Goal: Task Accomplishment & Management: Complete application form

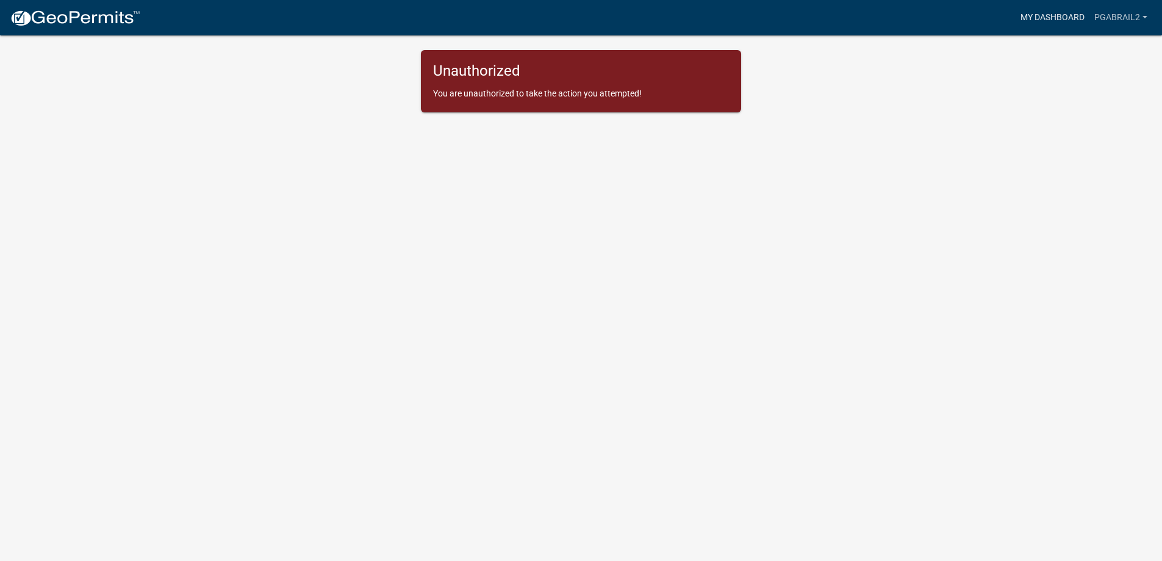
click at [1045, 18] on link "My Dashboard" at bounding box center [1053, 17] width 74 height 23
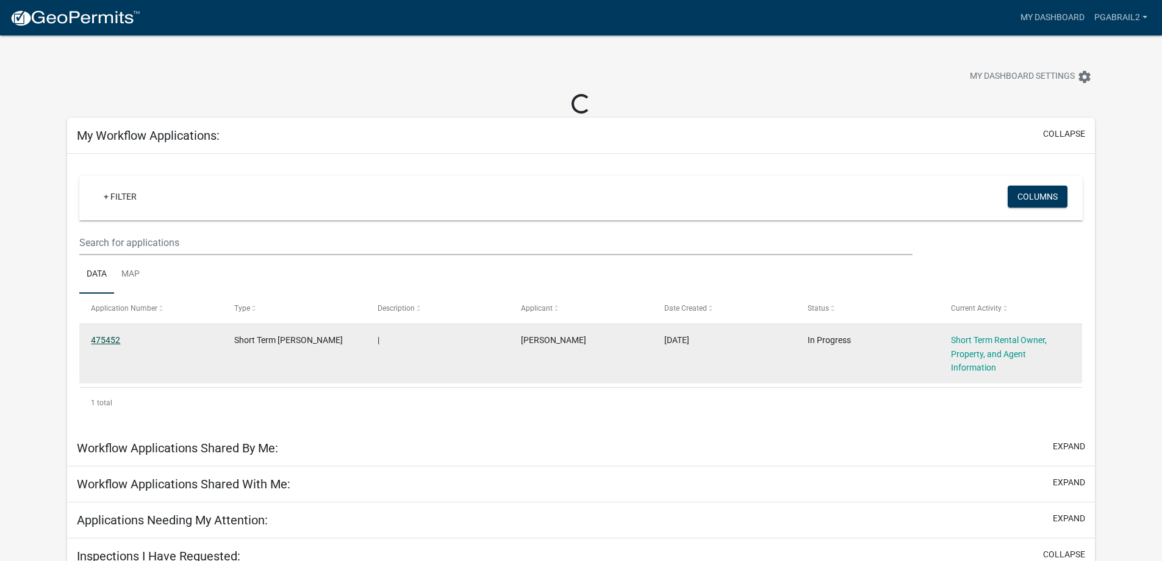
click at [95, 339] on link "475452" at bounding box center [105, 340] width 29 height 10
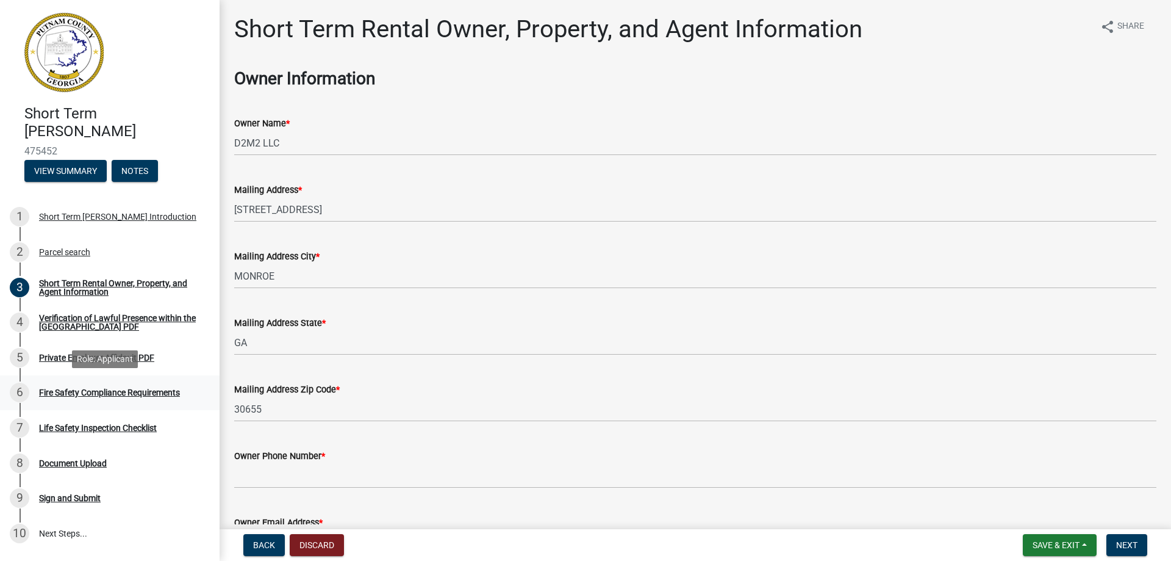
click at [102, 392] on div "Fire Safety Compliance Requirements" at bounding box center [109, 392] width 141 height 9
click at [90, 461] on div "Document Upload" at bounding box center [73, 463] width 68 height 9
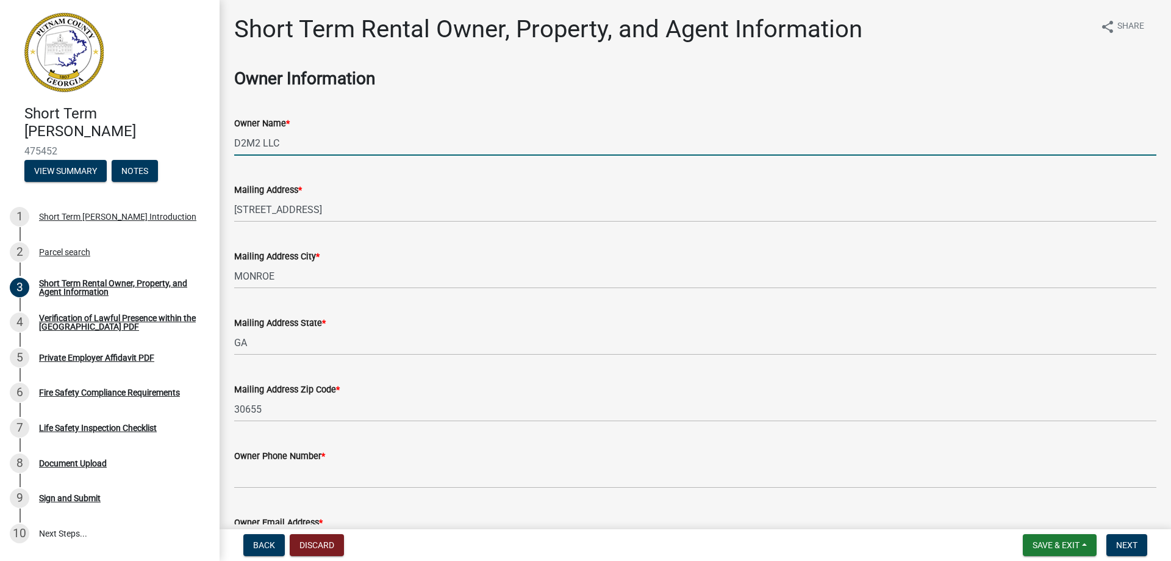
drag, startPoint x: 296, startPoint y: 142, endPoint x: 137, endPoint y: 149, distance: 159.4
click at [123, 149] on div "Short Term Rental Registration 475452 View Summary Notes 1 Short Term Rental Re…" at bounding box center [585, 280] width 1171 height 561
type input "108 PHX LLC"
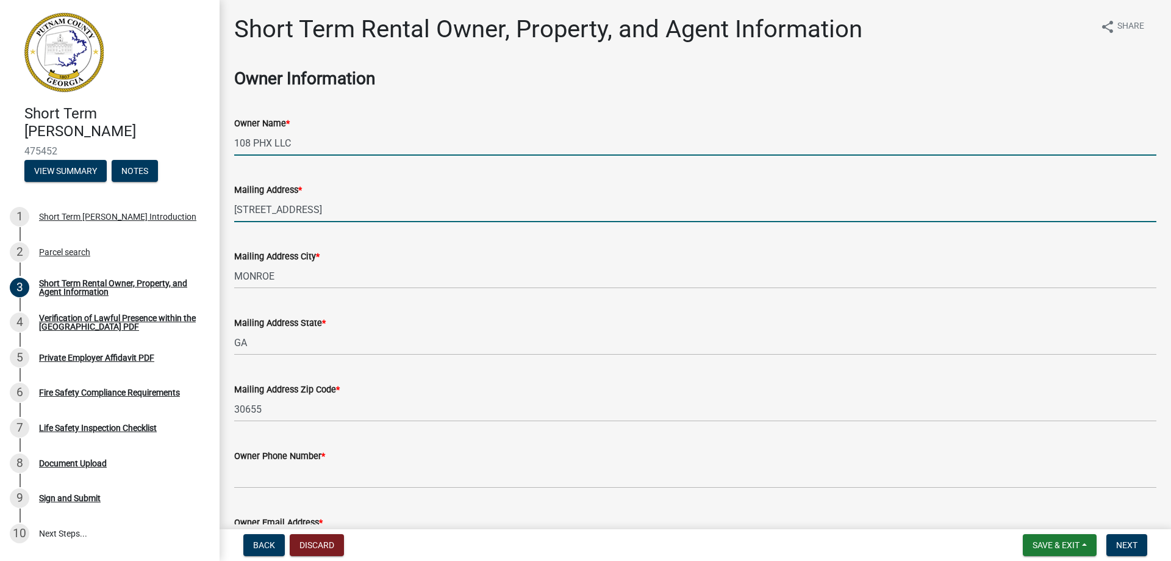
click at [317, 215] on input "210 SOUTH BROAD STREET" at bounding box center [695, 209] width 922 height 25
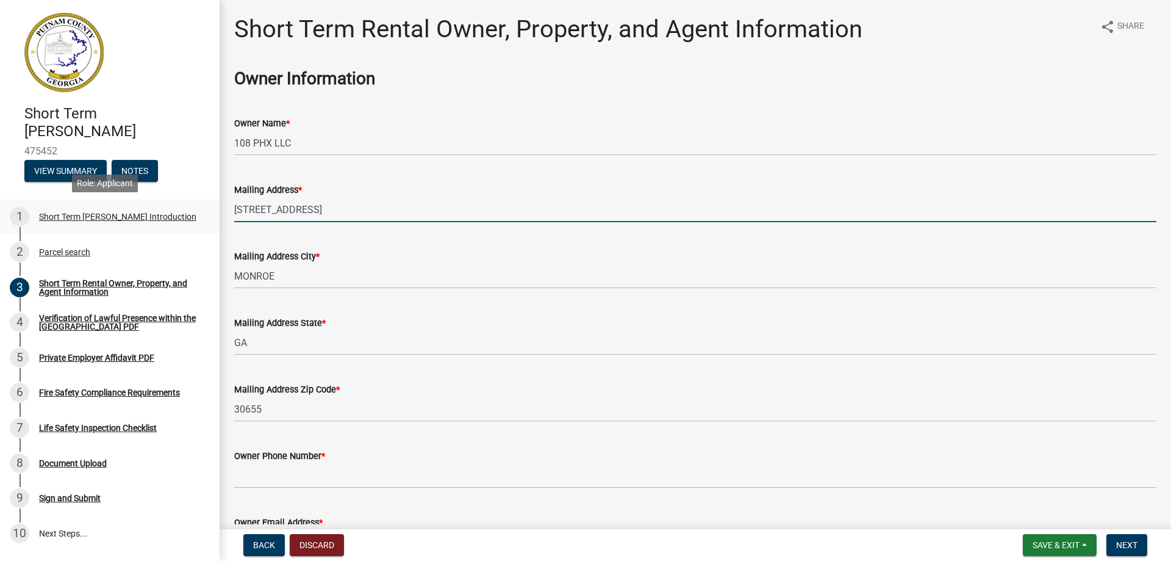
drag, startPoint x: 367, startPoint y: 214, endPoint x: 133, endPoint y: 203, distance: 233.9
click at [87, 207] on div "Short Term Rental Registration 475452 View Summary Notes 1 Short Term Rental Re…" at bounding box center [585, 280] width 1171 height 561
type input "[STREET_ADDRESS]"
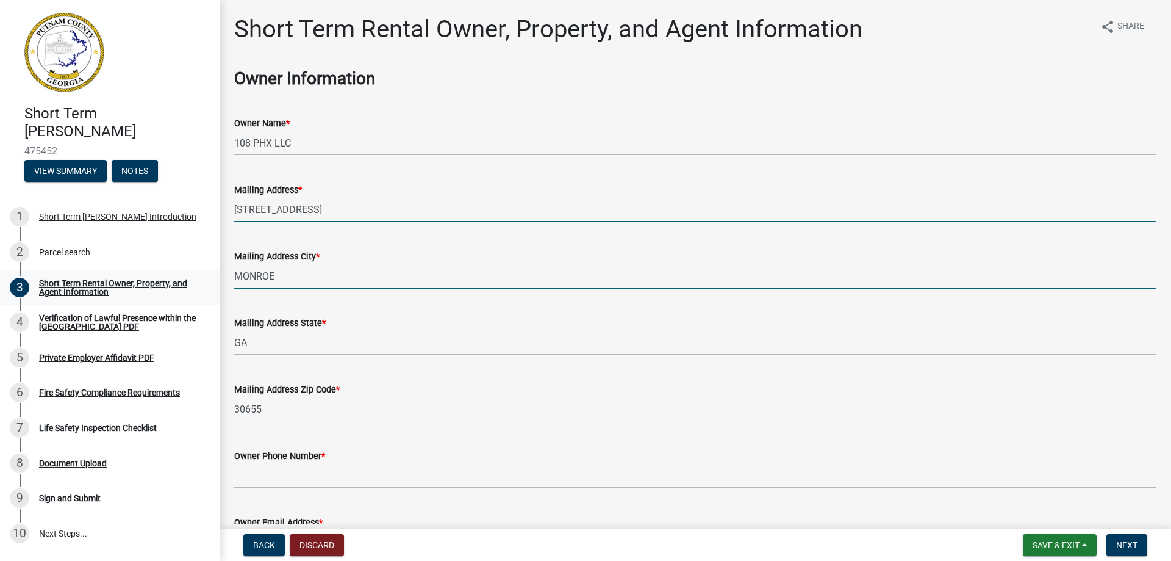
drag, startPoint x: 300, startPoint y: 276, endPoint x: 205, endPoint y: 281, distance: 95.3
click at [205, 281] on div "Short Term Rental Registration 475452 View Summary Notes 1 Short Term Rental Re…" at bounding box center [585, 280] width 1171 height 561
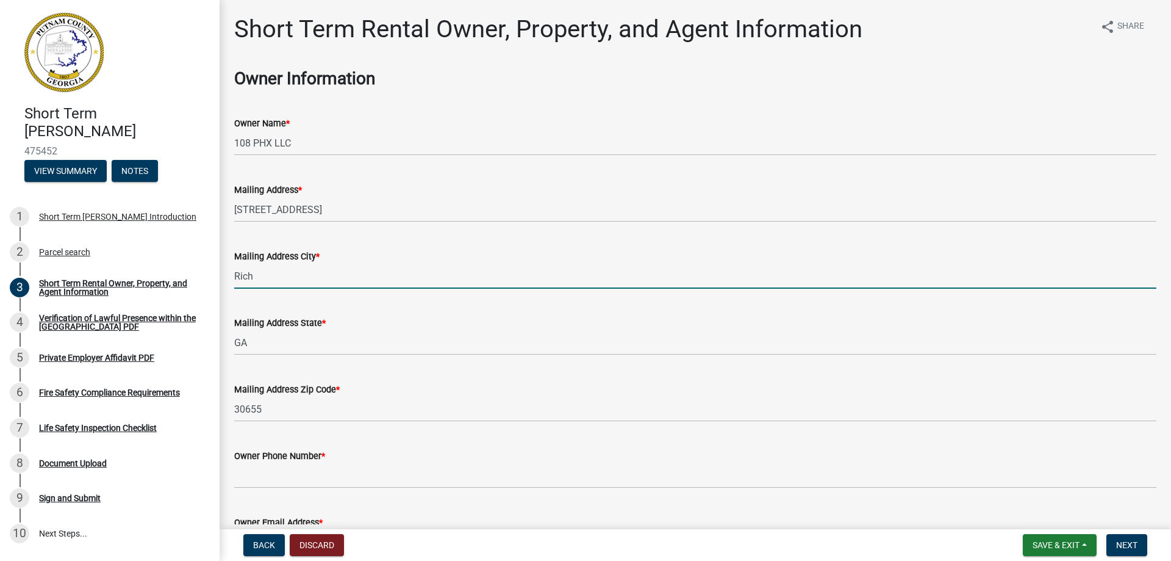
type input "Richfield"
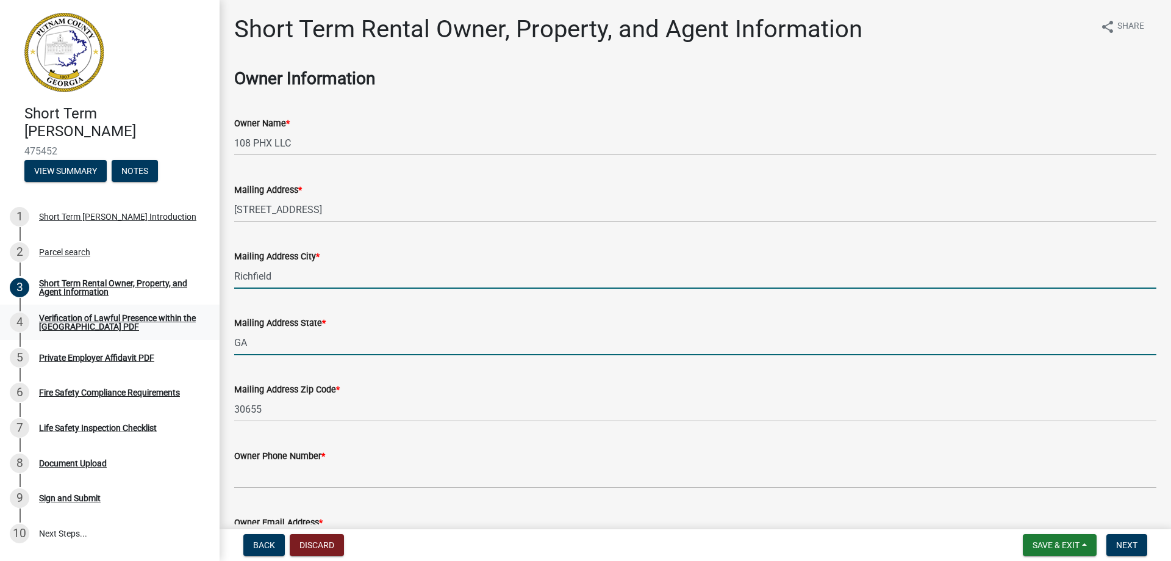
drag, startPoint x: 251, startPoint y: 339, endPoint x: 206, endPoint y: 338, distance: 44.5
click at [206, 338] on div "Short Term Rental Registration 475452 View Summary Notes 1 Short Term Rental Re…" at bounding box center [585, 280] width 1171 height 561
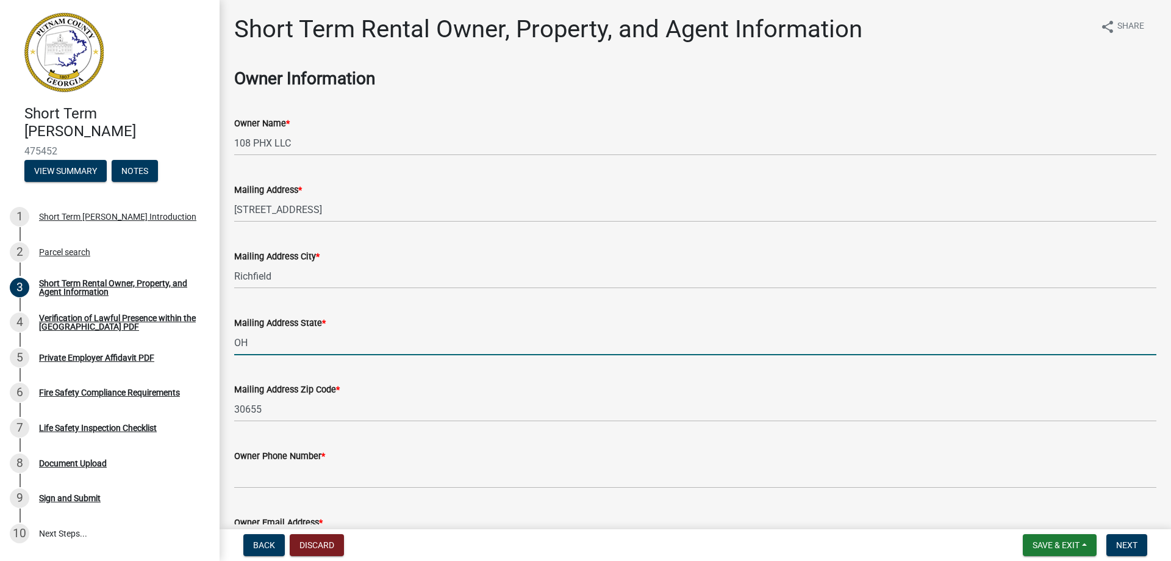
type input "OH"
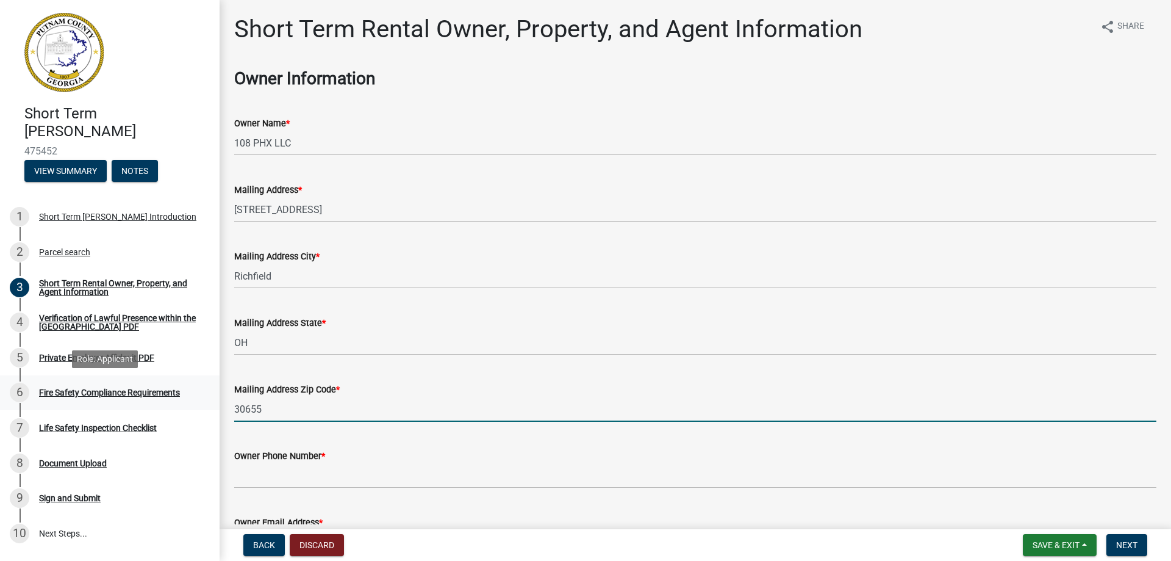
drag, startPoint x: 248, startPoint y: 405, endPoint x: 185, endPoint y: 404, distance: 62.2
click at [188, 406] on div "Short Term Rental Registration 475452 View Summary Notes 1 Short Term Rental Re…" at bounding box center [585, 280] width 1171 height 561
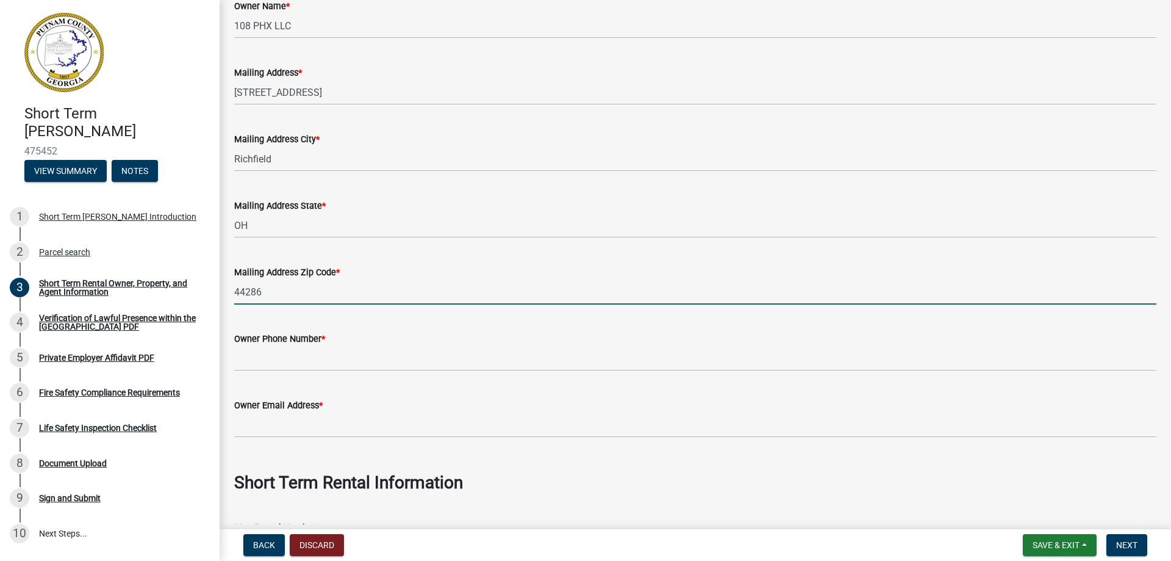
scroll to position [122, 0]
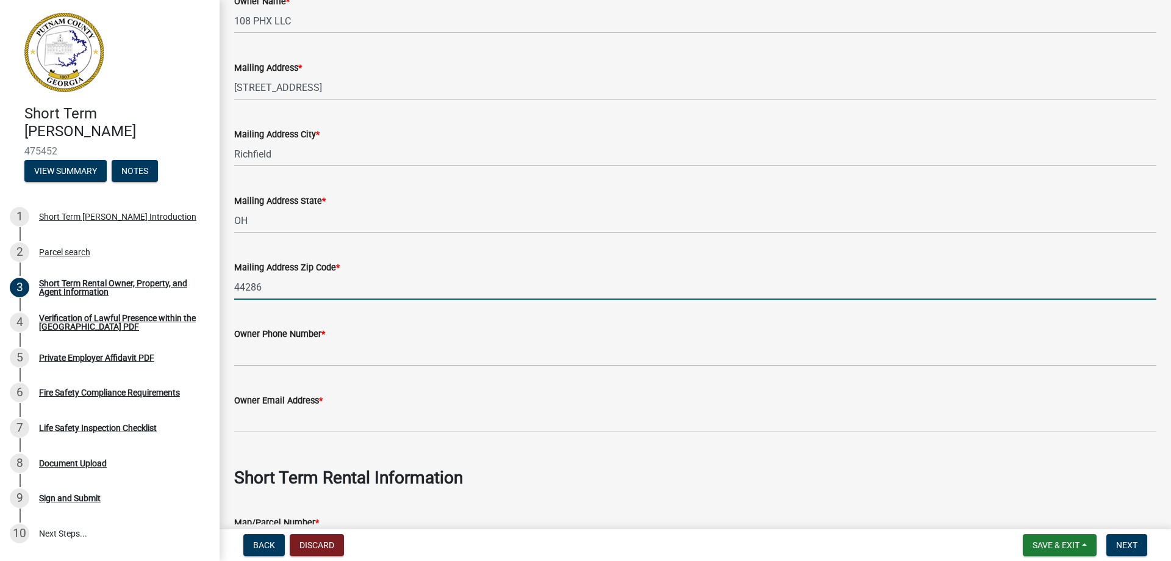
type input "44286"
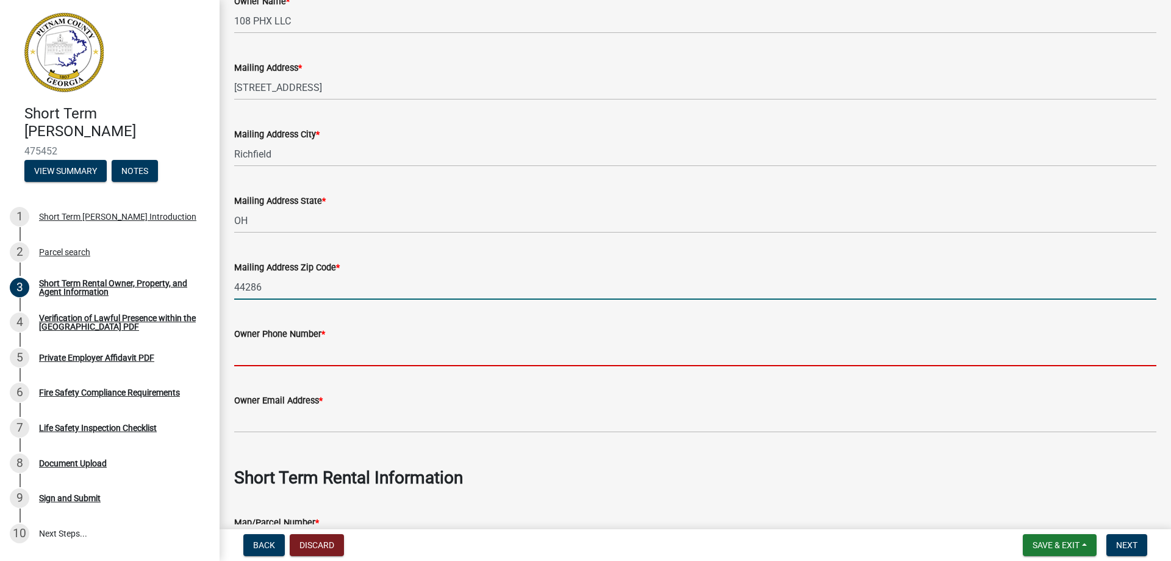
click at [282, 359] on input "Owner Phone Number *" at bounding box center [695, 353] width 922 height 25
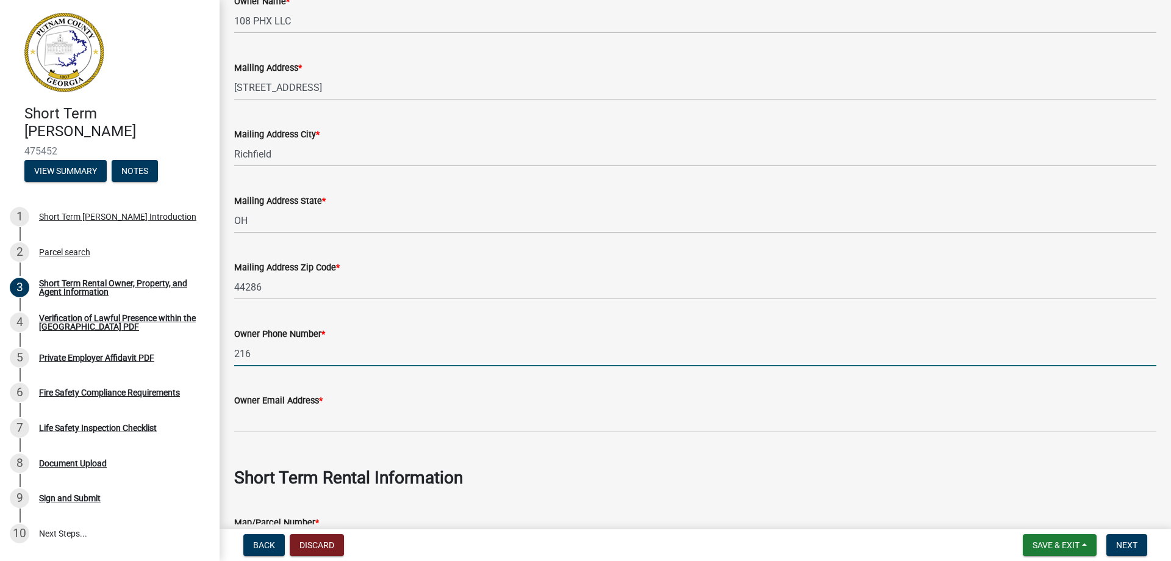
type input "[PHONE_NUMBER]"
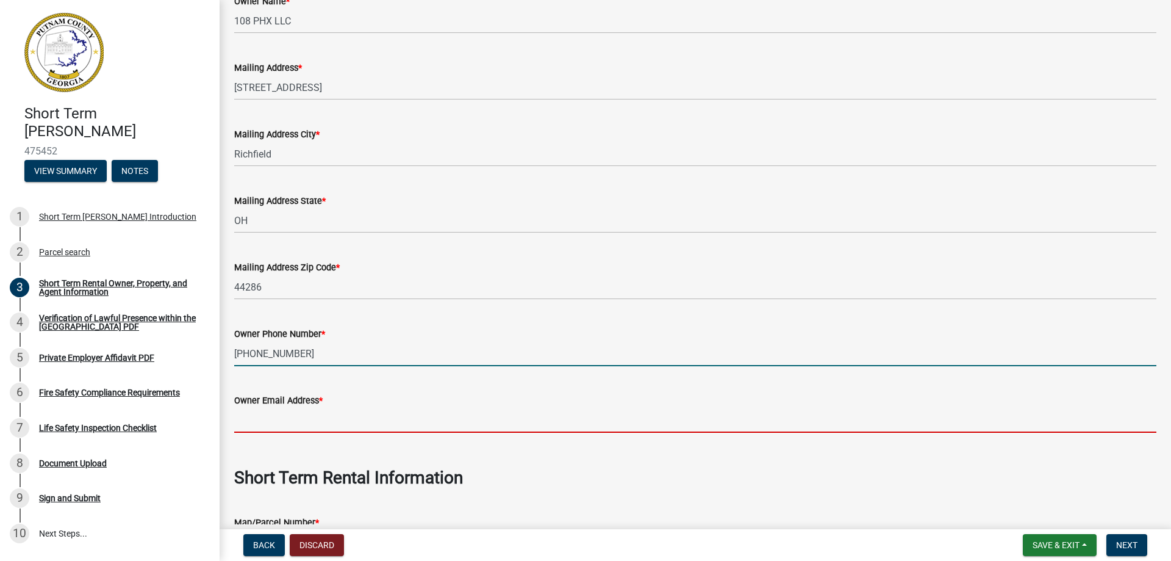
click at [287, 419] on input "Owner Email Address *" at bounding box center [695, 419] width 922 height 25
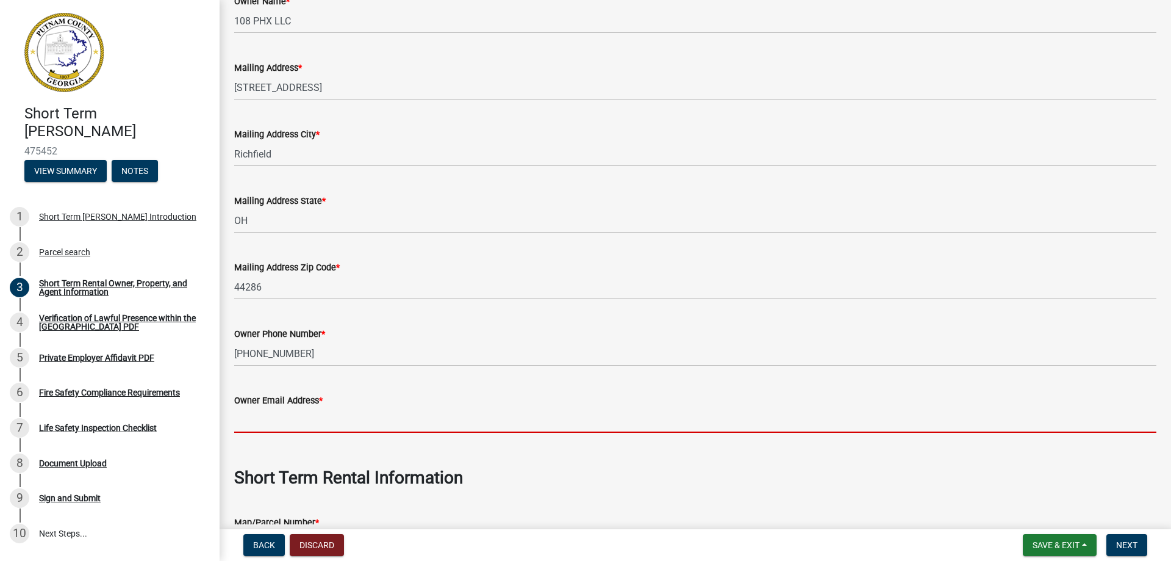
type input "p"
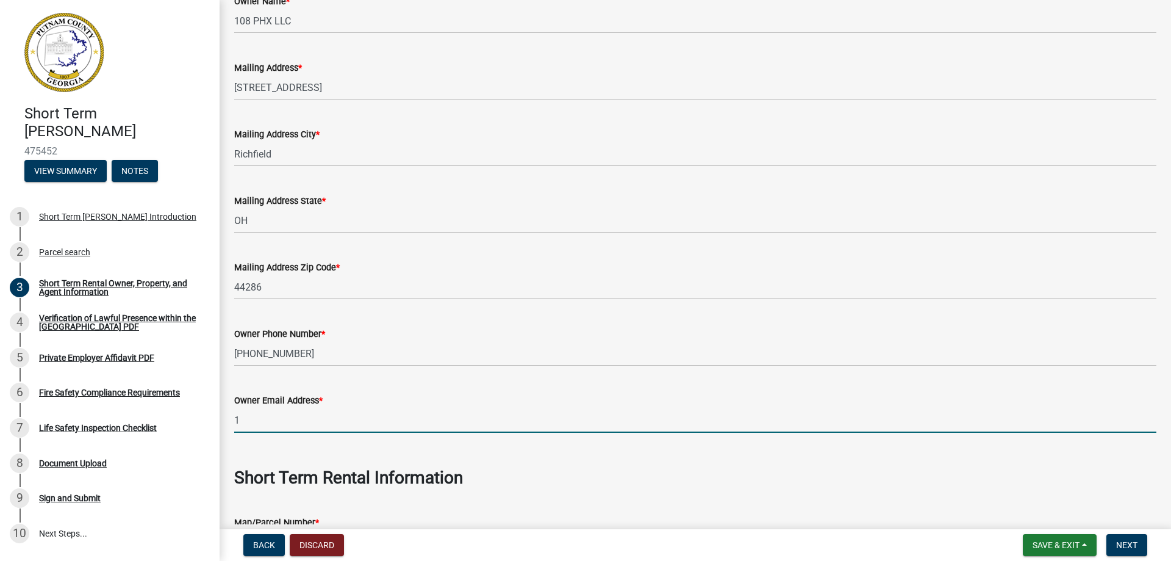
type input "[EMAIL_ADDRESS][DOMAIN_NAME]"
click at [421, 437] on wm-data-entity-input "Owner Email Address * 108PHX@pm.me" at bounding box center [695, 409] width 922 height 66
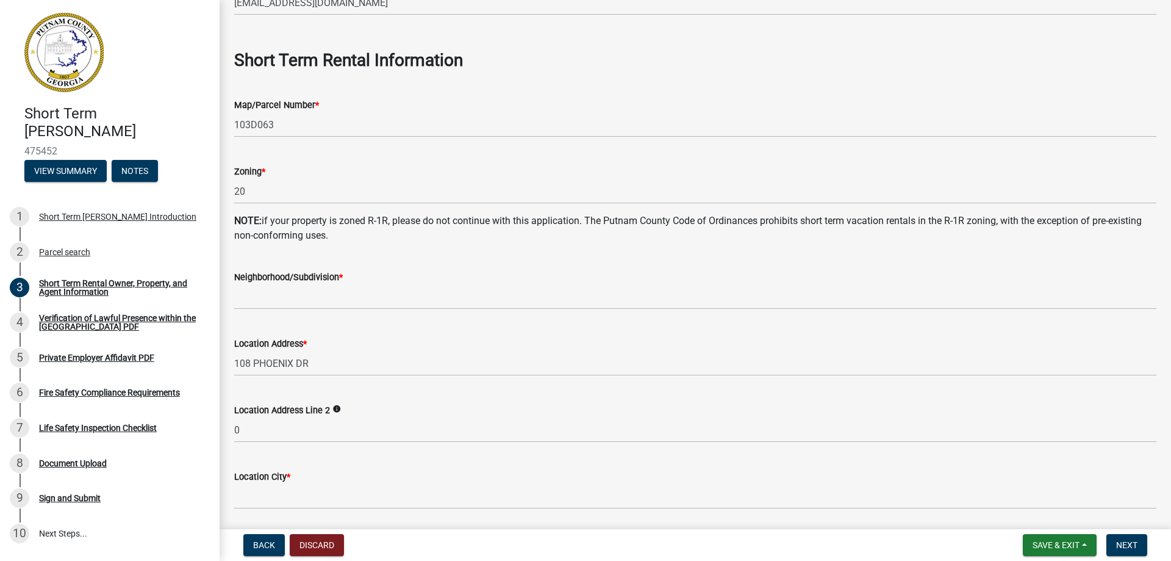
scroll to position [549, 0]
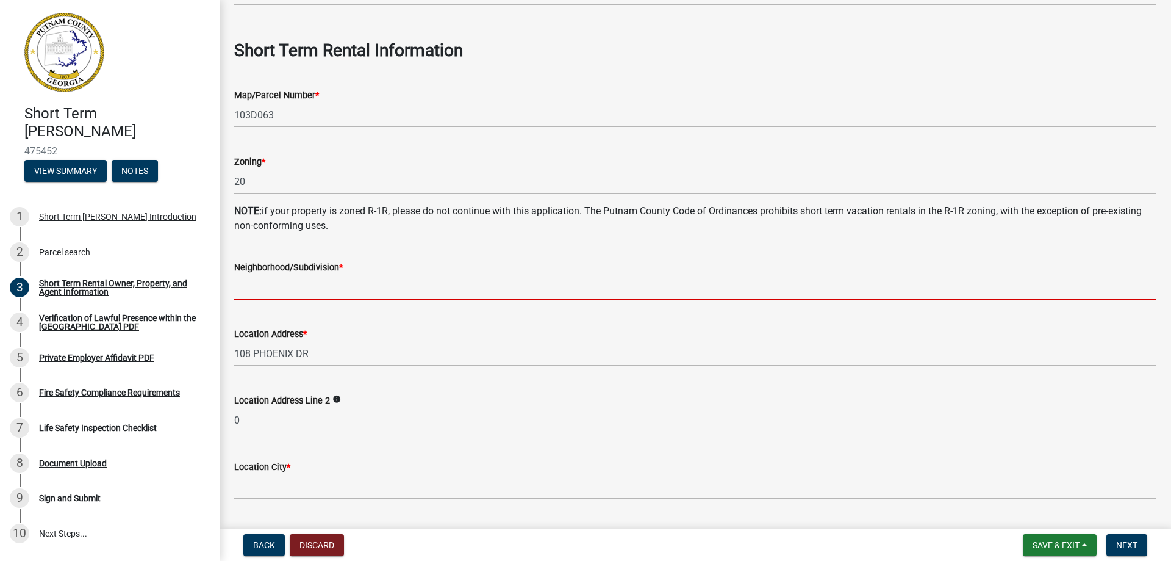
click at [260, 289] on input "Neighborhood/Subdivision *" at bounding box center [695, 286] width 922 height 25
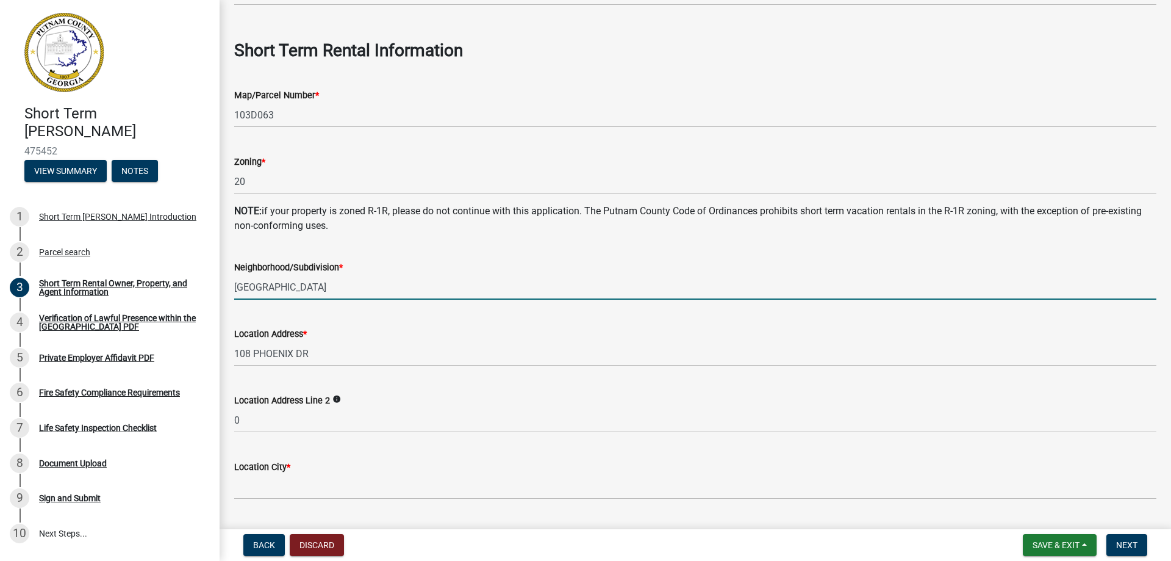
click at [352, 328] on div "Location Address *" at bounding box center [695, 333] width 922 height 15
click at [307, 287] on input "[GEOGRAPHIC_DATA]" at bounding box center [695, 286] width 922 height 25
type input "[GEOGRAPHIC_DATA]"
click at [312, 317] on div "Location Address * 108 PHOENIX DR" at bounding box center [695, 337] width 922 height 57
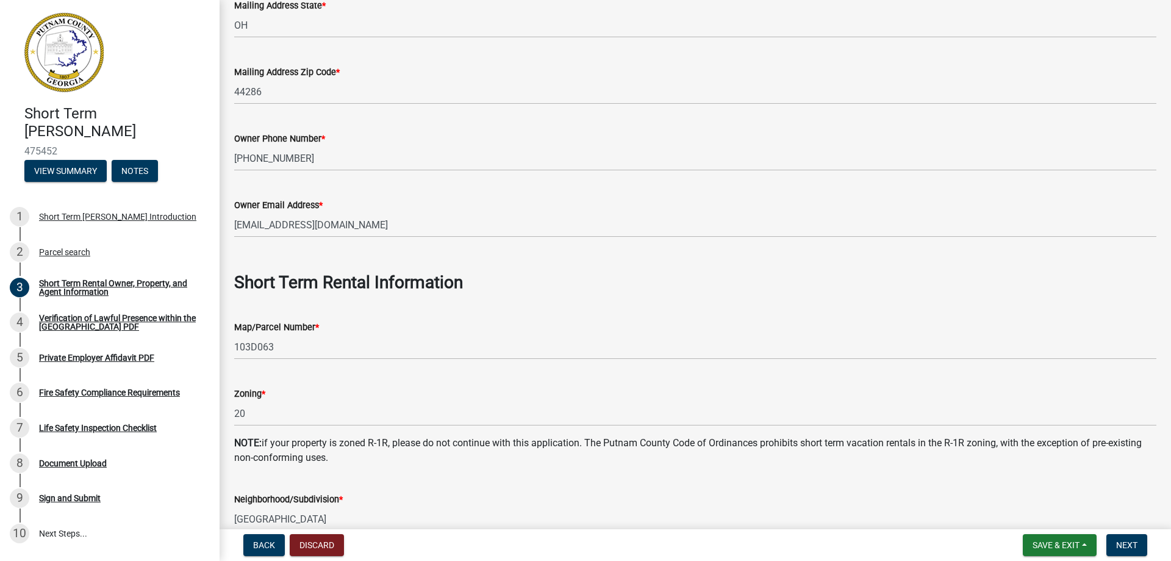
scroll to position [244, 0]
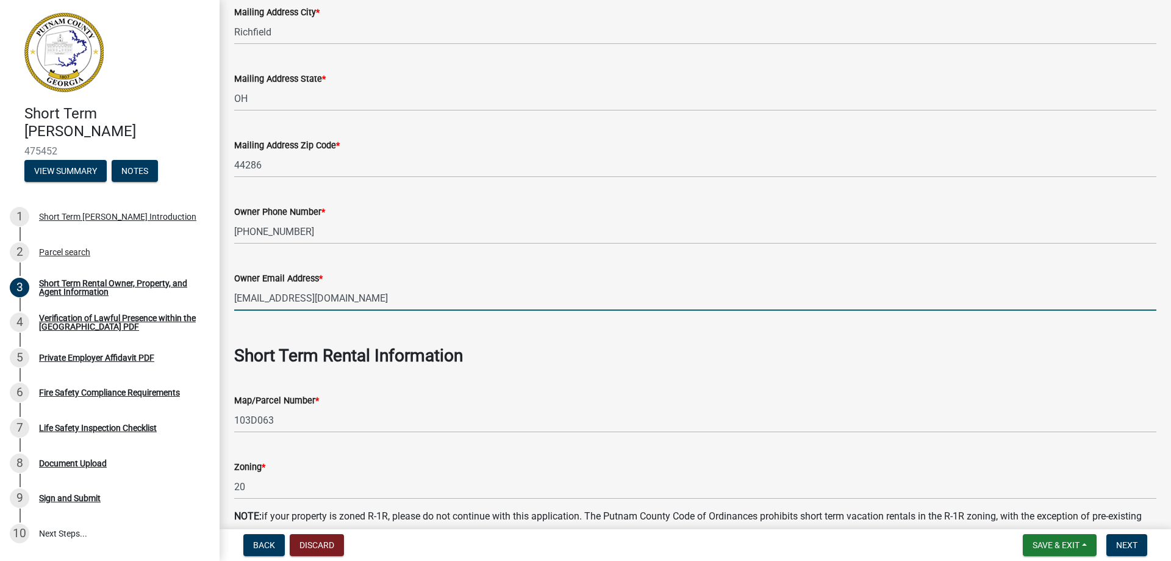
drag, startPoint x: 312, startPoint y: 288, endPoint x: 314, endPoint y: 300, distance: 12.3
click at [312, 288] on input "[EMAIL_ADDRESS][DOMAIN_NAME]" at bounding box center [695, 297] width 922 height 25
type input "[EMAIL_ADDRESS][DOMAIN_NAME]"
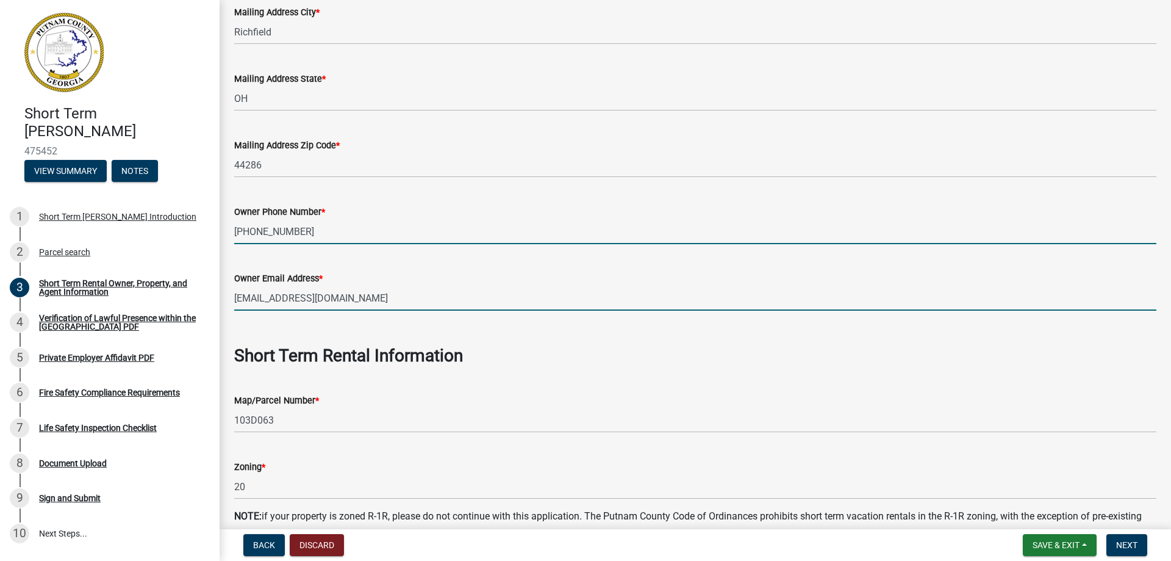
click at [322, 237] on input "[PHONE_NUMBER]" at bounding box center [695, 231] width 922 height 25
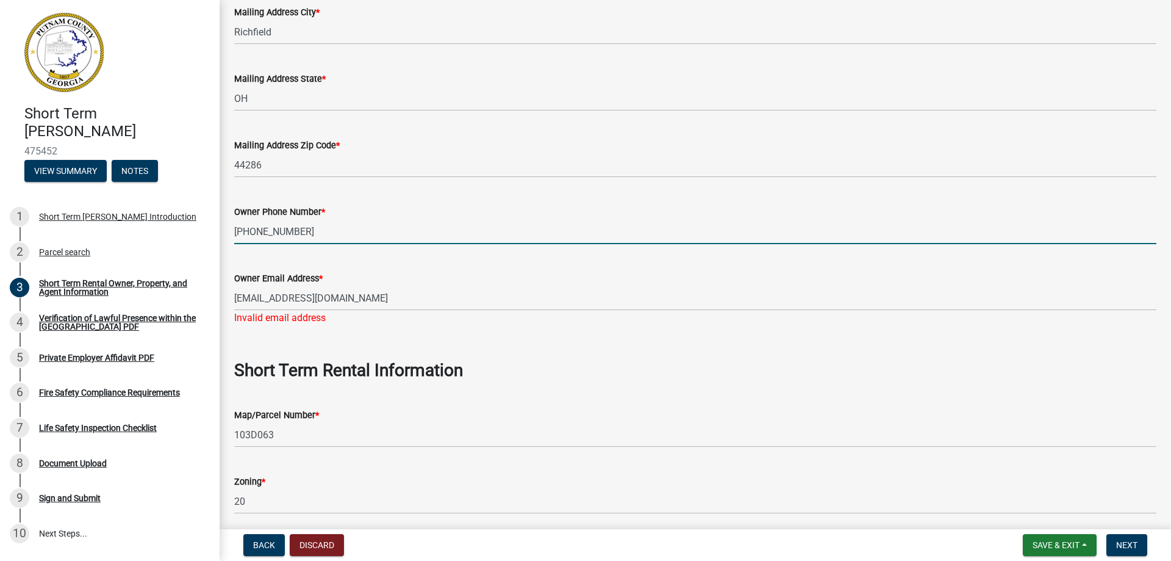
type input "[PHONE_NUMBER]"
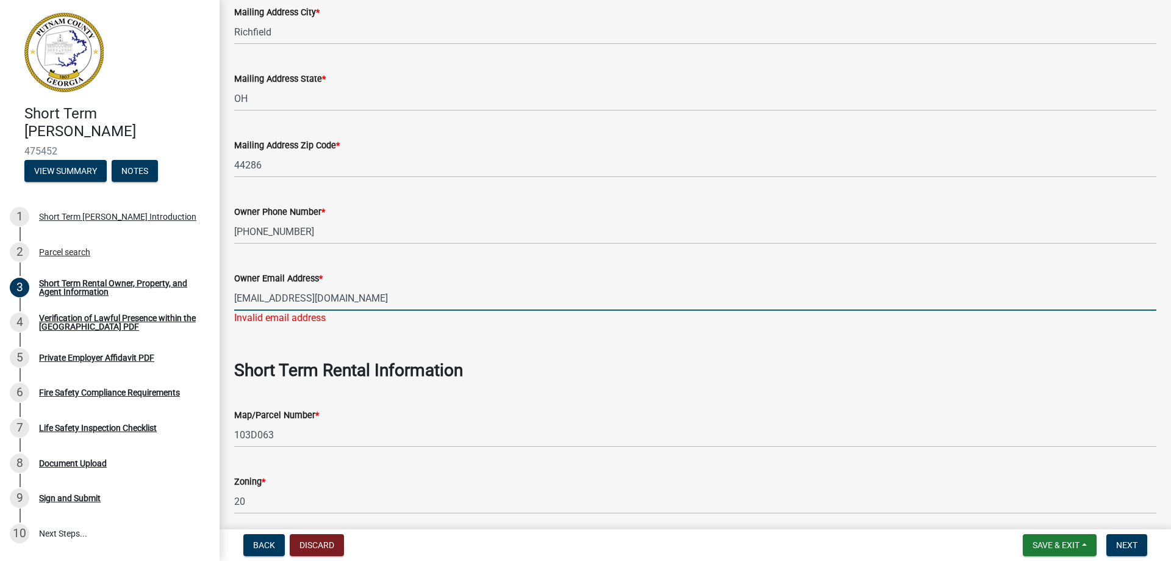
click at [317, 298] on input "[EMAIL_ADDRESS][DOMAIN_NAME]" at bounding box center [695, 297] width 922 height 25
type input "[EMAIL_ADDRESS][DOMAIN_NAME]"
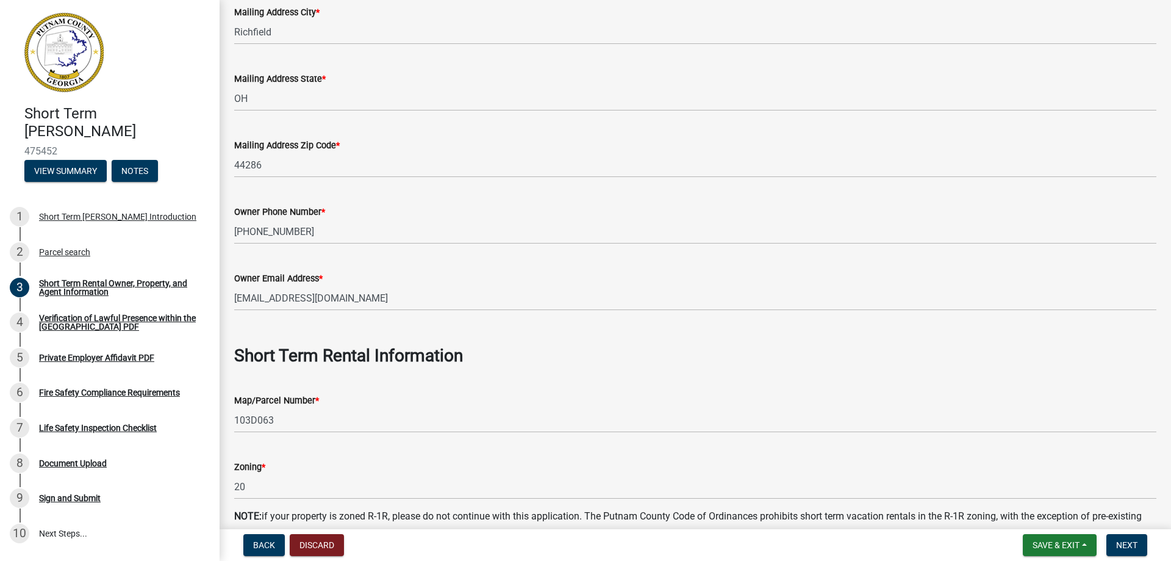
scroll to position [122, 0]
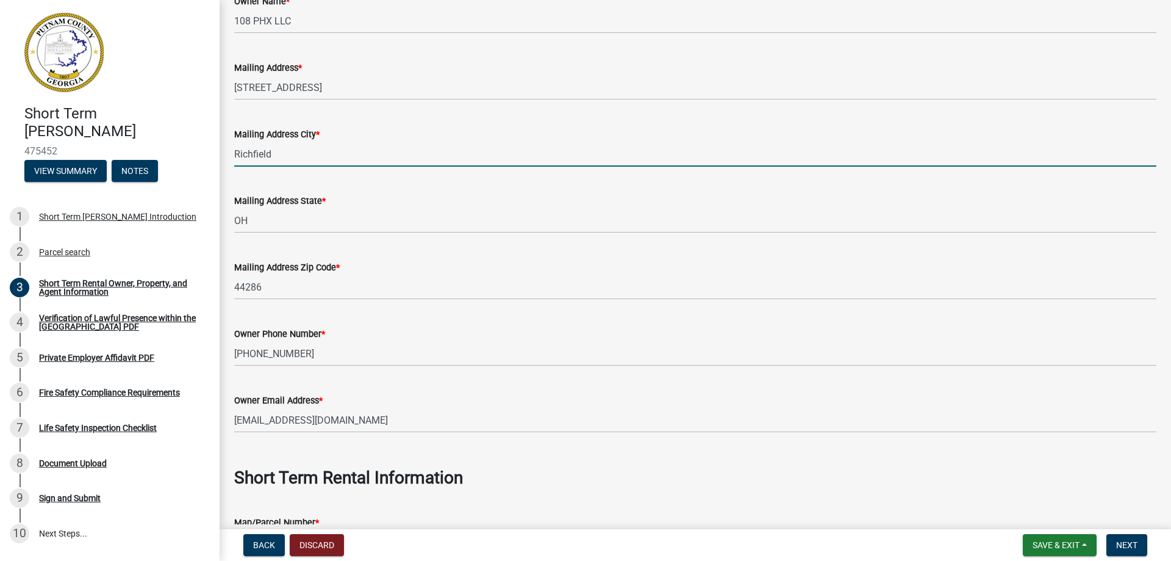
click at [293, 158] on input "Richfield" at bounding box center [695, 154] width 922 height 25
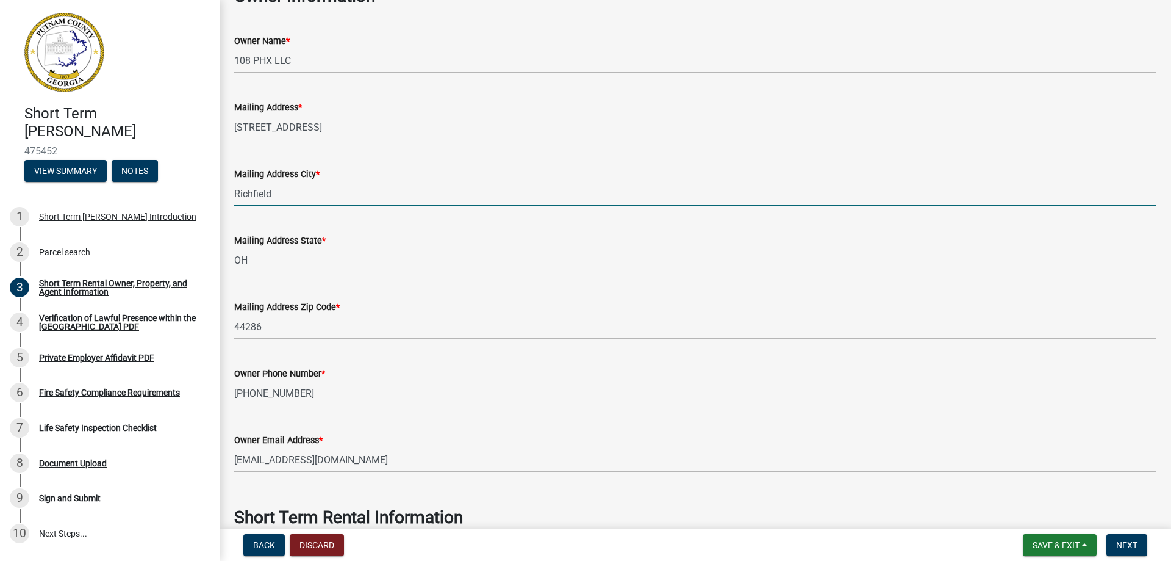
scroll to position [61, 0]
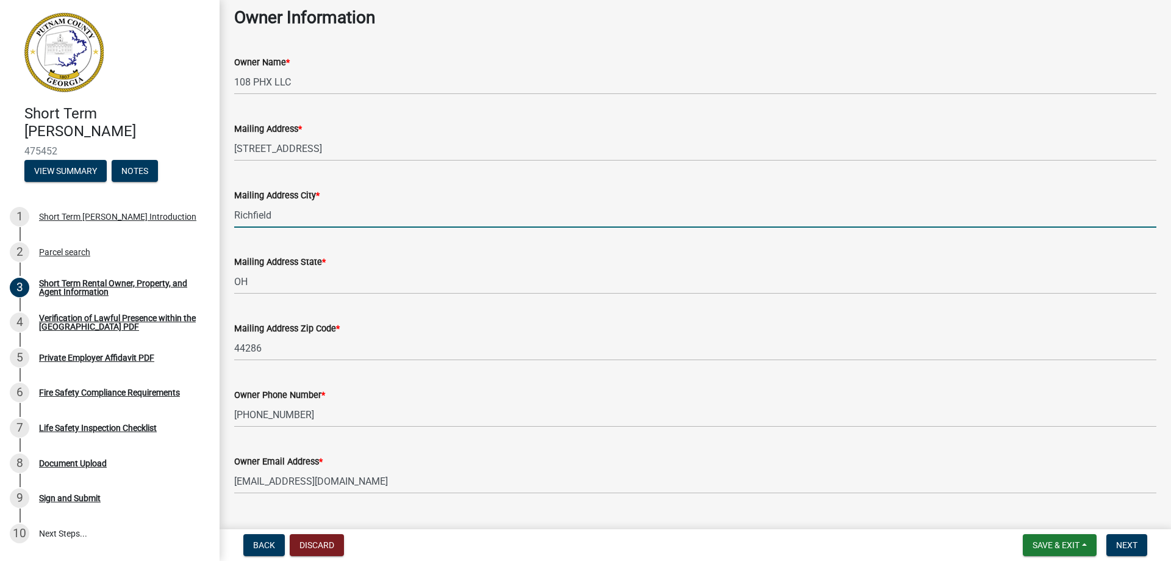
type input "Richfield"
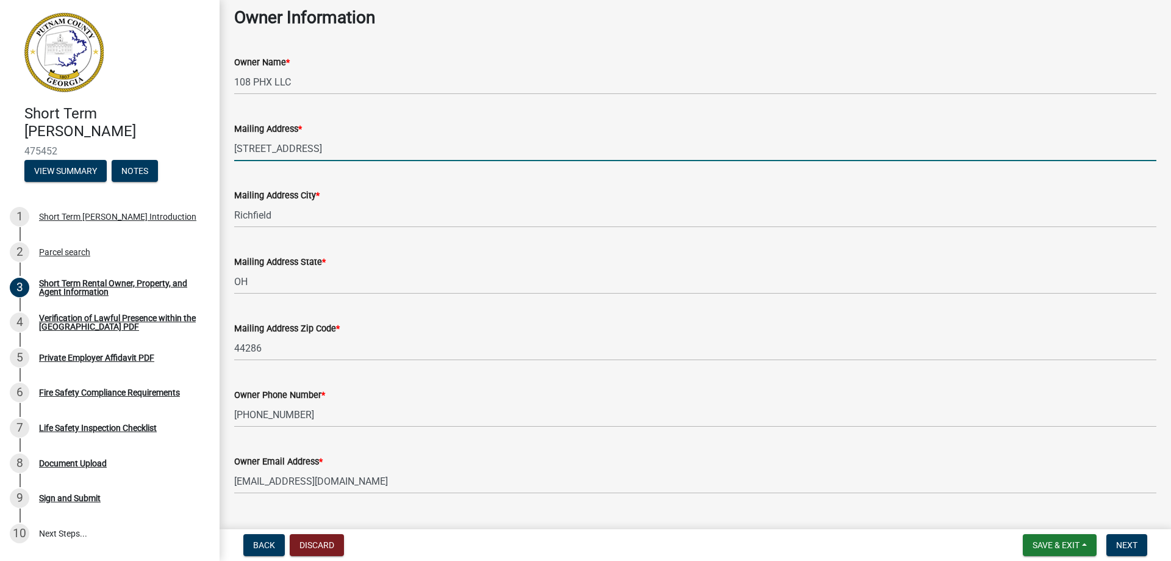
click at [351, 146] on input "[STREET_ADDRESS]" at bounding box center [695, 148] width 922 height 25
type input "[STREET_ADDRESS]"
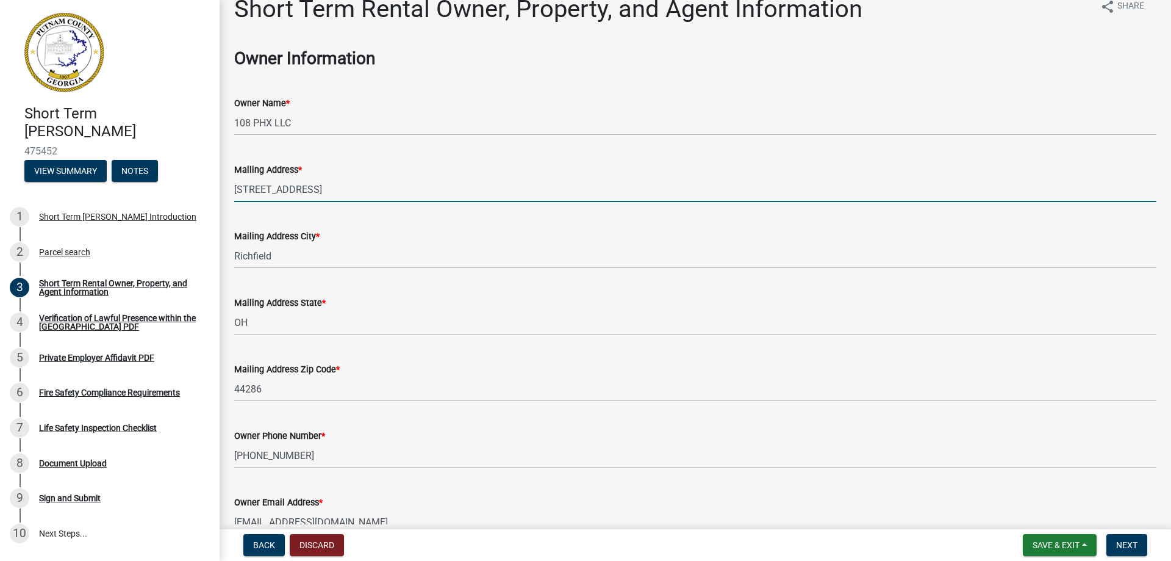
scroll to position [0, 0]
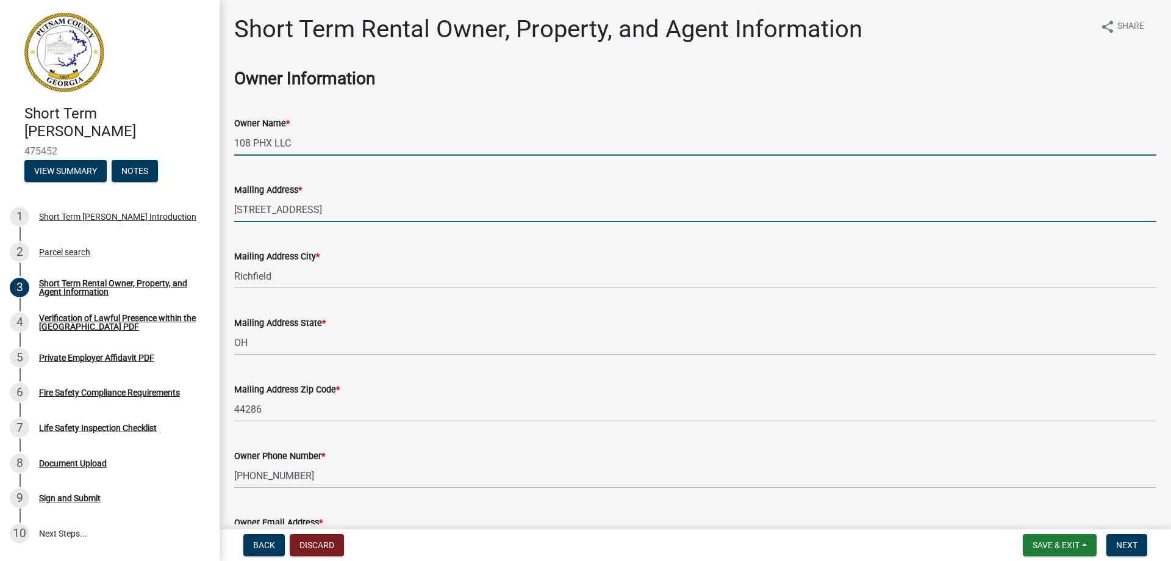
click at [302, 144] on input "108 PHX LLC" at bounding box center [695, 143] width 922 height 25
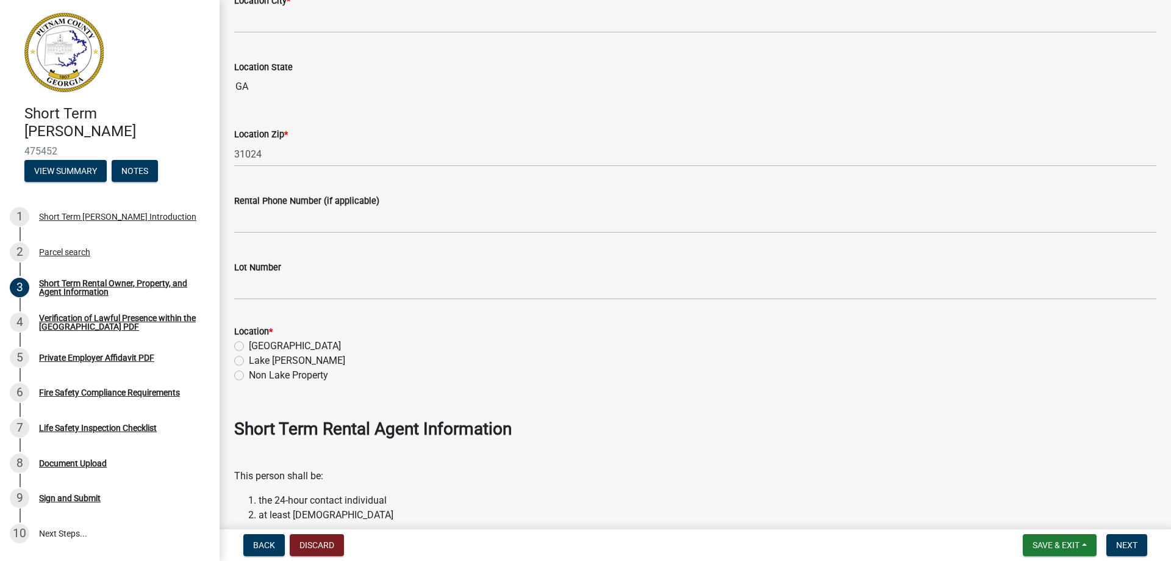
scroll to position [1037, 0]
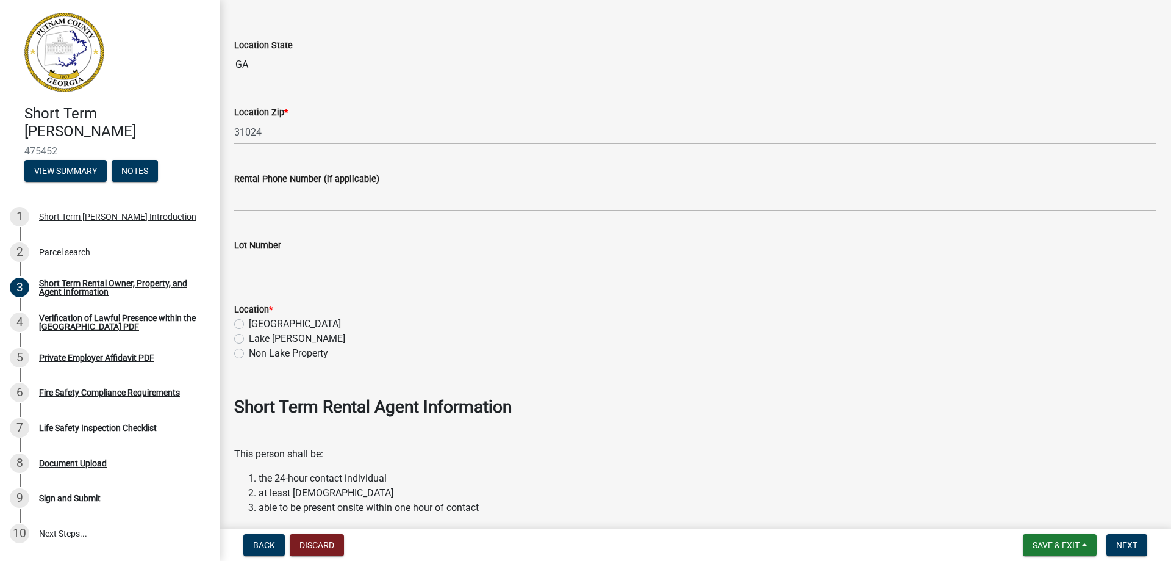
type input "108 PHX LLC"
click at [249, 323] on label "[GEOGRAPHIC_DATA]" at bounding box center [295, 324] width 92 height 15
click at [249, 323] on input "[GEOGRAPHIC_DATA]" at bounding box center [253, 321] width 8 height 8
radio input "true"
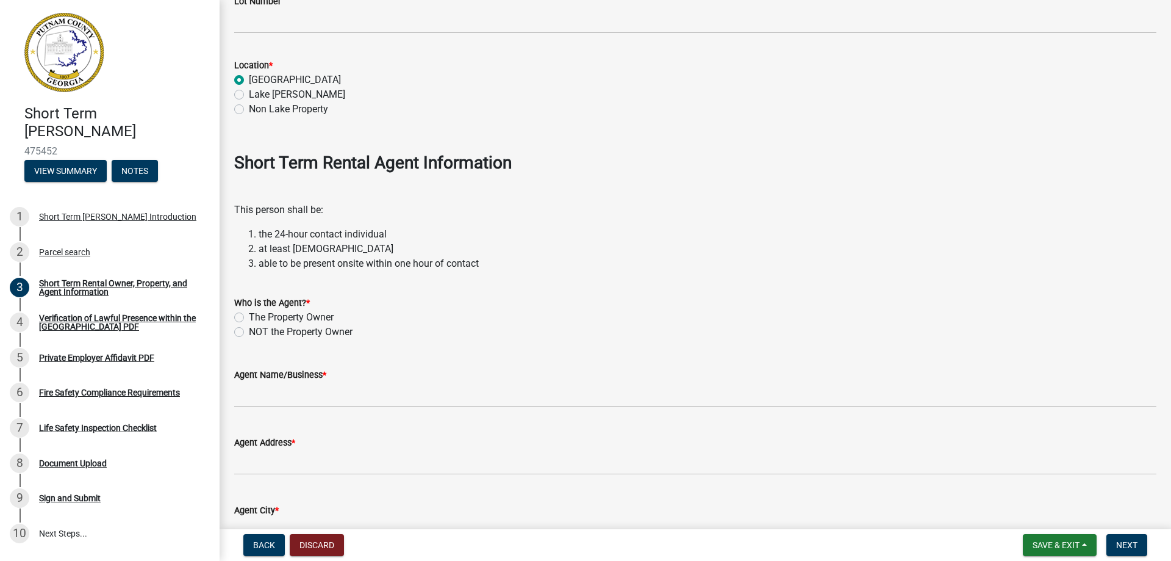
click at [249, 329] on label "NOT the Property Owner" at bounding box center [301, 332] width 104 height 15
click at [249, 329] on input "NOT the Property Owner" at bounding box center [253, 329] width 8 height 8
radio input "true"
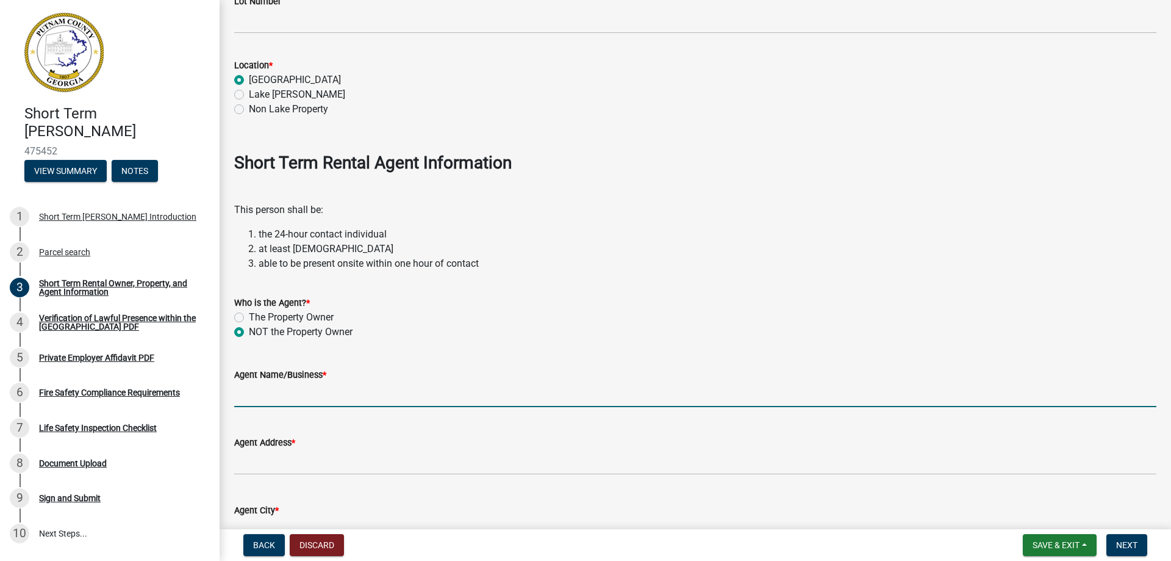
click at [282, 401] on input "Agent Name/Business *" at bounding box center [695, 394] width 922 height 25
type input "[PERSON_NAME]"
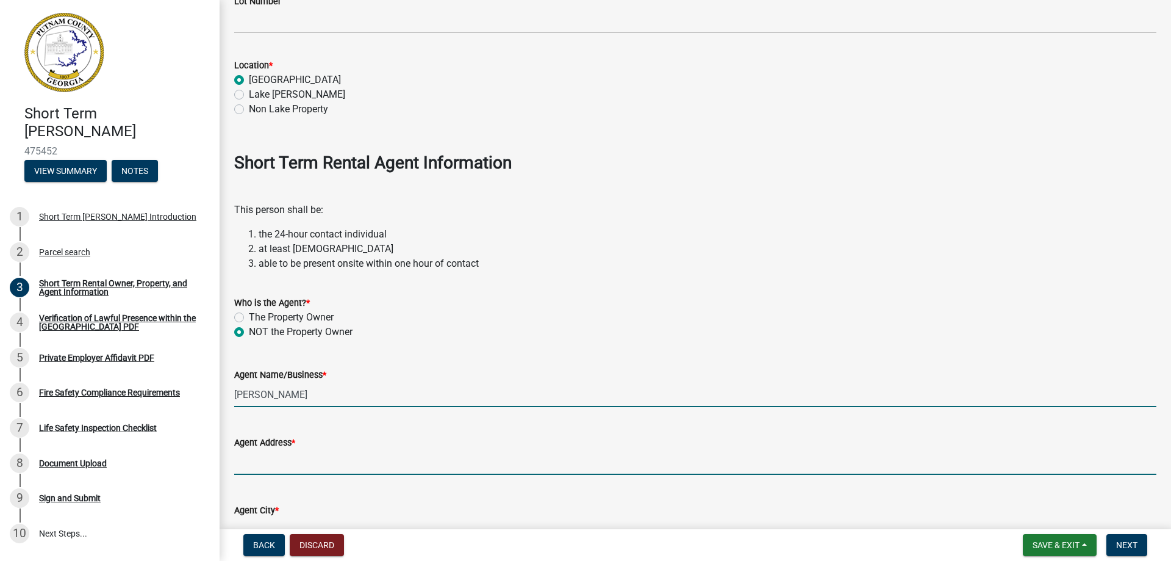
click at [270, 464] on input "Agent Address *" at bounding box center [695, 462] width 922 height 25
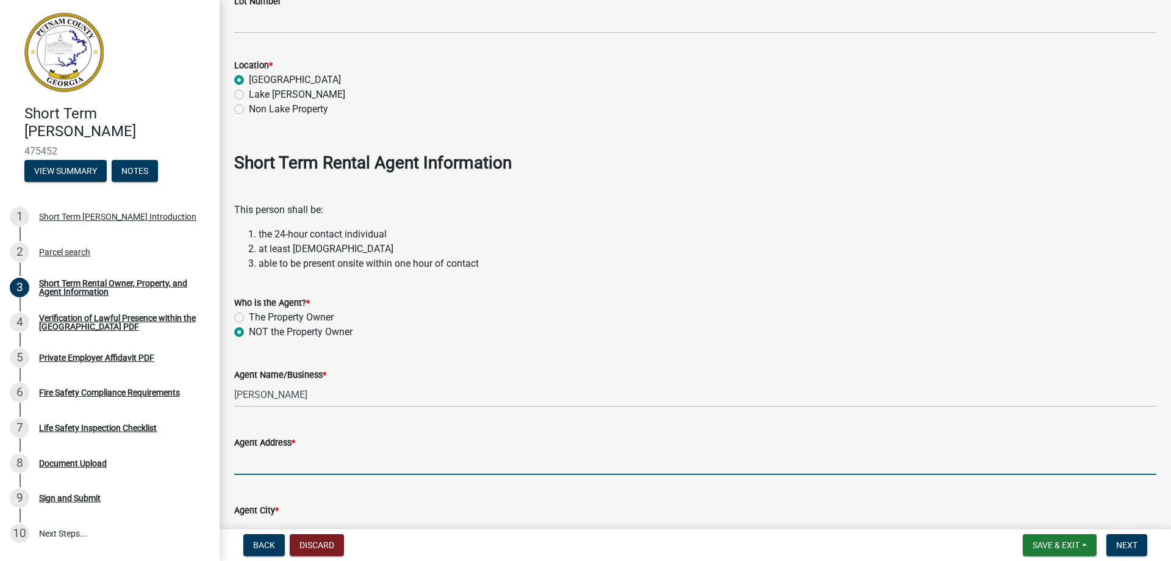
type input "[STREET_ADDRESS][PERSON_NAME]"
type input "[GEOGRAPHIC_DATA]"
type input "[US_STATE]"
type input "30642"
type input "7703312057"
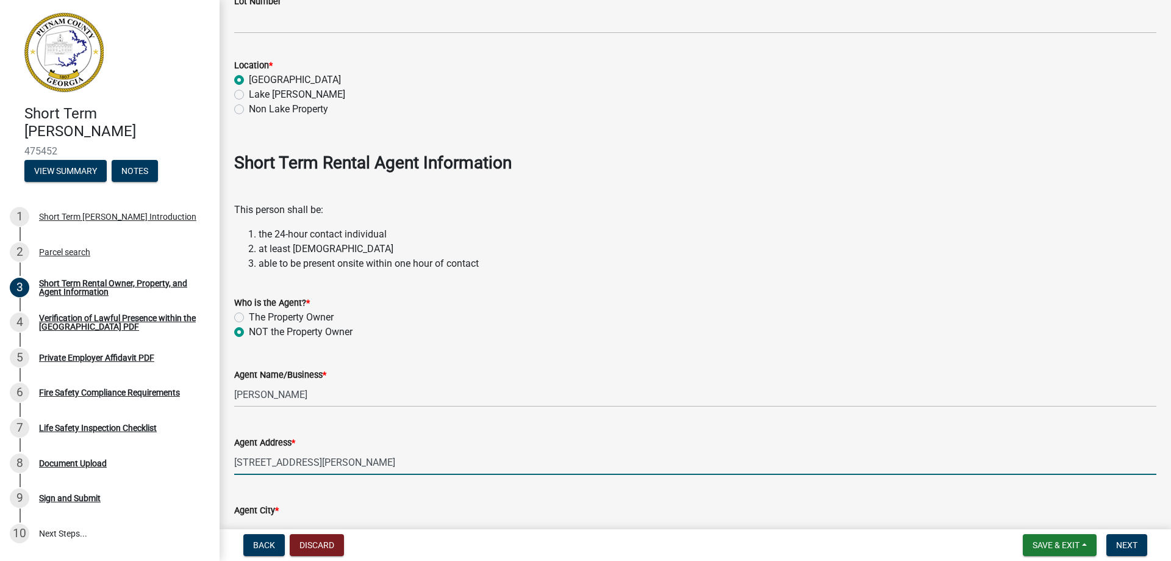
type input "[EMAIL_ADDRESS][DOMAIN_NAME]"
type input "[STREET_ADDRESS][PERSON_NAME]"
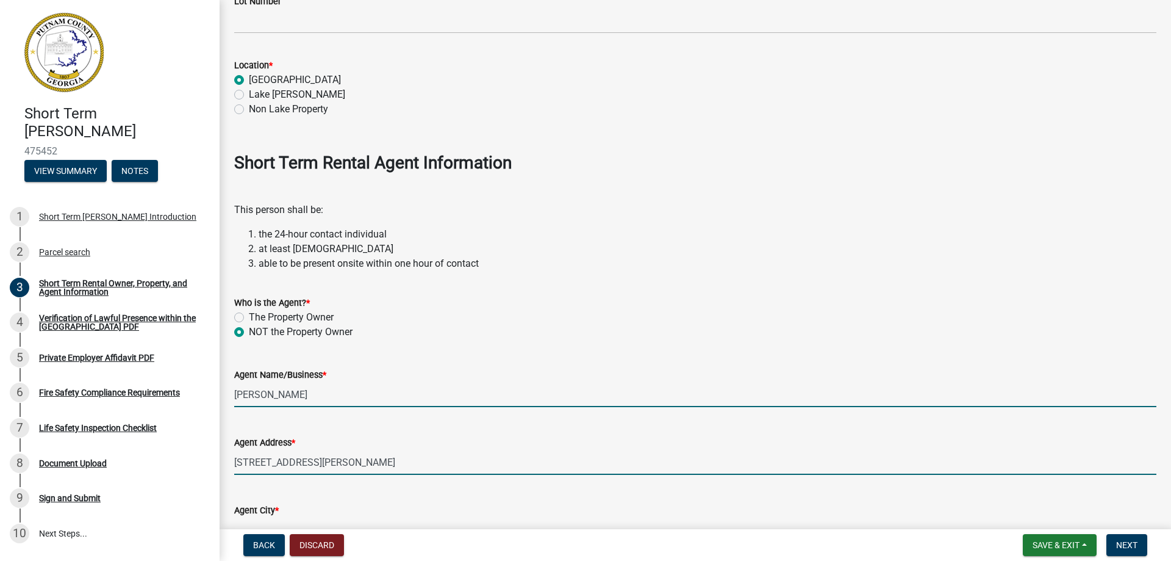
click at [338, 400] on input "[PERSON_NAME]" at bounding box center [695, 394] width 922 height 25
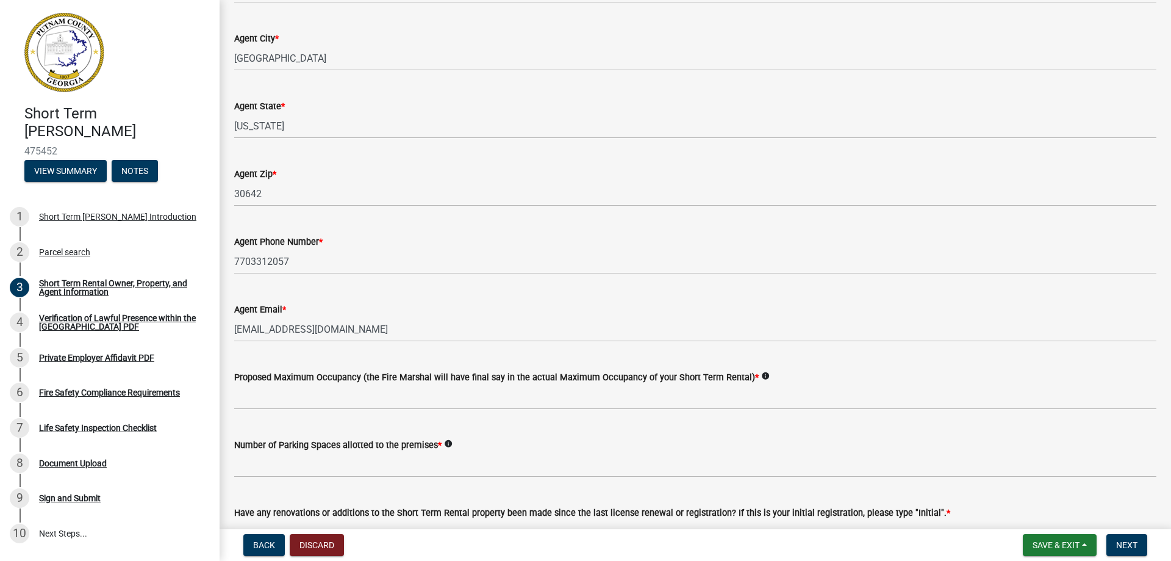
scroll to position [1769, 0]
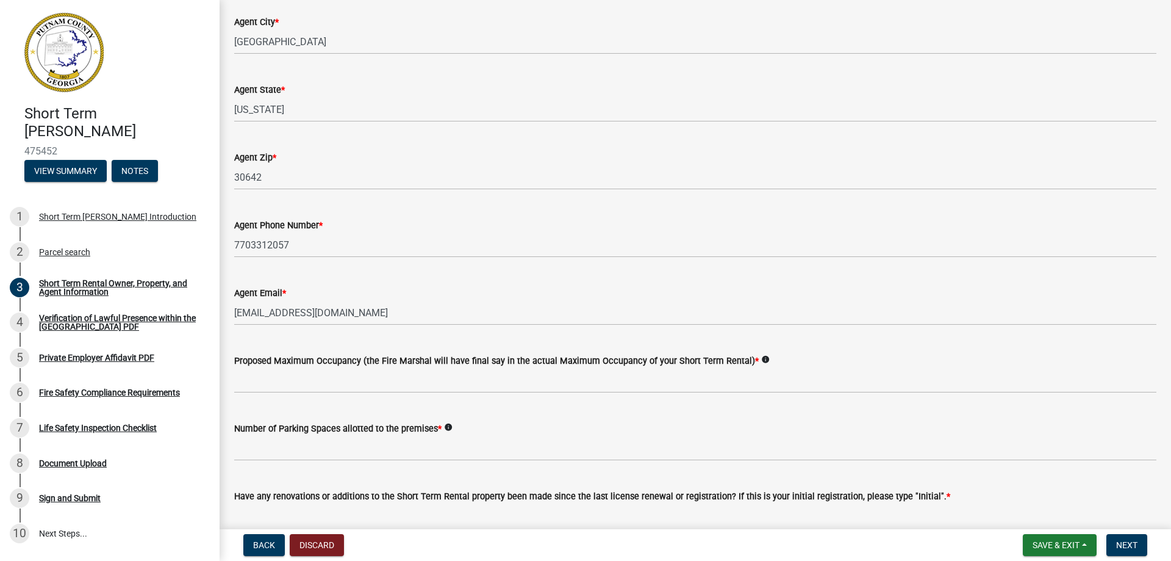
type input "[PERSON_NAME]"
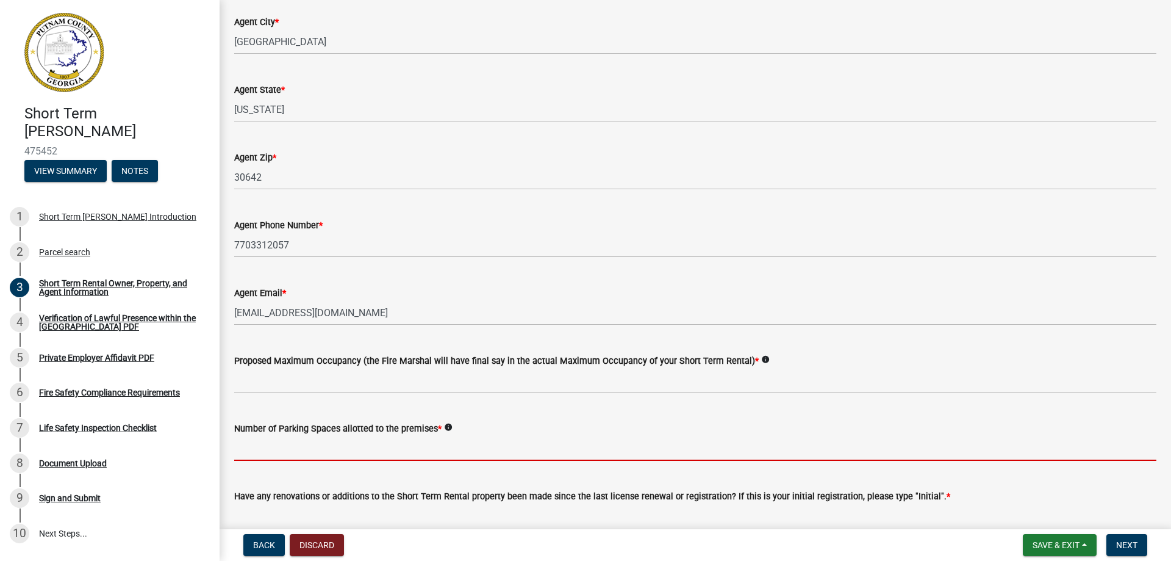
click at [320, 445] on input "text" at bounding box center [695, 448] width 922 height 25
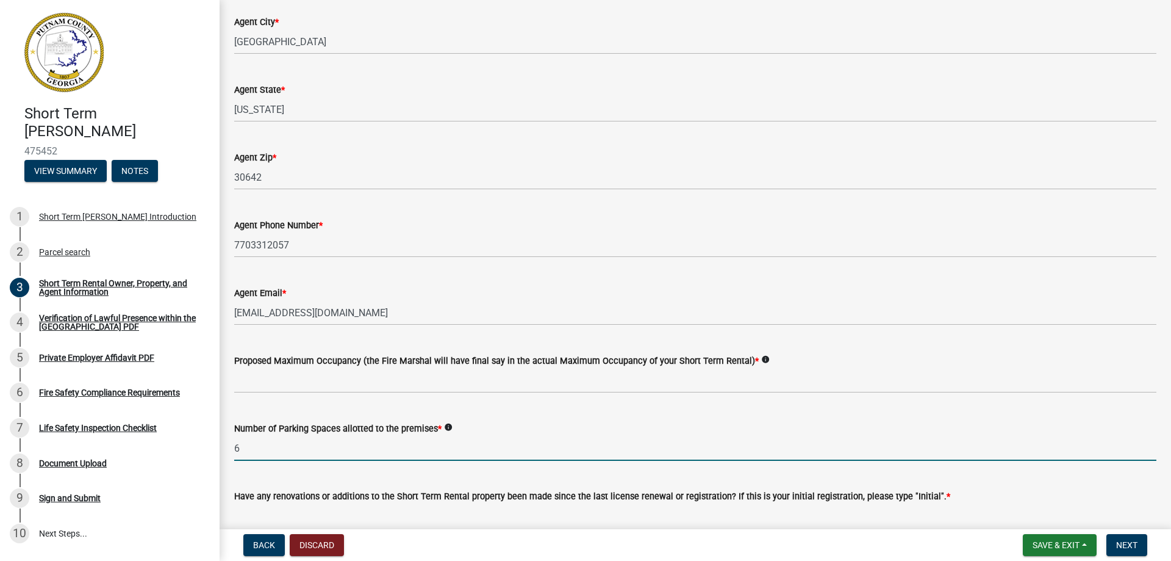
click at [362, 468] on wm-data-entity-input "Number of Parking Spaces allotted to the premises * info 6" at bounding box center [695, 438] width 922 height 68
click at [303, 450] on input "6" at bounding box center [695, 448] width 922 height 25
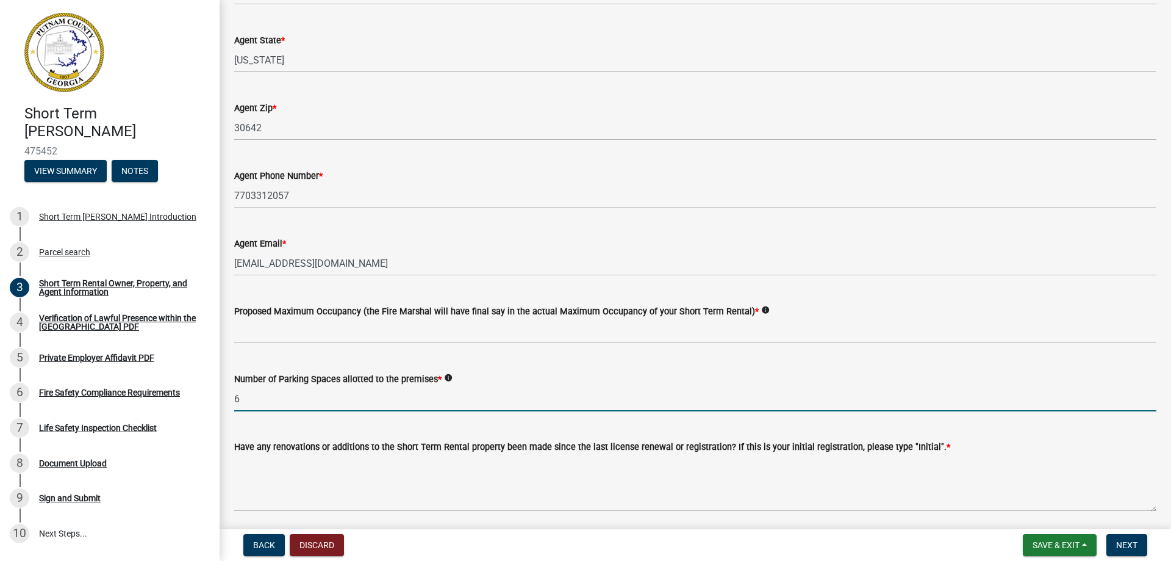
scroll to position [1863, 0]
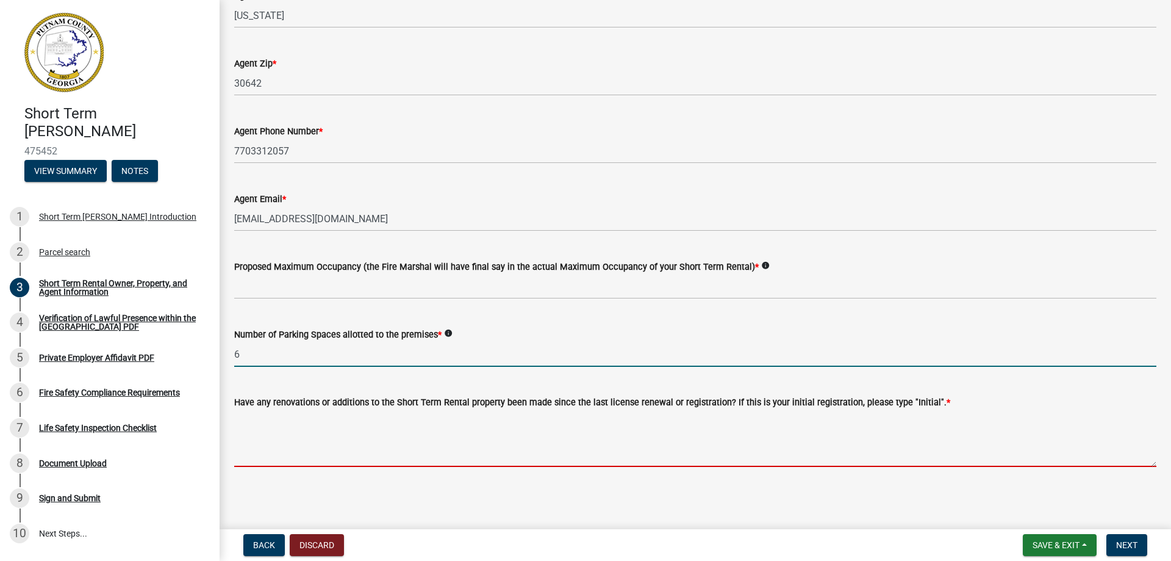
type input "6"
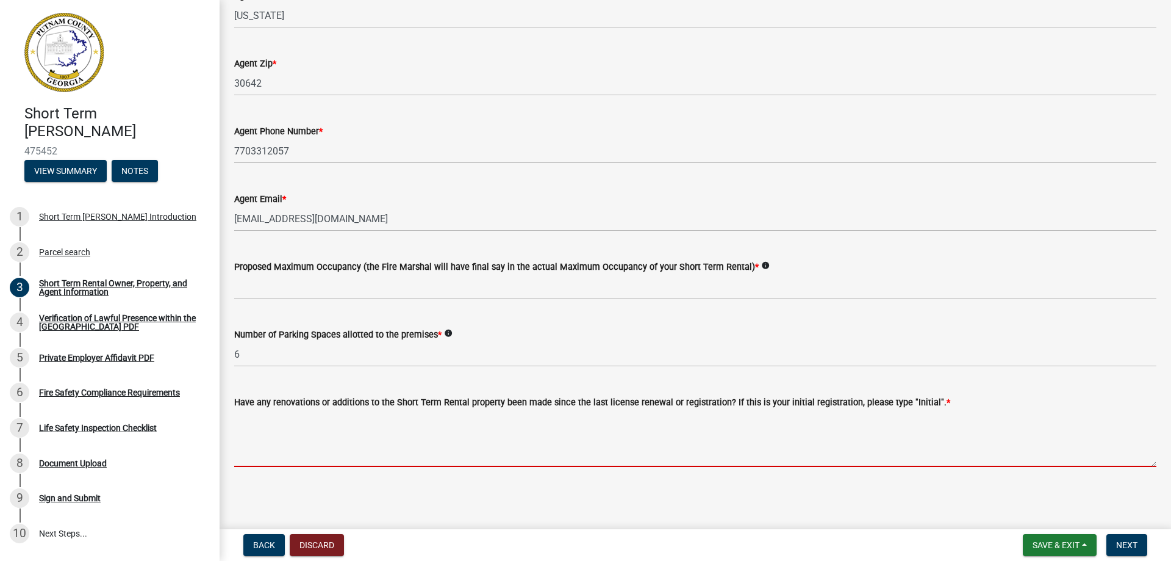
click at [271, 457] on textarea "Have any renovations or additions to the Short Term Rental property been made s…" at bounding box center [695, 437] width 922 height 57
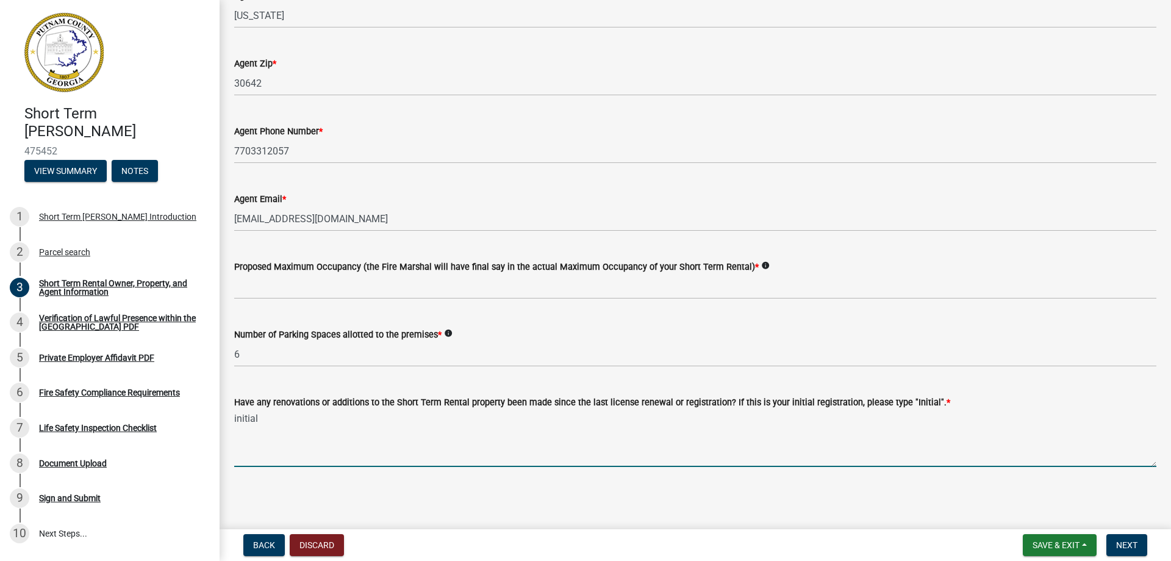
type textarea "initial"
click at [290, 496] on main "Short Term Rental Owner, Property, and Agent Information share Share Owner Info…" at bounding box center [696, 262] width 952 height 524
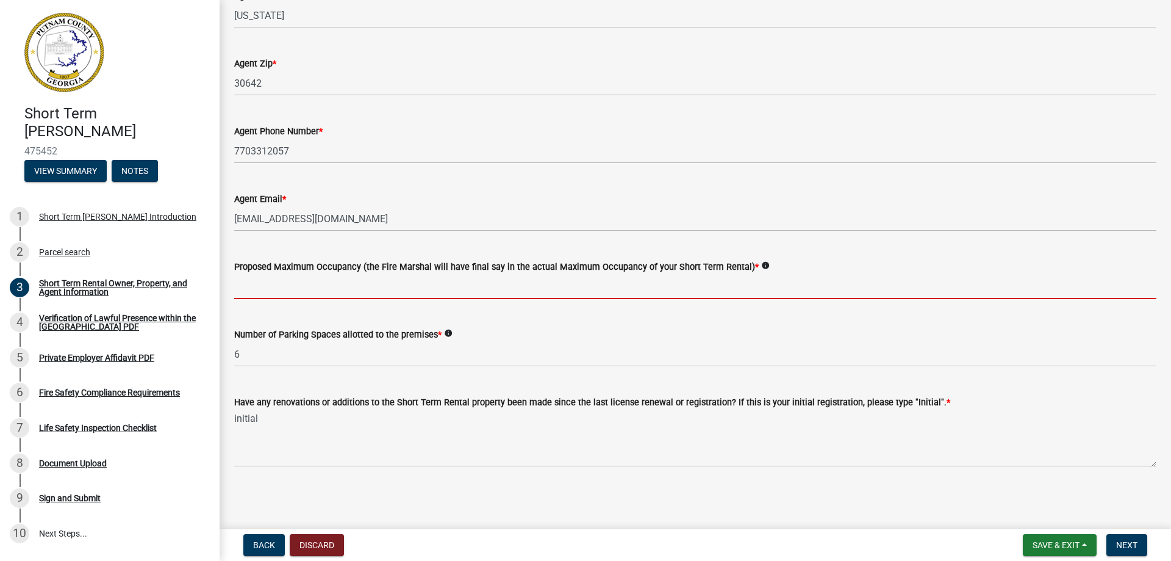
click at [289, 295] on input "text" at bounding box center [695, 286] width 922 height 25
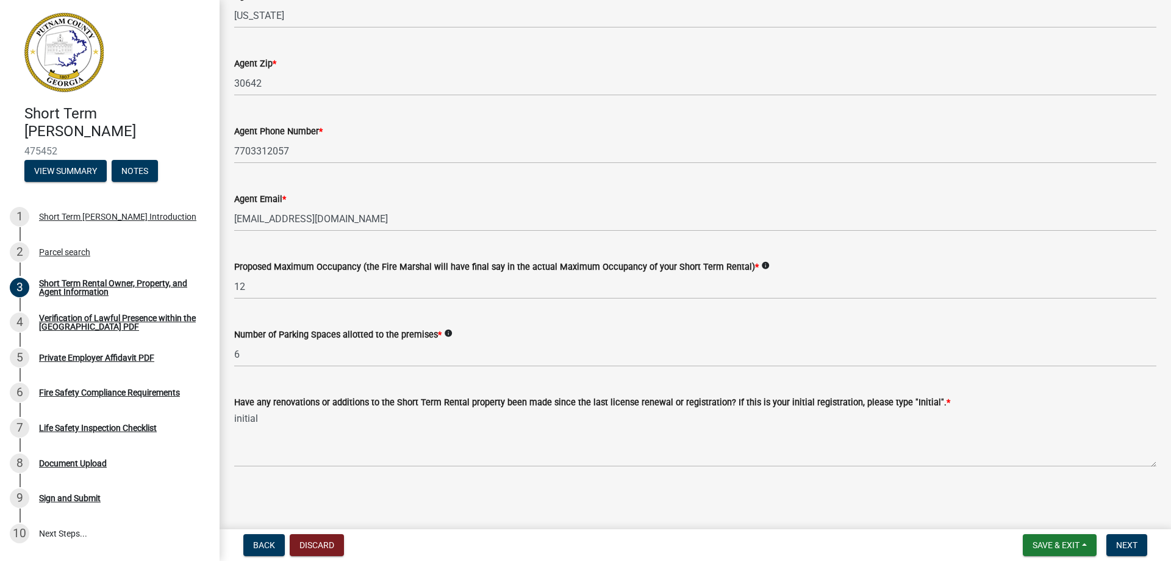
click at [252, 317] on div "Number of Parking Spaces allotted to the premises * info 6" at bounding box center [695, 338] width 922 height 57
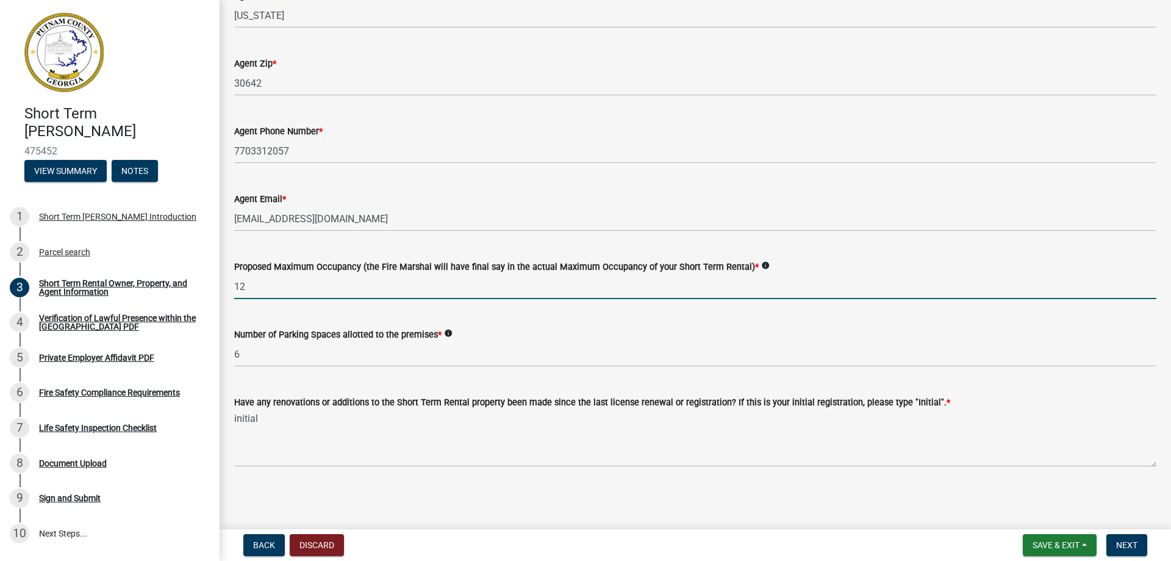
click at [257, 293] on input "12" at bounding box center [695, 286] width 922 height 25
type input "12"
click at [299, 309] on wm-data-entity-input "Proposed Maximum Occupancy (the Fire Marshal will have final say in the actual …" at bounding box center [695, 276] width 922 height 68
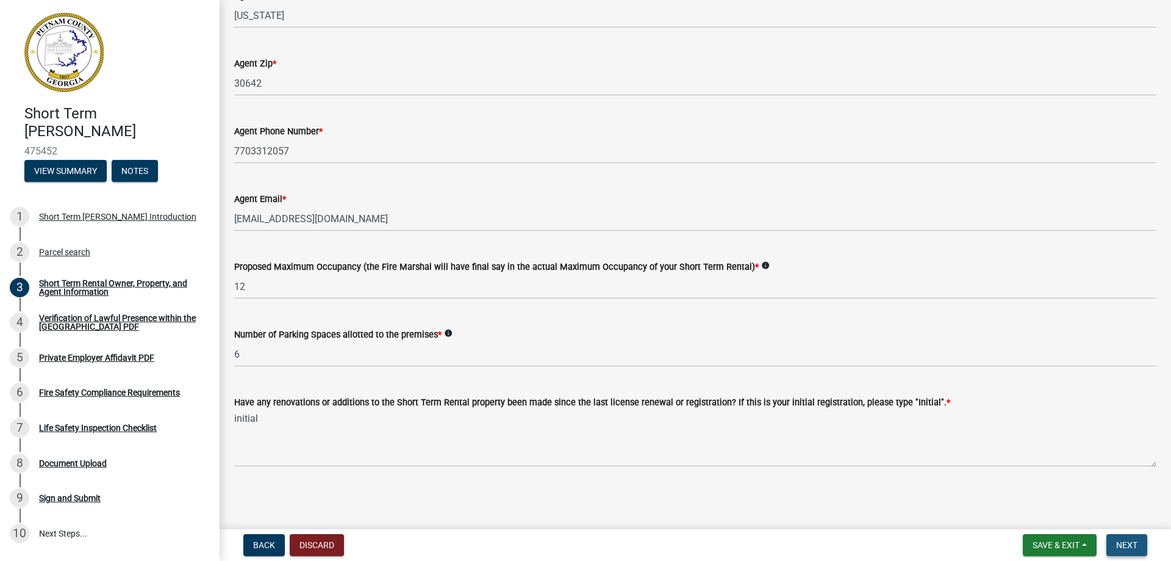
click at [1131, 548] on span "Next" at bounding box center [1126, 545] width 21 height 10
click at [1130, 540] on span "Next" at bounding box center [1126, 545] width 21 height 10
click at [1066, 541] on span "Save & Exit" at bounding box center [1056, 545] width 47 height 10
click at [1055, 484] on button "Save" at bounding box center [1048, 483] width 98 height 29
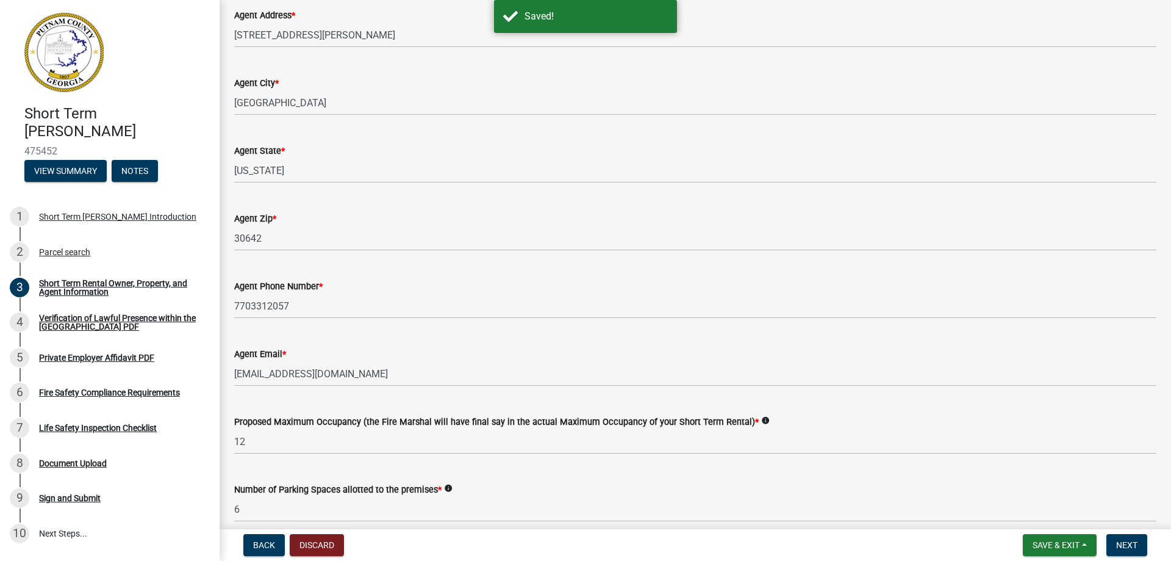
scroll to position [1863, 0]
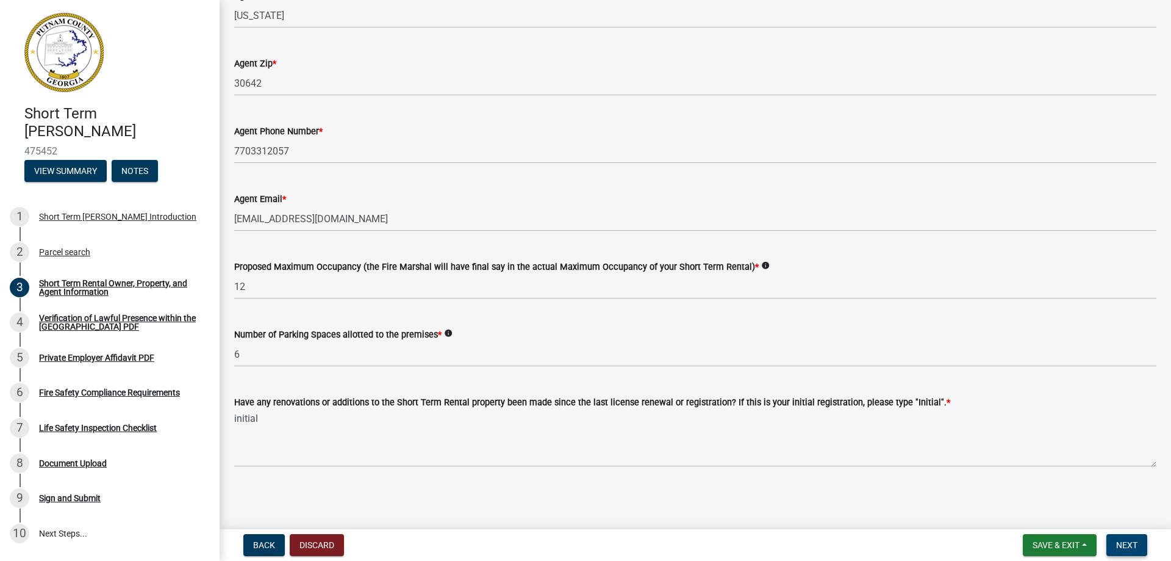
click at [1121, 543] on span "Next" at bounding box center [1126, 545] width 21 height 10
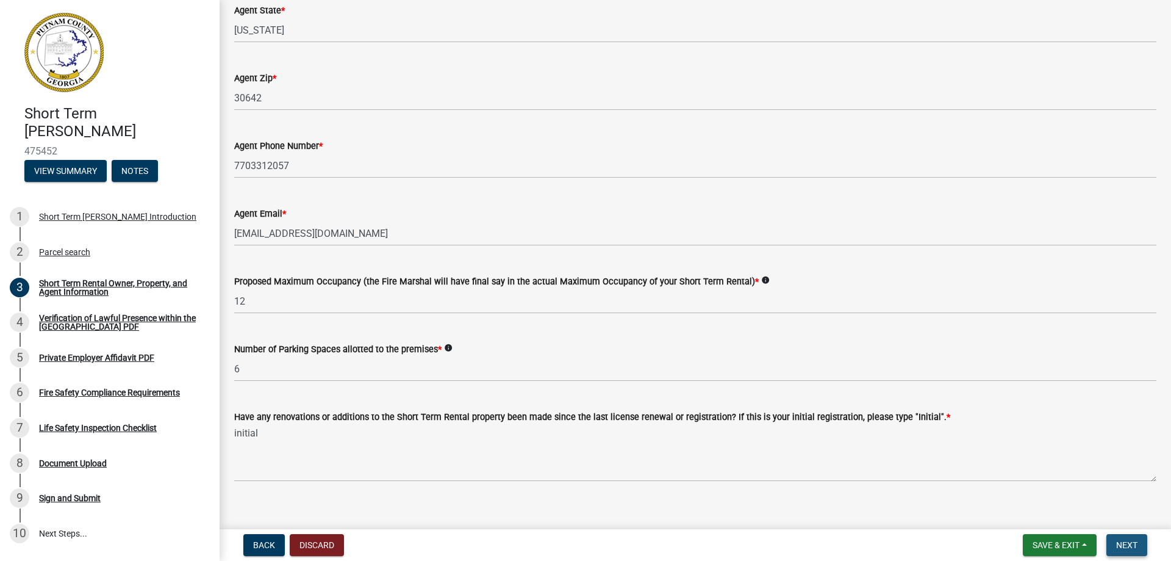
scroll to position [1877, 0]
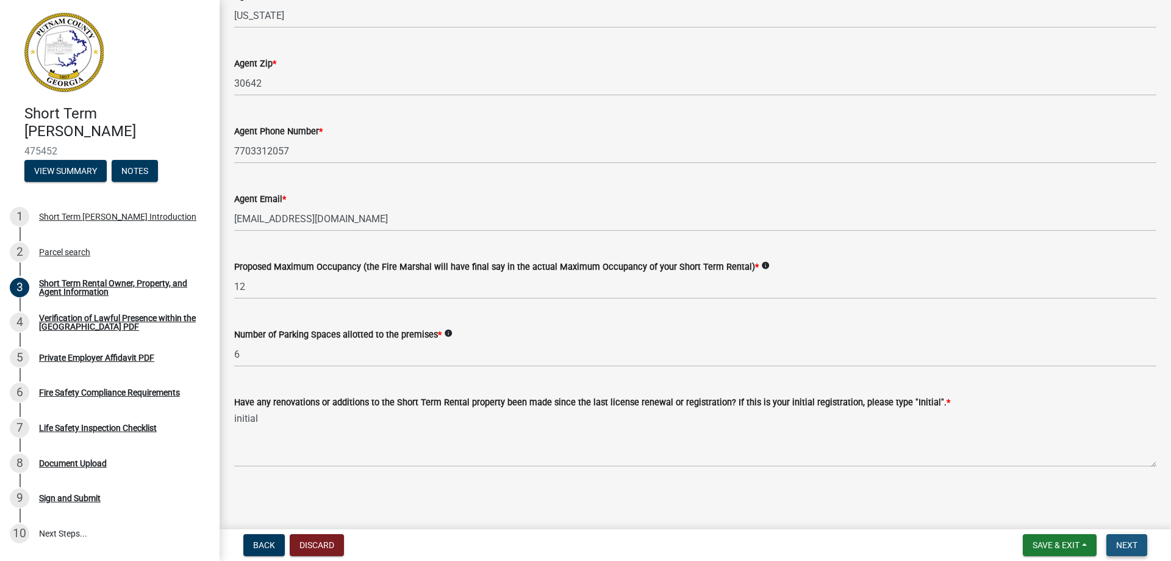
click at [1129, 544] on span "Next" at bounding box center [1126, 545] width 21 height 10
click at [65, 324] on div "Verification of Lawful Presence within the [GEOGRAPHIC_DATA] PDF" at bounding box center [119, 322] width 161 height 17
click at [1133, 540] on span "Next" at bounding box center [1126, 545] width 21 height 10
click at [1125, 543] on span "Next" at bounding box center [1126, 545] width 21 height 10
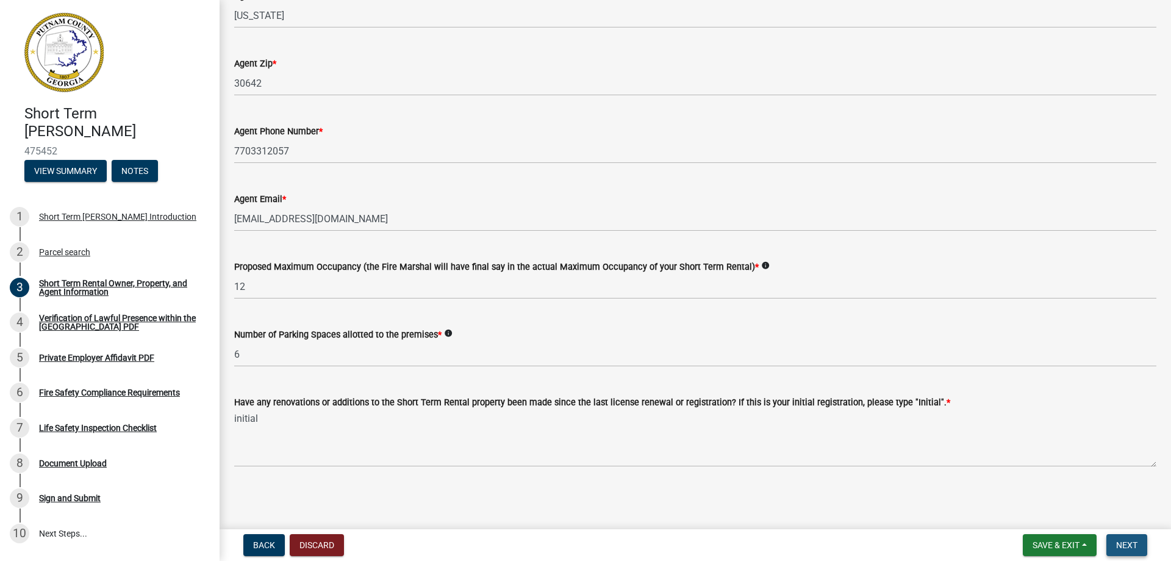
click at [1119, 542] on span "Next" at bounding box center [1126, 545] width 21 height 10
click at [70, 459] on div "Document Upload" at bounding box center [73, 463] width 68 height 9
click at [15, 458] on div "8" at bounding box center [20, 463] width 20 height 20
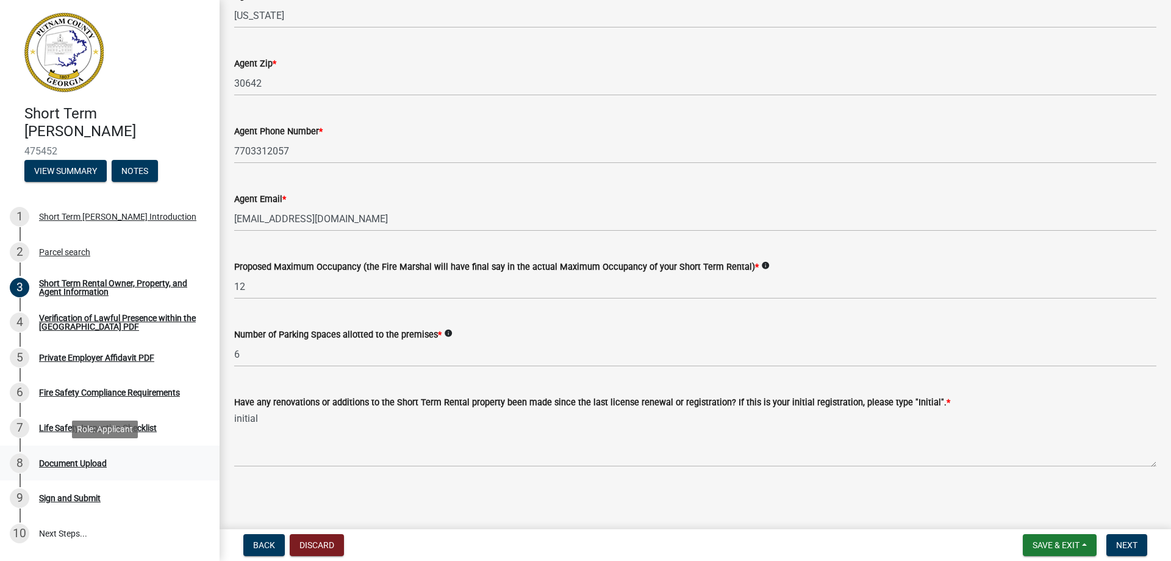
click at [84, 465] on div "Document Upload" at bounding box center [73, 463] width 68 height 9
click at [93, 464] on div "Document Upload" at bounding box center [73, 463] width 68 height 9
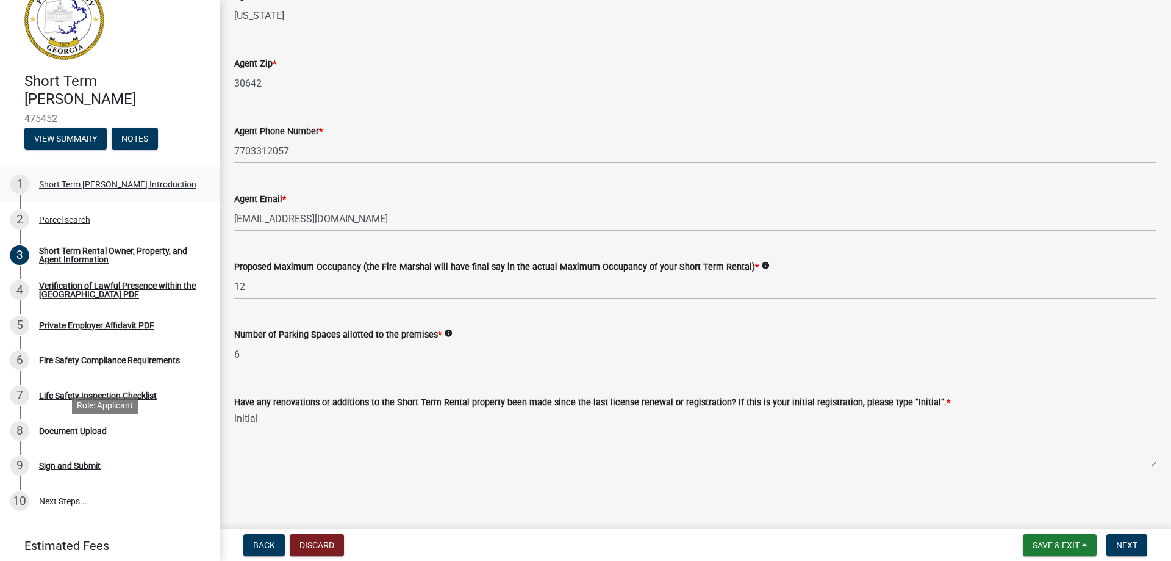
scroll to position [0, 0]
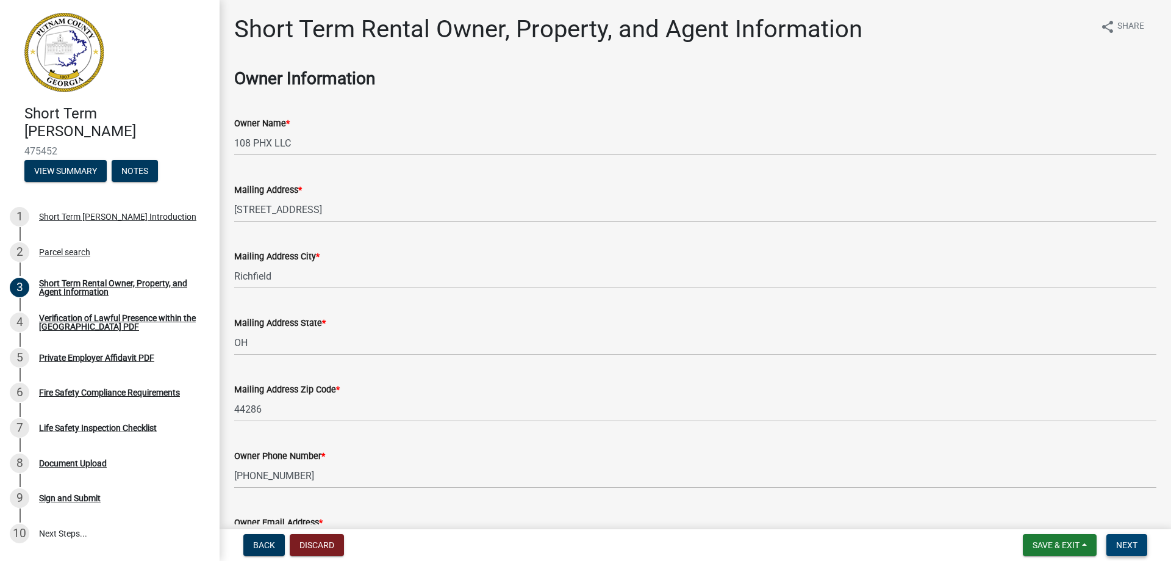
click at [1122, 542] on span "Next" at bounding box center [1126, 545] width 21 height 10
click at [1132, 540] on span "Next" at bounding box center [1126, 545] width 21 height 10
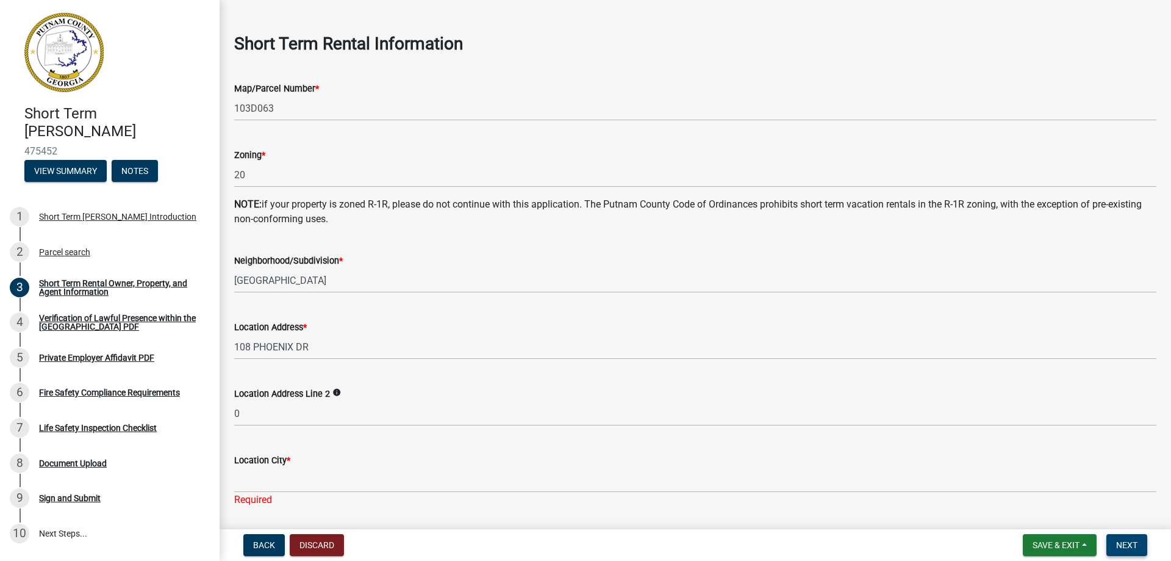
scroll to position [610, 0]
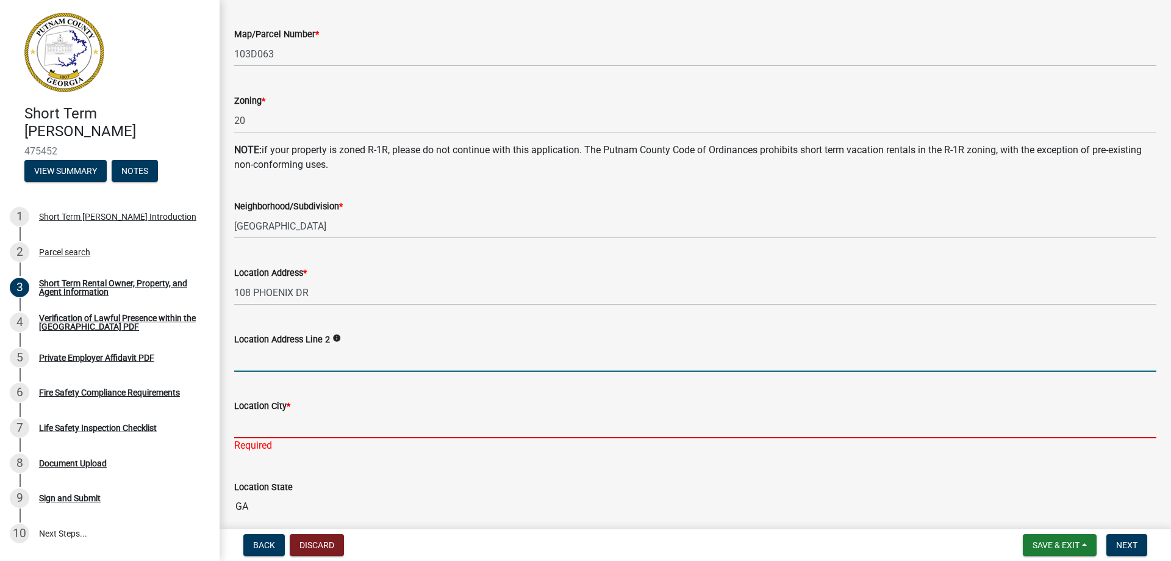
click at [249, 429] on input "Location City *" at bounding box center [695, 425] width 922 height 25
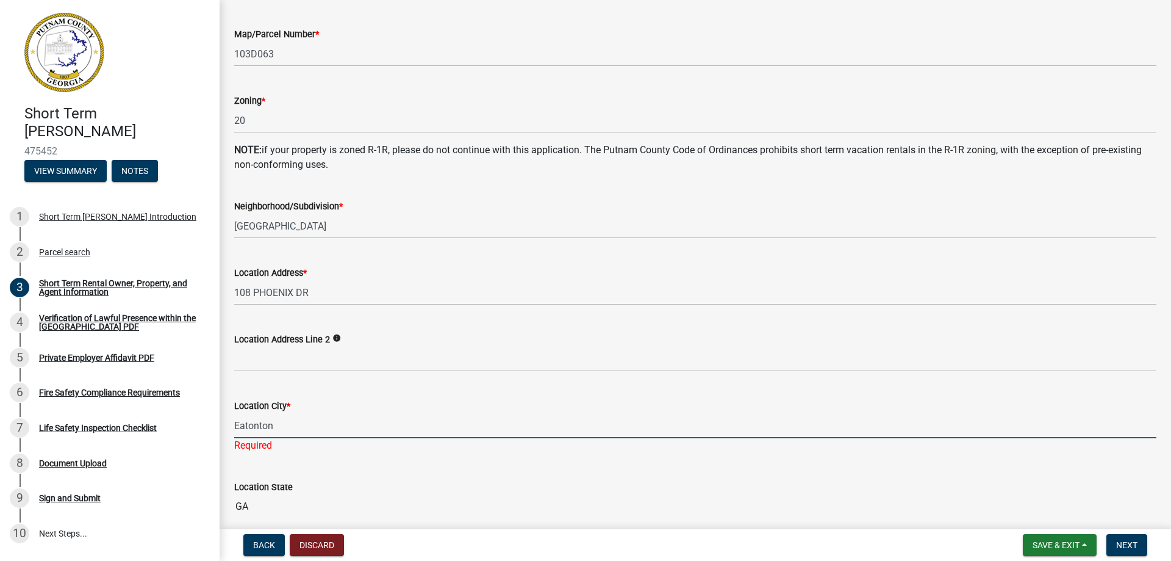
click at [308, 469] on div "Location State [US_STATE]" at bounding box center [695, 490] width 922 height 56
click at [311, 430] on input "Eatonton" at bounding box center [695, 425] width 922 height 25
type input "Eatonton"
click at [329, 395] on div "Location City * [GEOGRAPHIC_DATA]" at bounding box center [695, 409] width 922 height 57
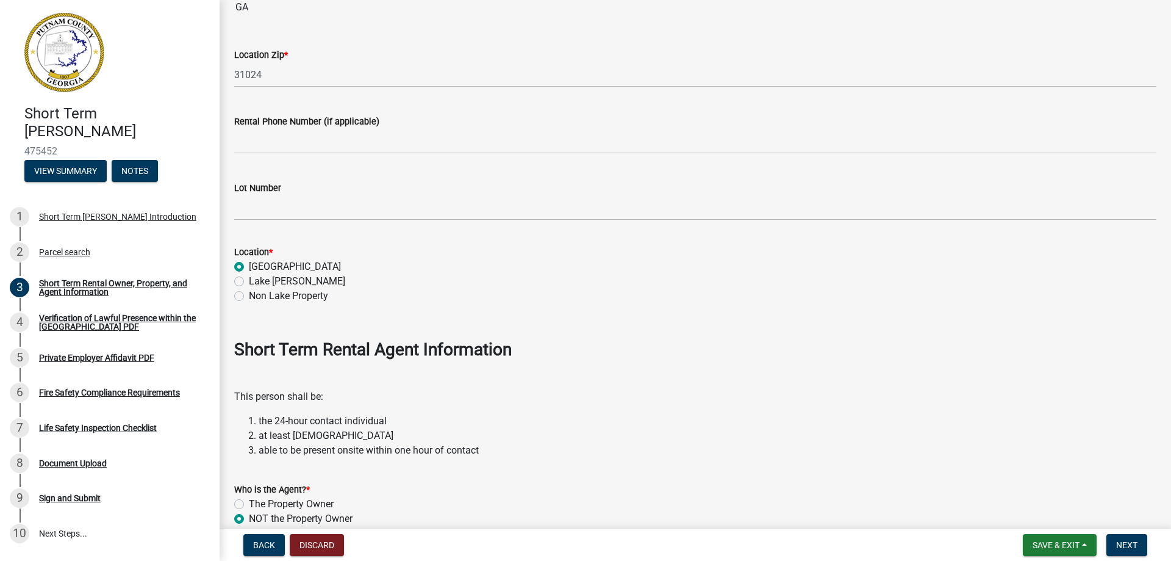
scroll to position [1098, 0]
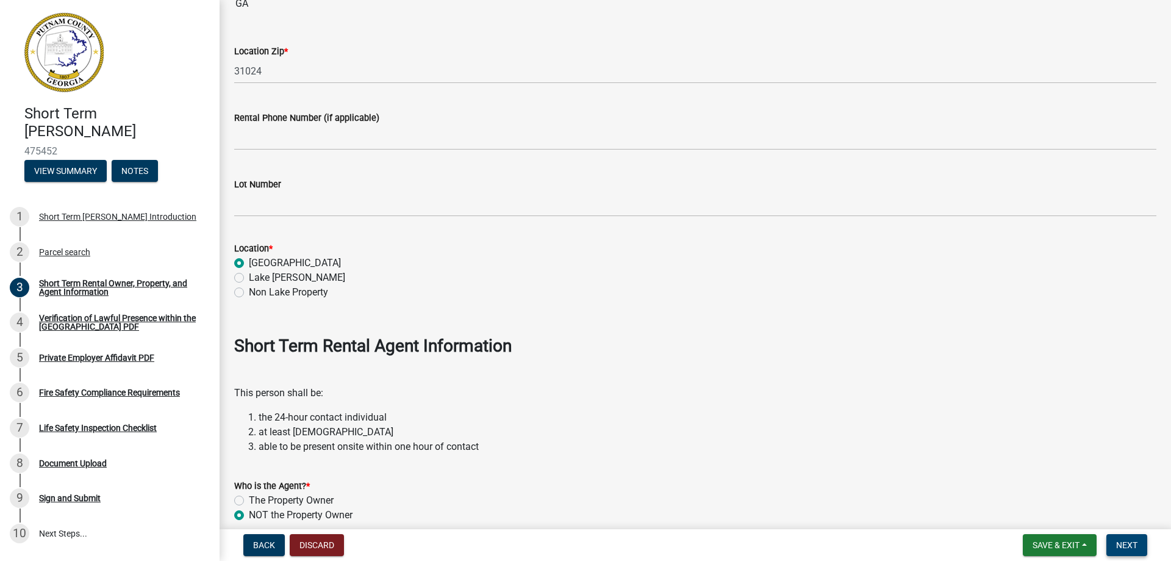
click at [1133, 542] on span "Next" at bounding box center [1126, 545] width 21 height 10
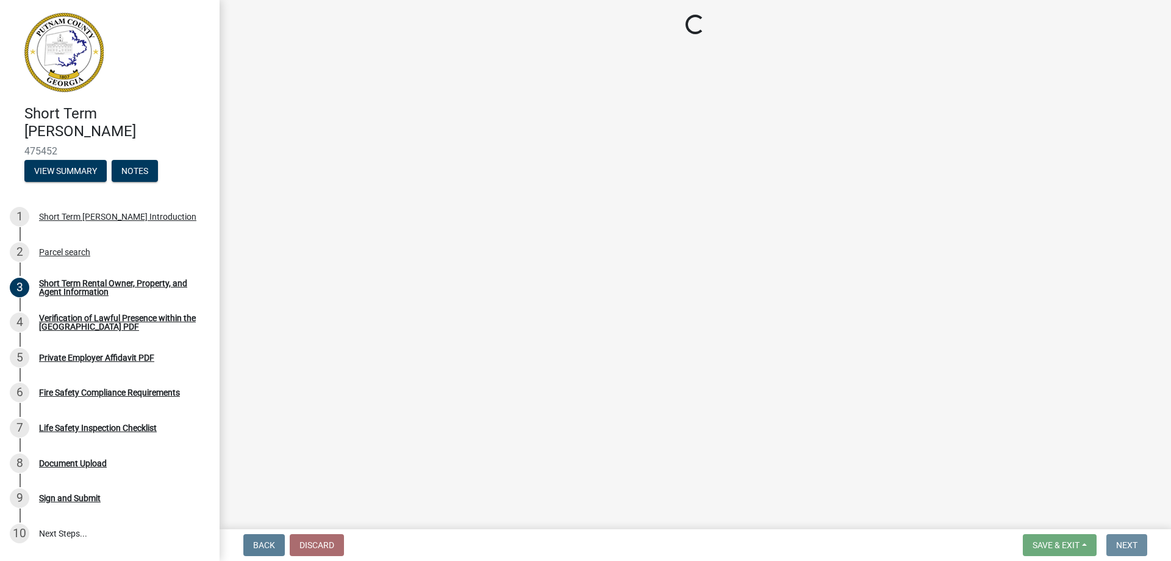
scroll to position [0, 0]
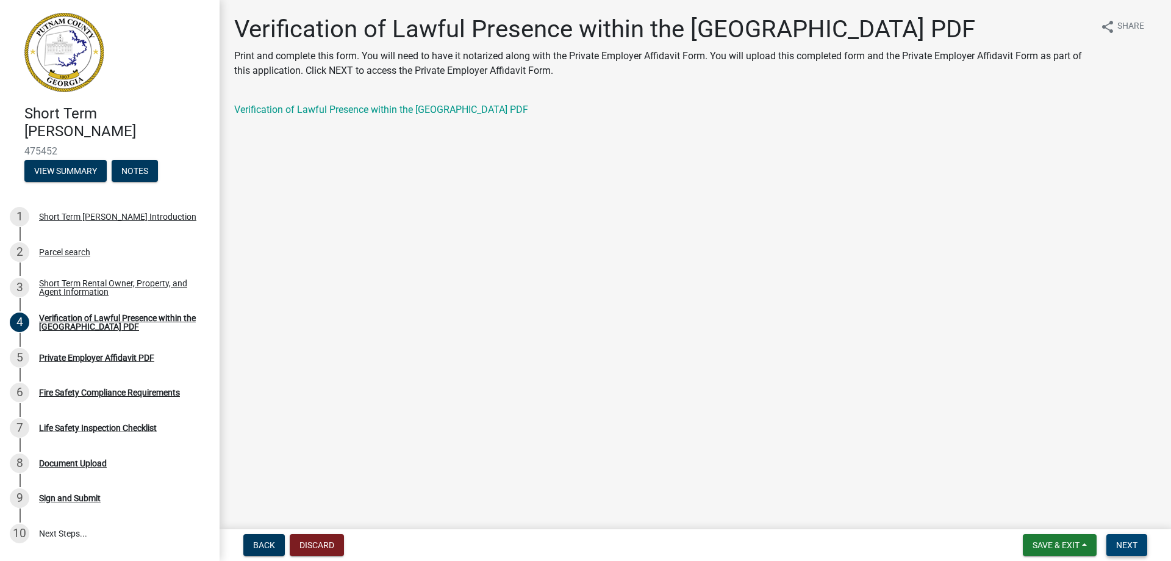
click at [1130, 538] on button "Next" at bounding box center [1126, 545] width 41 height 22
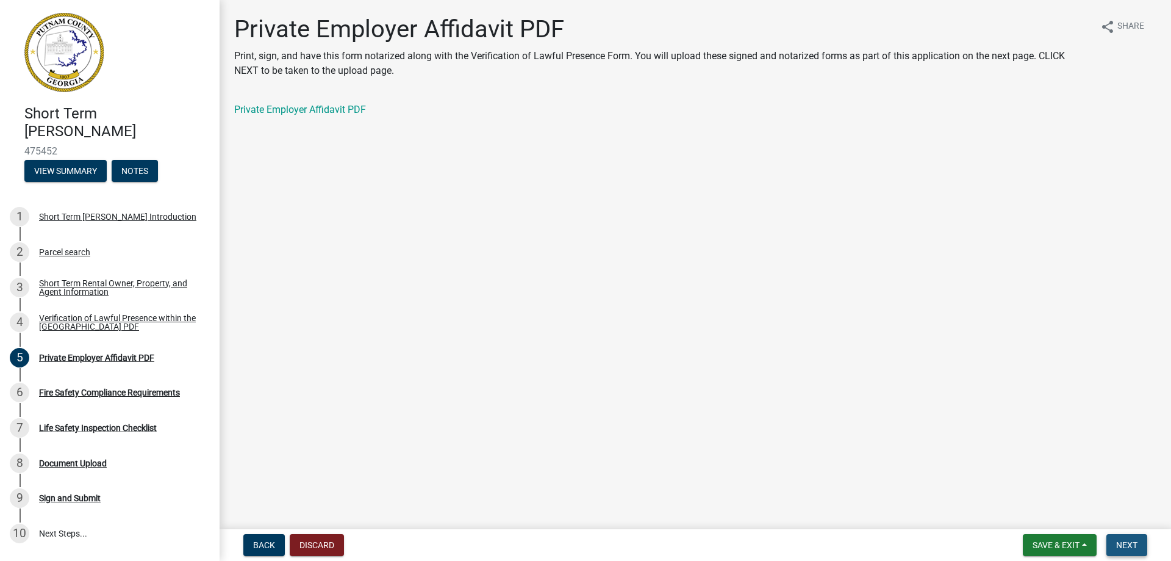
click at [1130, 538] on button "Next" at bounding box center [1126, 545] width 41 height 22
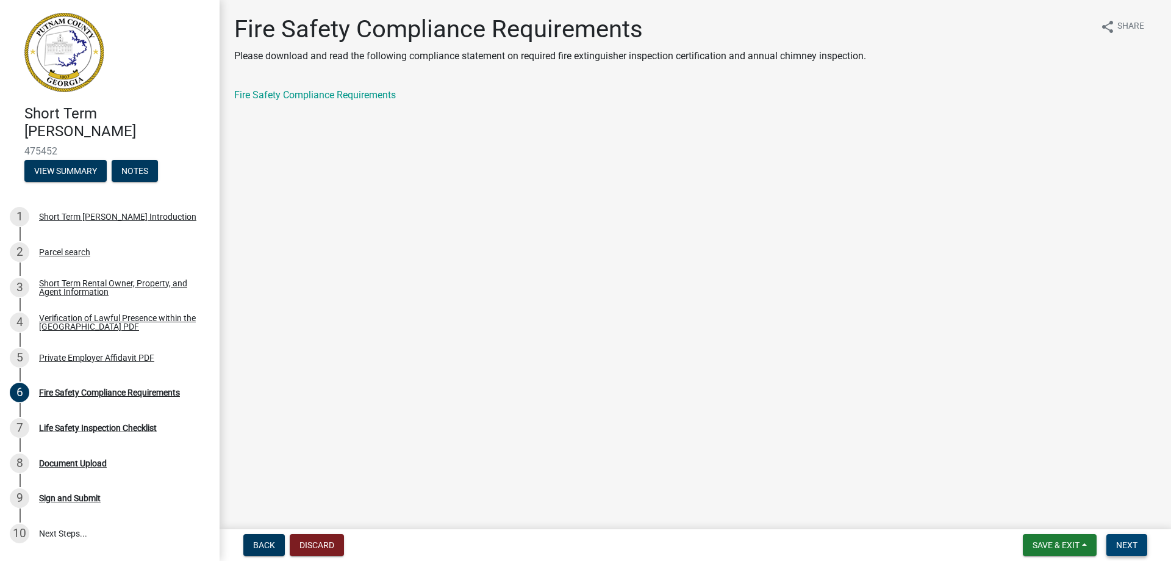
click at [1130, 538] on button "Next" at bounding box center [1126, 545] width 41 height 22
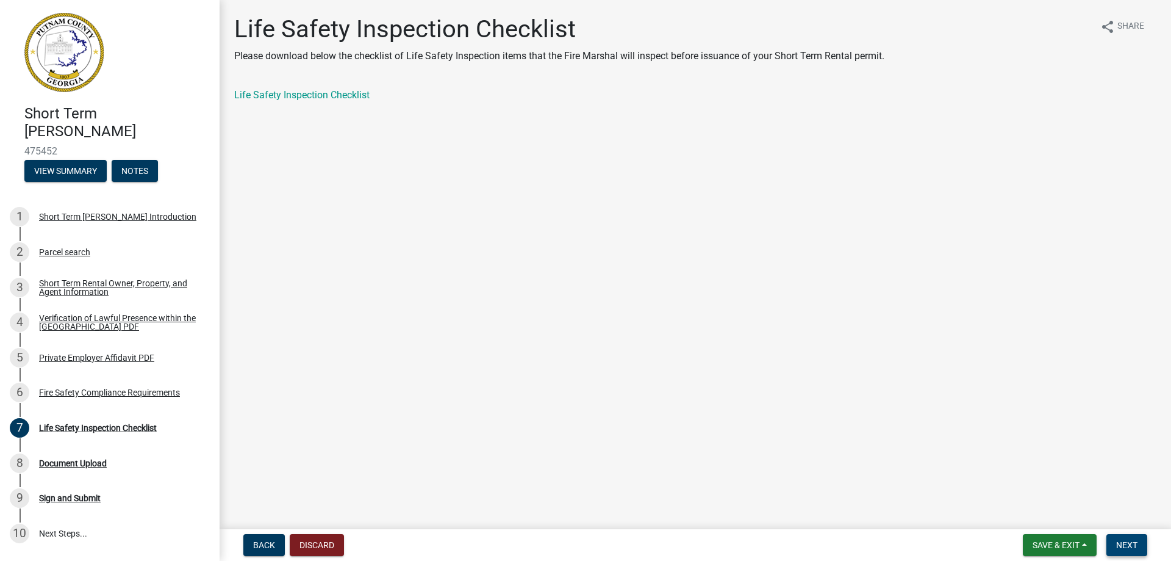
click at [1130, 536] on button "Next" at bounding box center [1126, 545] width 41 height 22
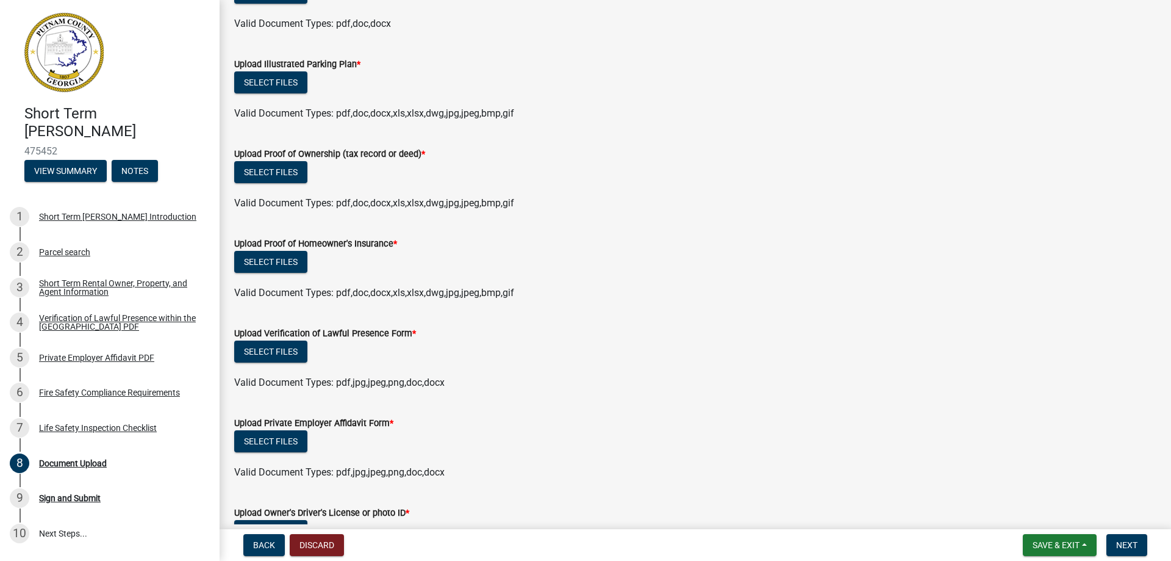
scroll to position [201, 0]
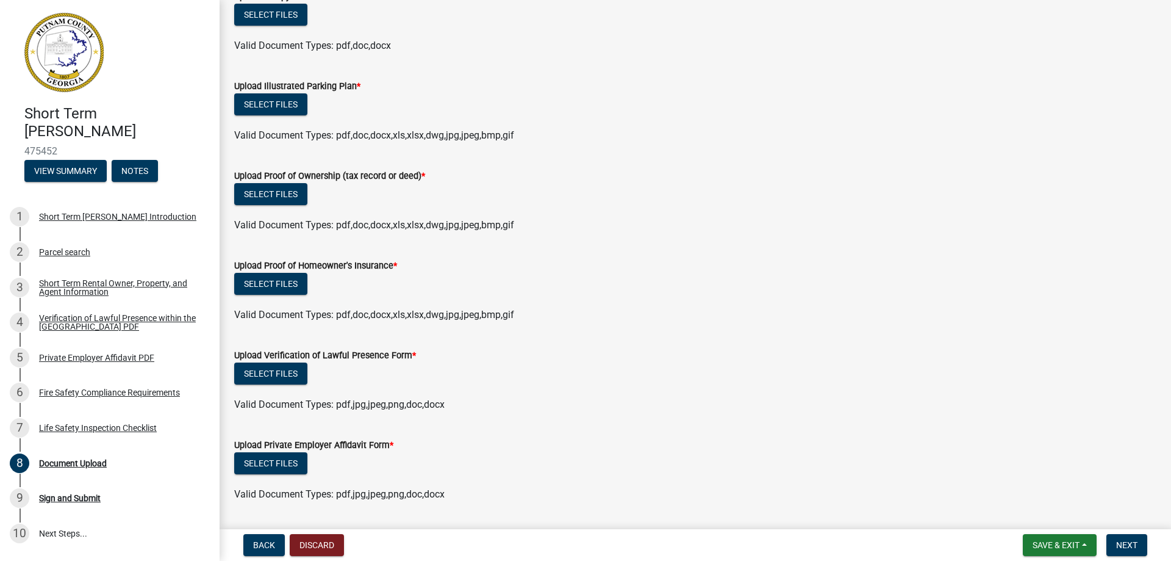
click at [271, 295] on div "Select files" at bounding box center [695, 285] width 922 height 25
click at [280, 287] on button "Select files" at bounding box center [270, 284] width 73 height 22
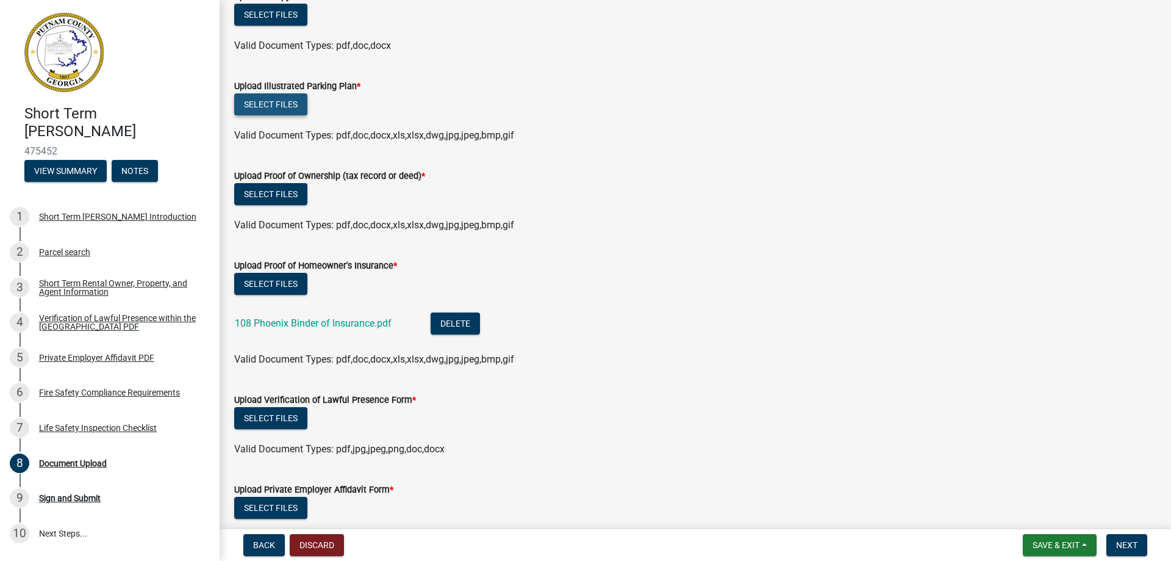
click at [274, 99] on button "Select files" at bounding box center [270, 104] width 73 height 22
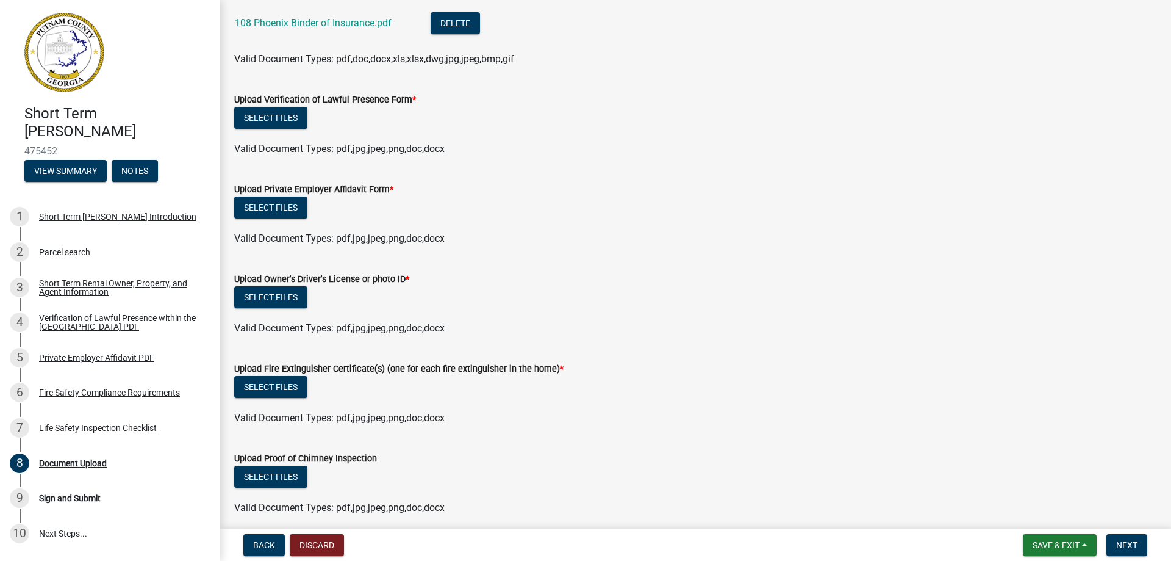
scroll to position [595, 0]
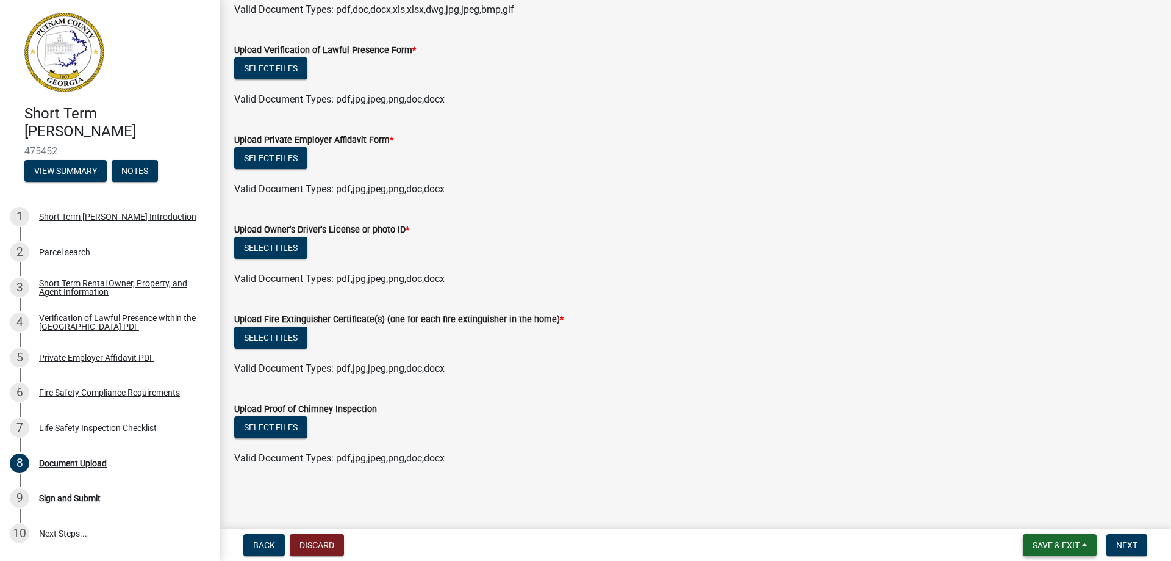
click at [1069, 540] on span "Save & Exit" at bounding box center [1056, 545] width 47 height 10
click at [1063, 483] on button "Save" at bounding box center [1048, 483] width 98 height 29
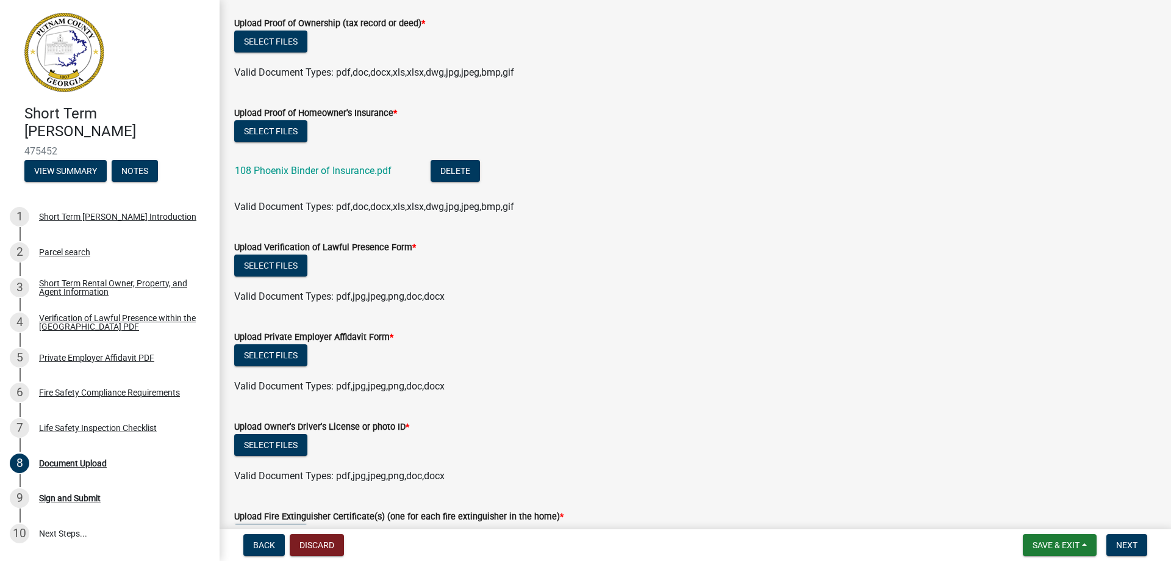
scroll to position [107, 0]
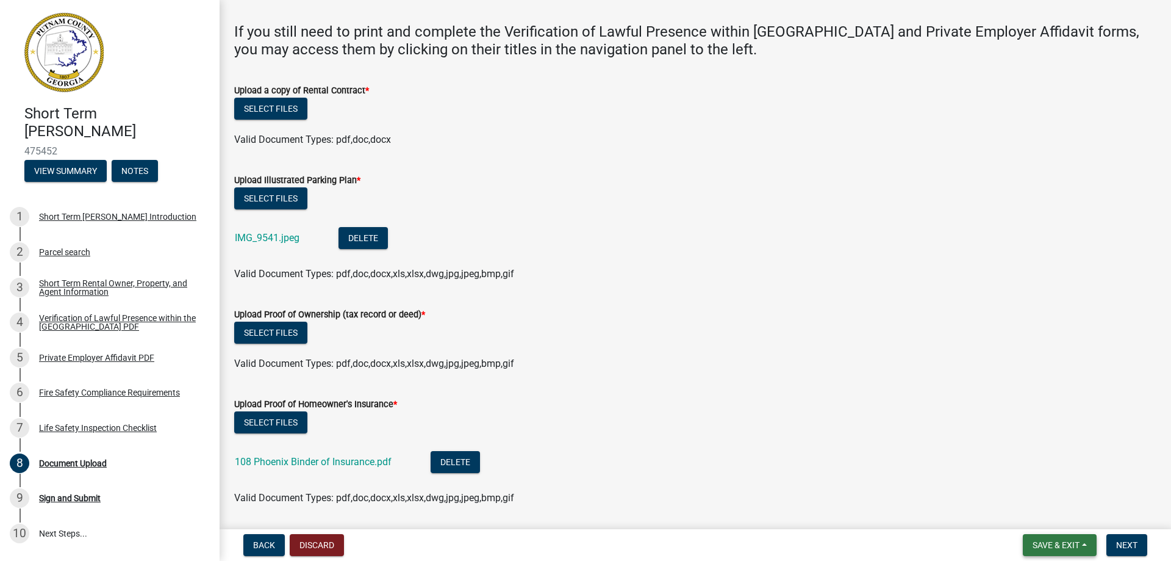
click at [1078, 540] on span "Save & Exit" at bounding box center [1056, 545] width 47 height 10
click at [1049, 509] on button "Save & Exit" at bounding box center [1048, 512] width 98 height 29
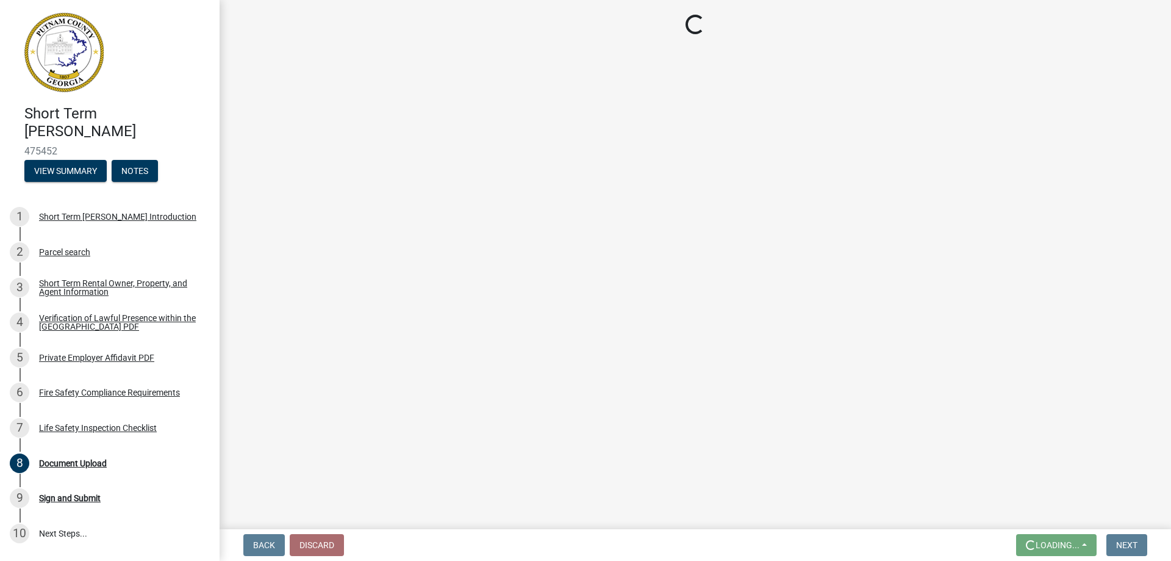
scroll to position [0, 0]
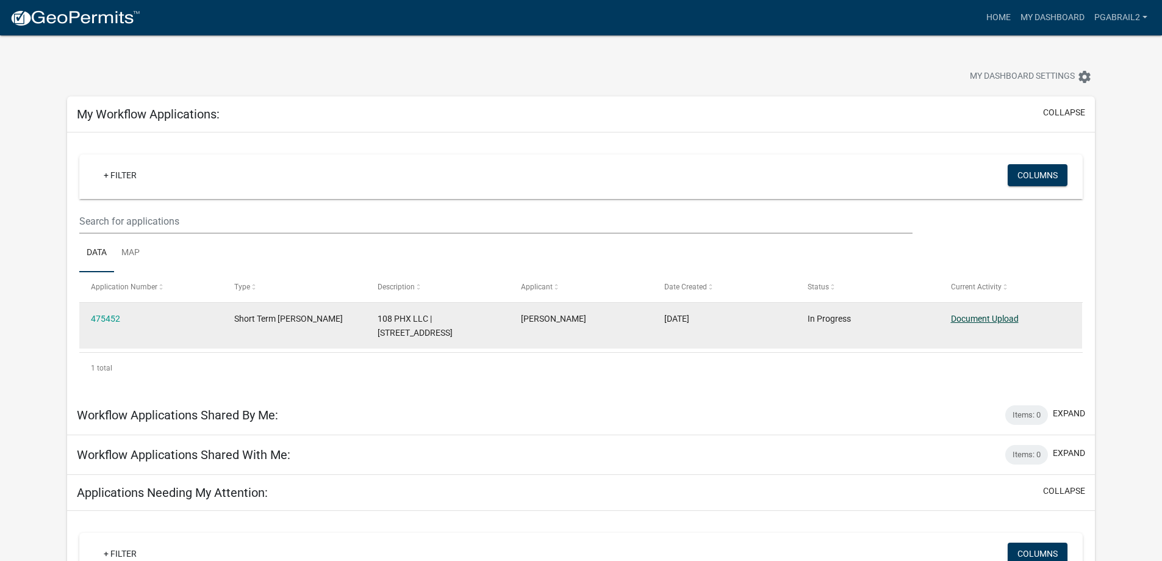
click at [975, 318] on link "Document Upload" at bounding box center [985, 319] width 68 height 10
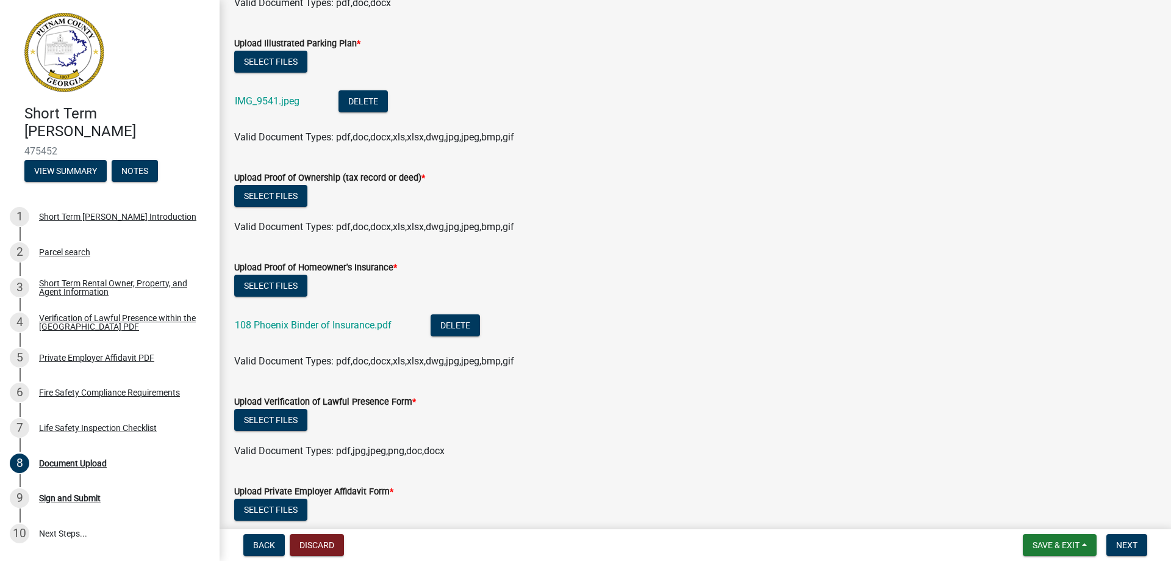
scroll to position [595, 0]
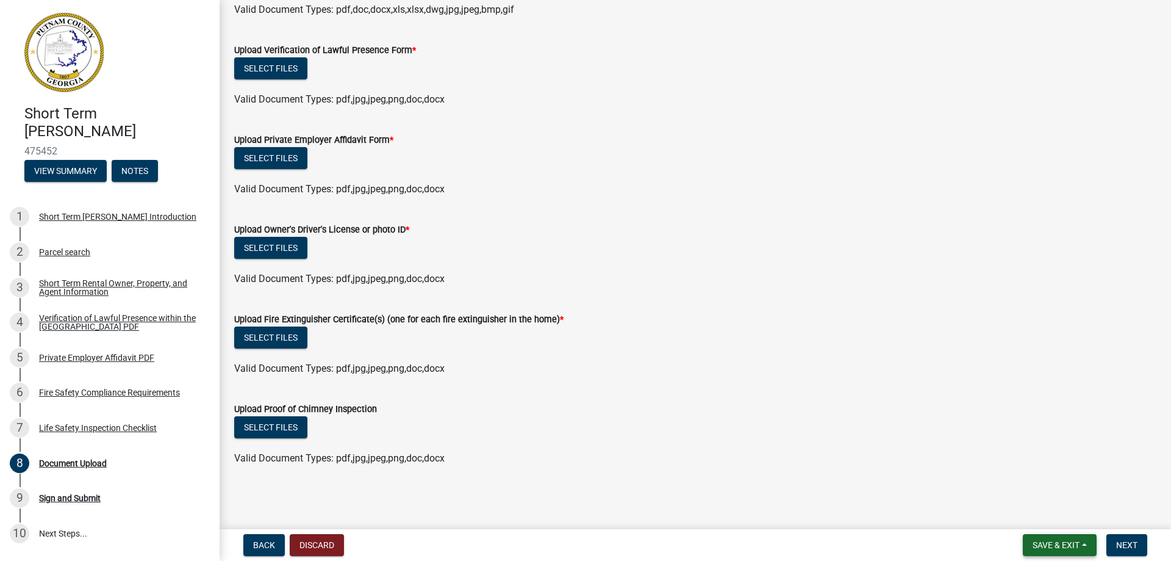
click at [1055, 540] on span "Save & Exit" at bounding box center [1056, 545] width 47 height 10
click at [1047, 478] on button "Save" at bounding box center [1048, 483] width 98 height 29
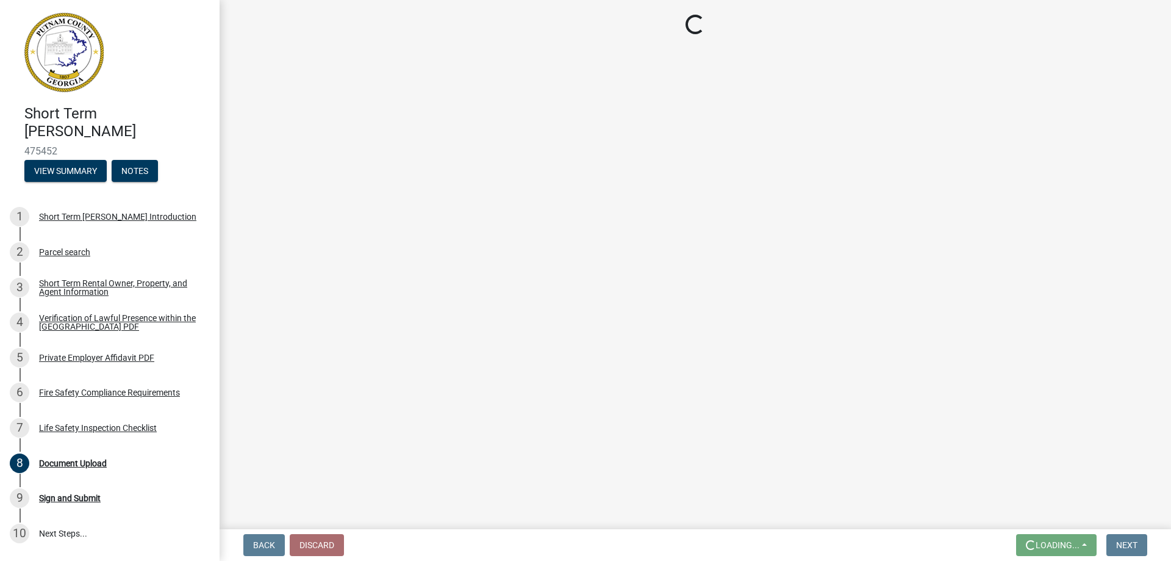
scroll to position [0, 0]
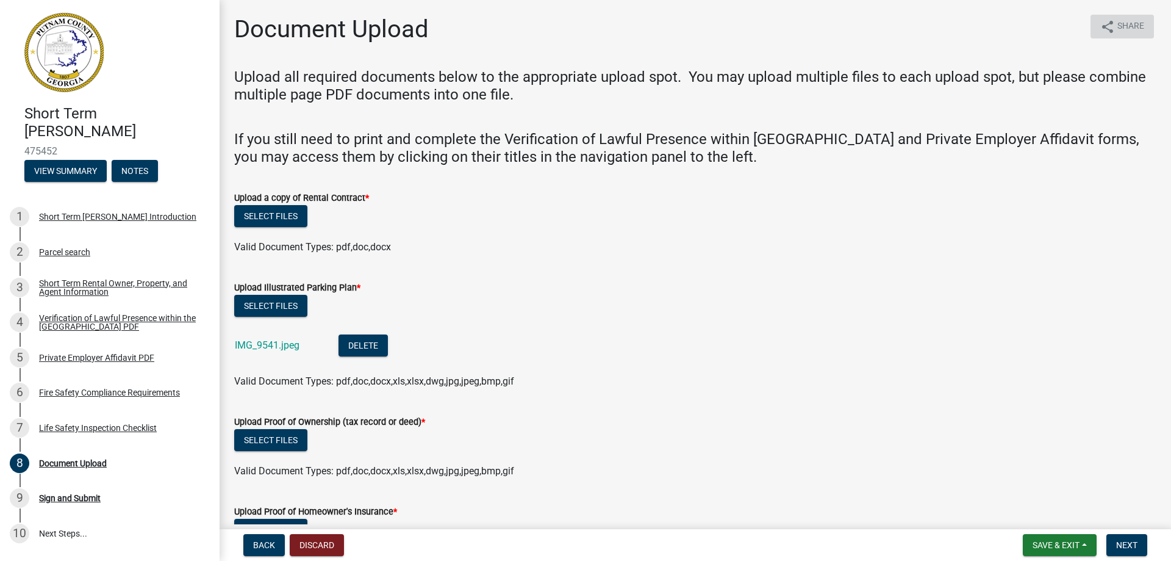
click at [1126, 22] on span "Share" at bounding box center [1130, 27] width 27 height 15
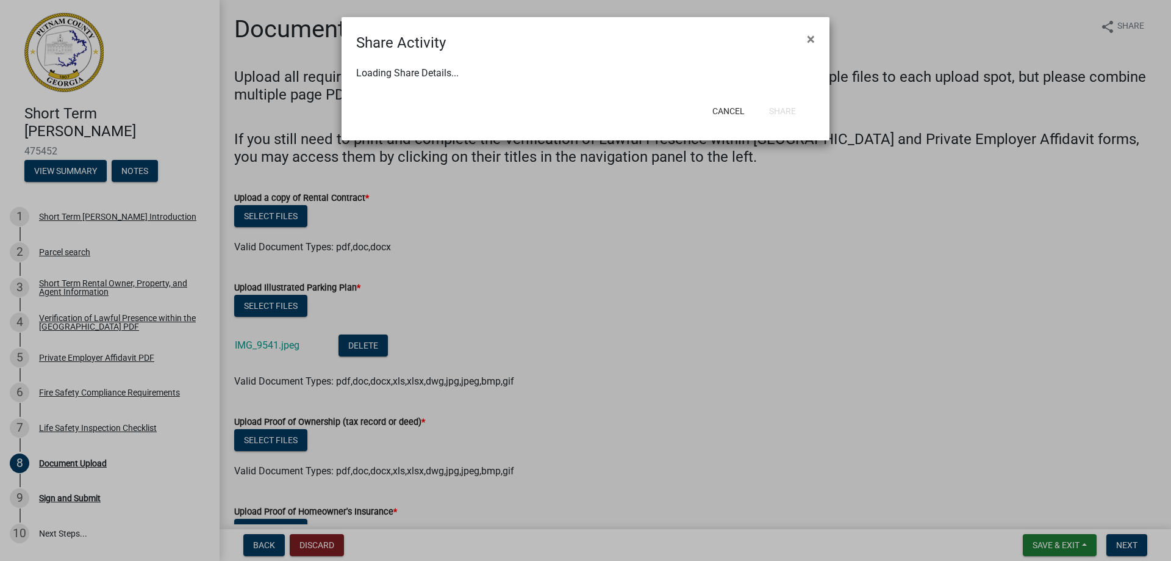
select select "1"
select select "0"
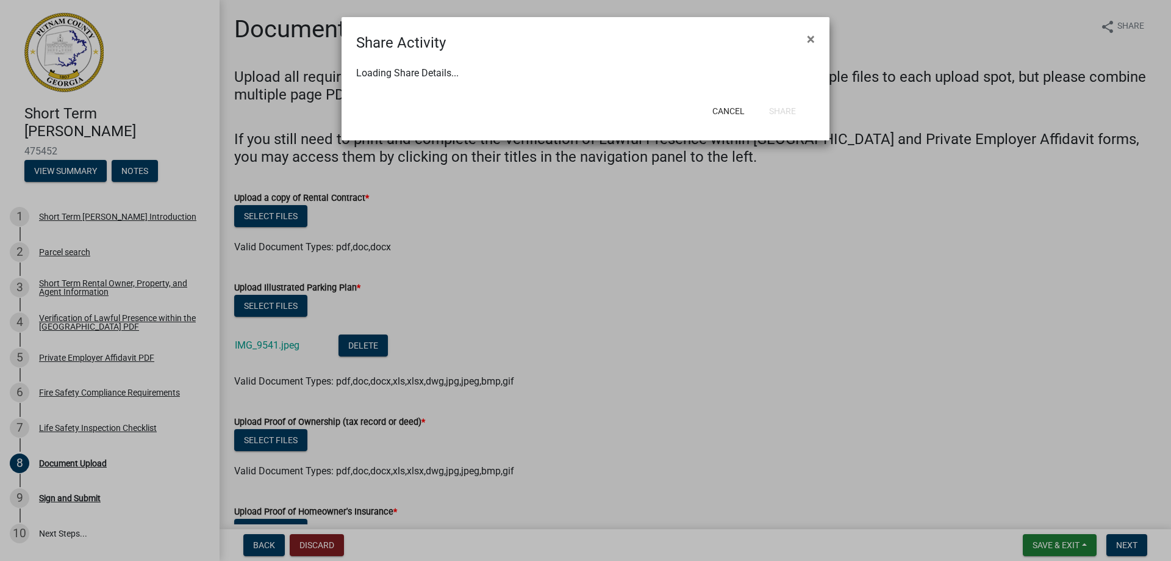
select select "0"
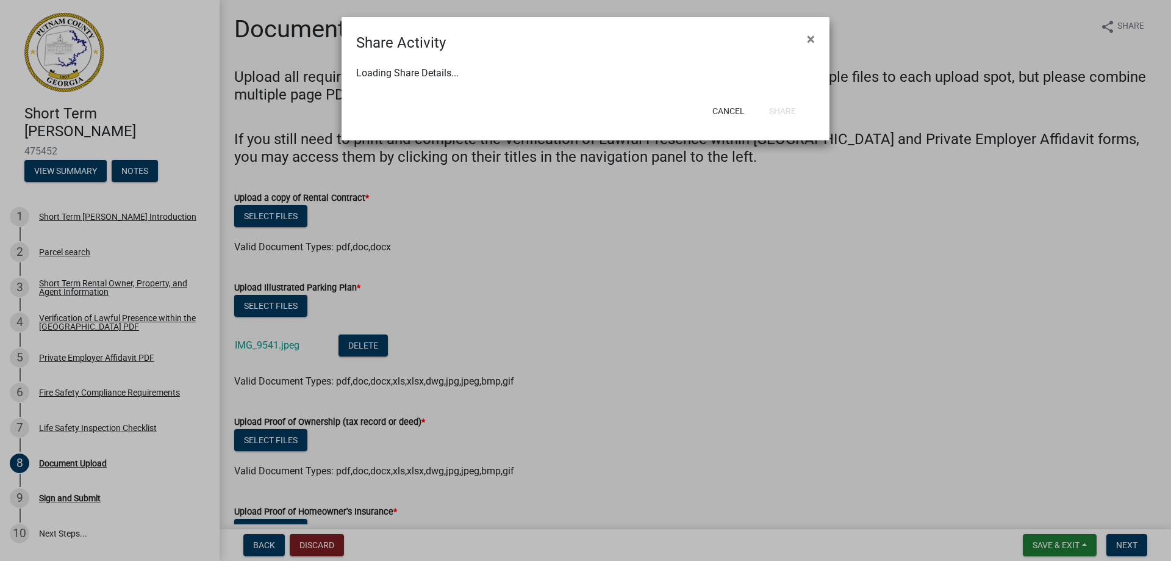
select select "0"
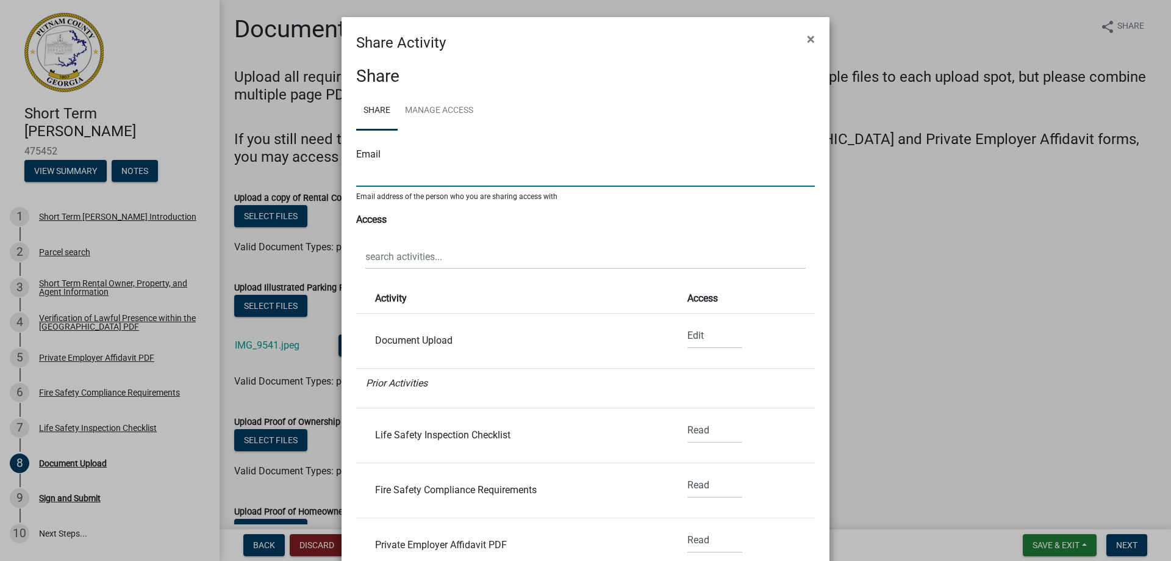
click at [387, 178] on input "text" at bounding box center [585, 174] width 459 height 25
click at [406, 173] on input "pgabrail" at bounding box center [585, 174] width 459 height 25
type input "[EMAIL_ADDRESS][DOMAIN_NAME]"
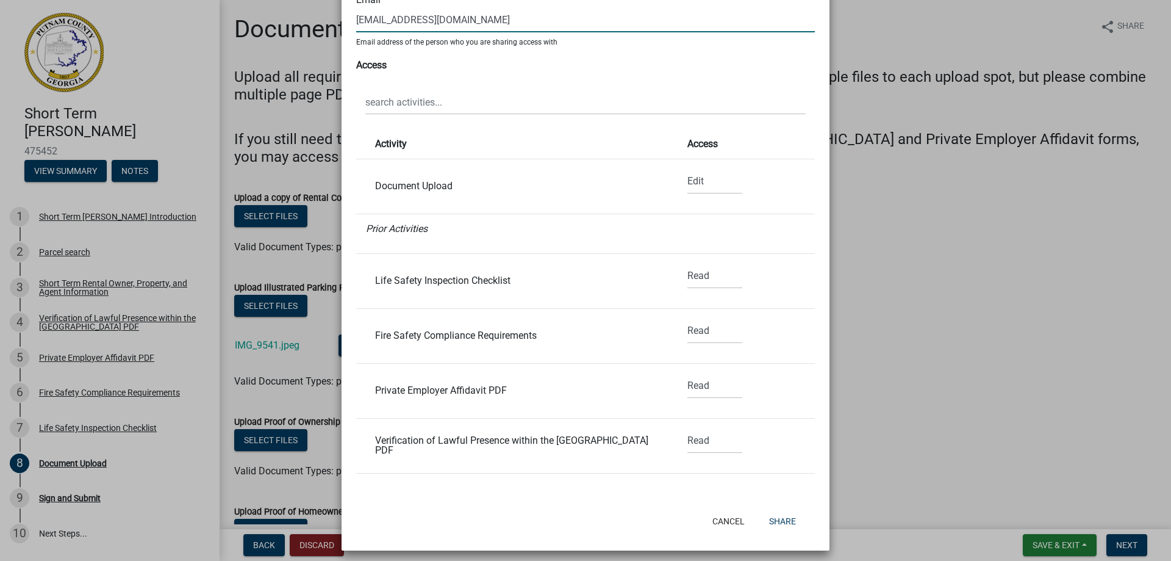
scroll to position [161, 0]
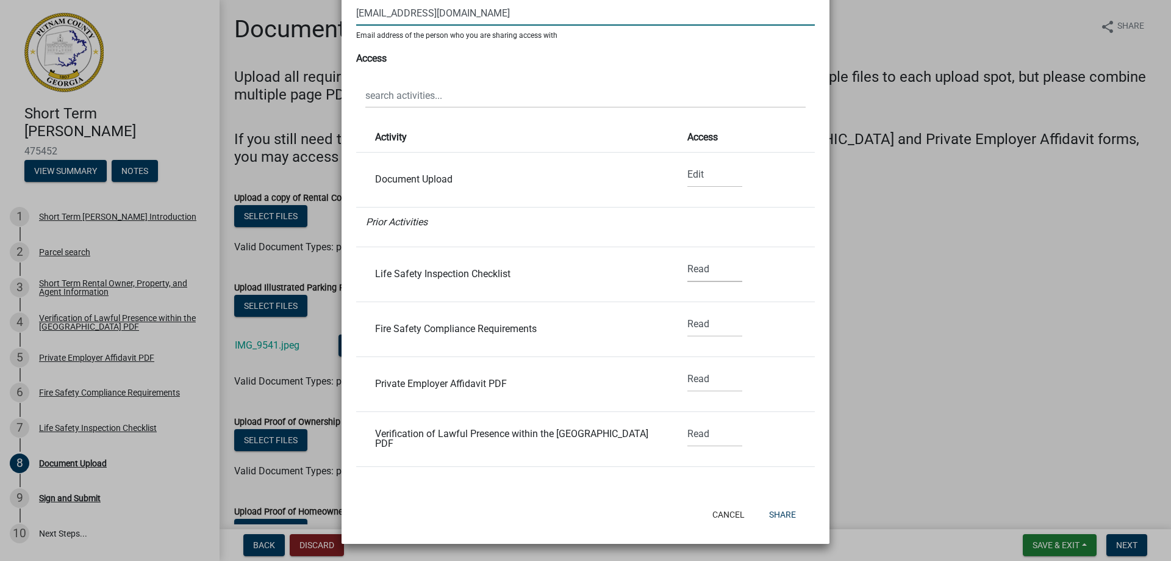
click at [690, 266] on select "None Read Edit" at bounding box center [714, 269] width 55 height 25
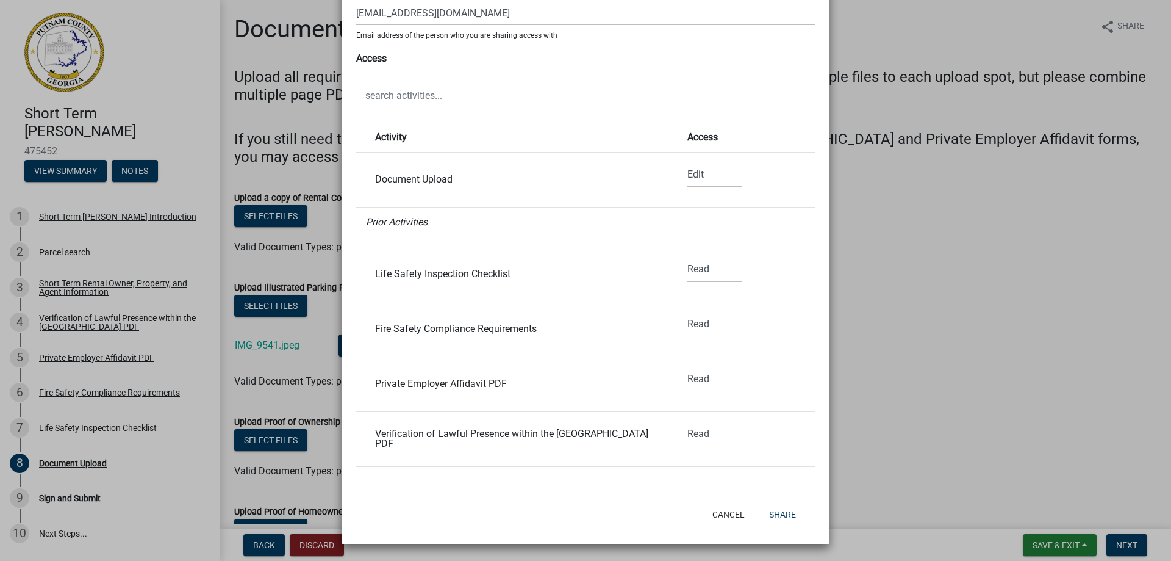
select select "1"
click at [687, 257] on select "None Read Edit" at bounding box center [714, 269] width 55 height 25
click at [690, 326] on select "None Read Edit" at bounding box center [714, 324] width 55 height 25
select select "1"
click at [687, 312] on select "None Read Edit" at bounding box center [714, 324] width 55 height 25
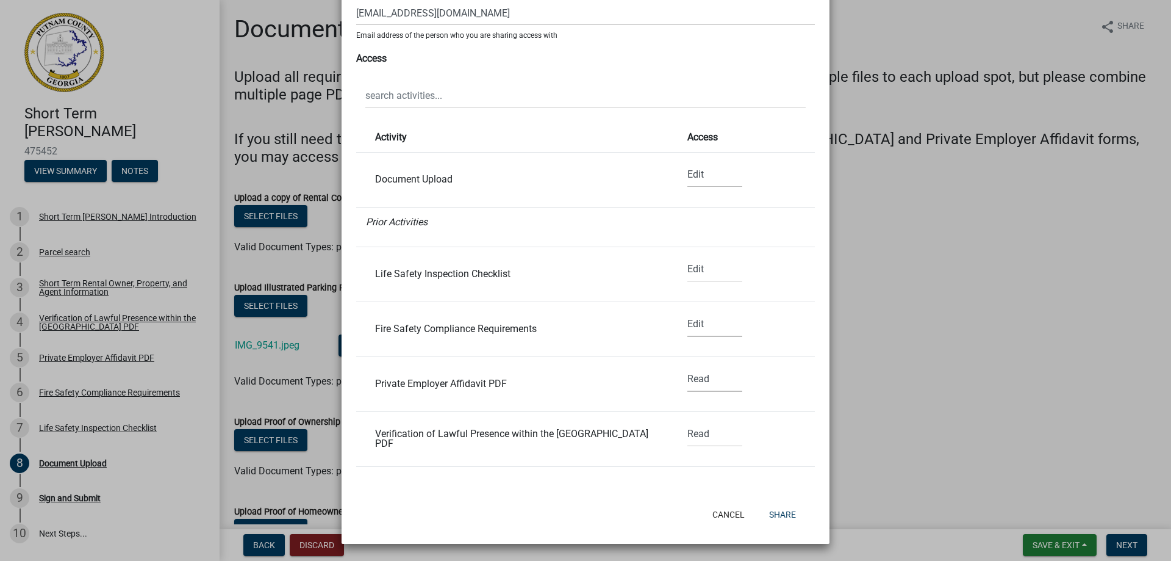
click at [687, 376] on select "None Read Edit" at bounding box center [714, 379] width 55 height 25
select select "1"
click at [687, 367] on select "None Read Edit" at bounding box center [714, 379] width 55 height 25
click at [692, 435] on select "None Read Edit" at bounding box center [714, 433] width 55 height 25
select select "1"
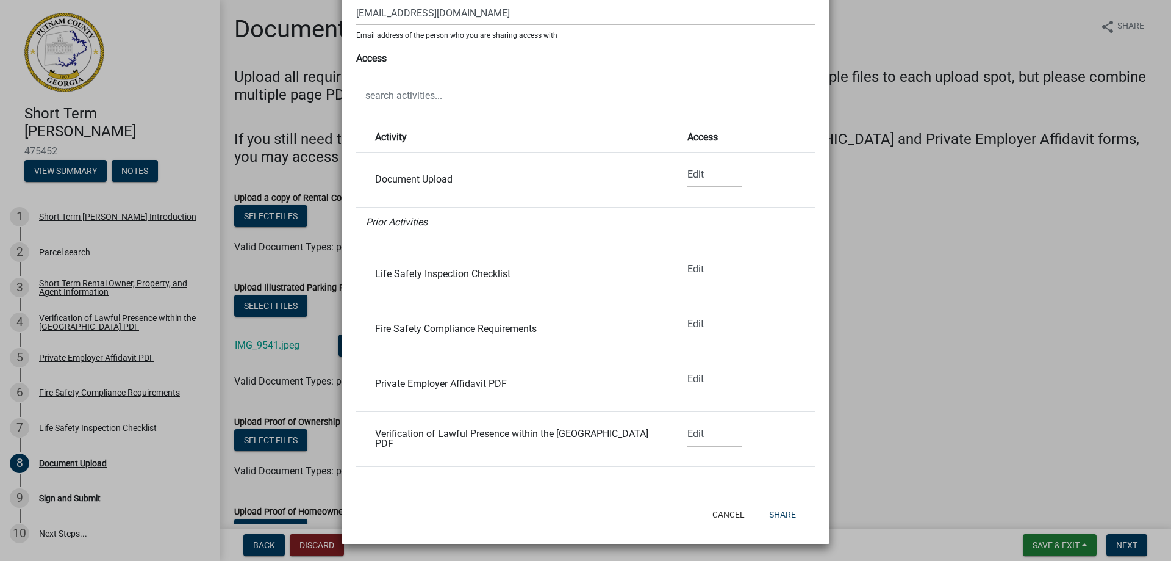
click at [687, 421] on select "None Read Edit" at bounding box center [714, 433] width 55 height 25
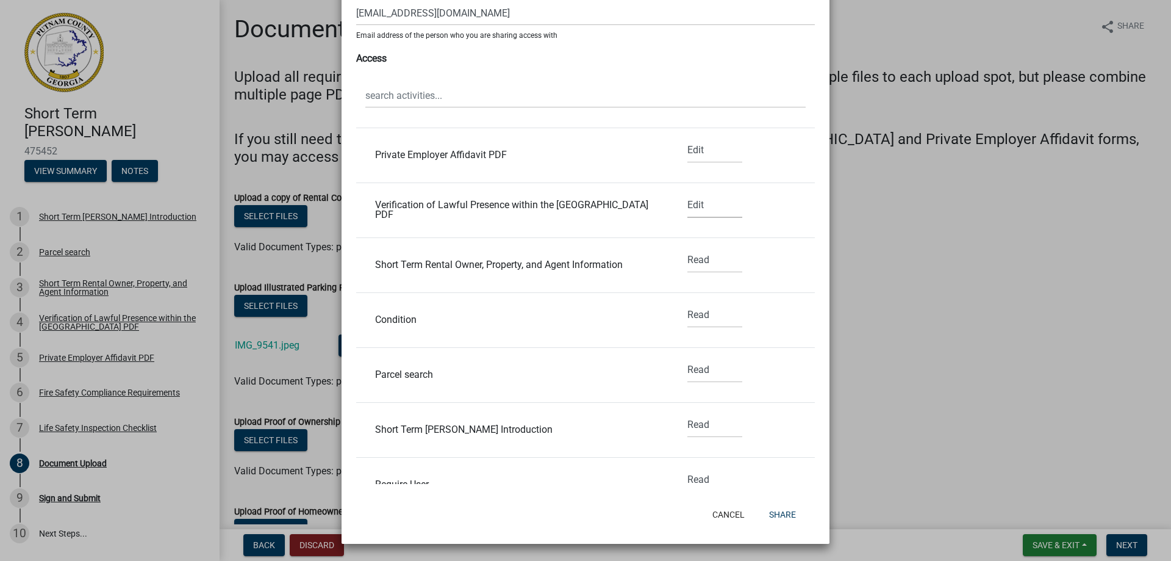
scroll to position [305, 0]
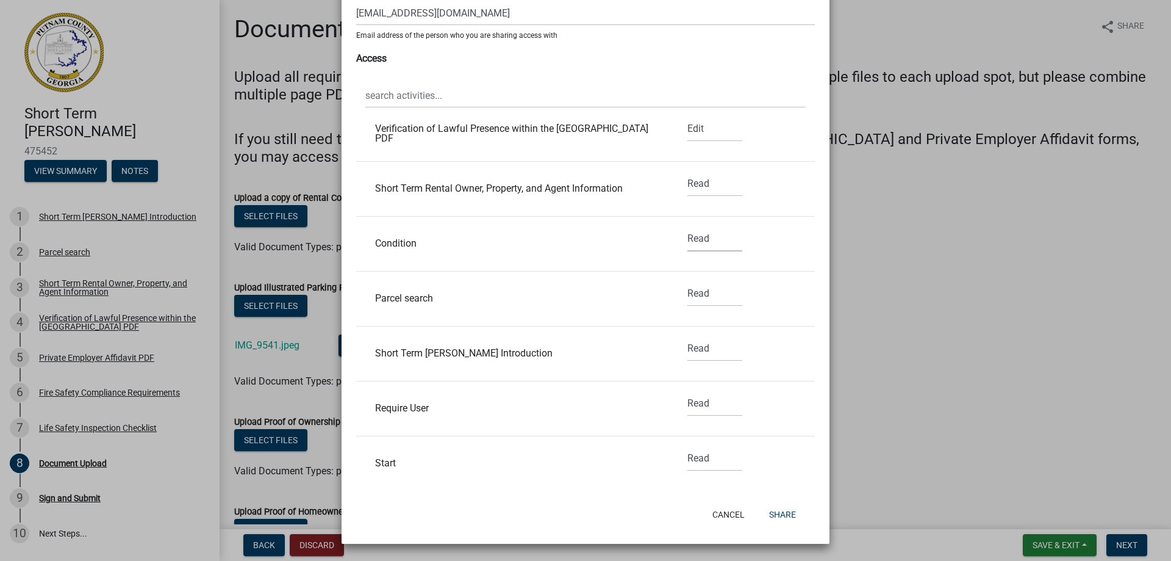
click at [687, 245] on select "None Read Edit" at bounding box center [714, 238] width 55 height 25
select select "1"
click at [687, 226] on select "None Read Edit" at bounding box center [714, 238] width 55 height 25
click at [687, 293] on select "None Read Edit" at bounding box center [714, 293] width 55 height 25
select select "1"
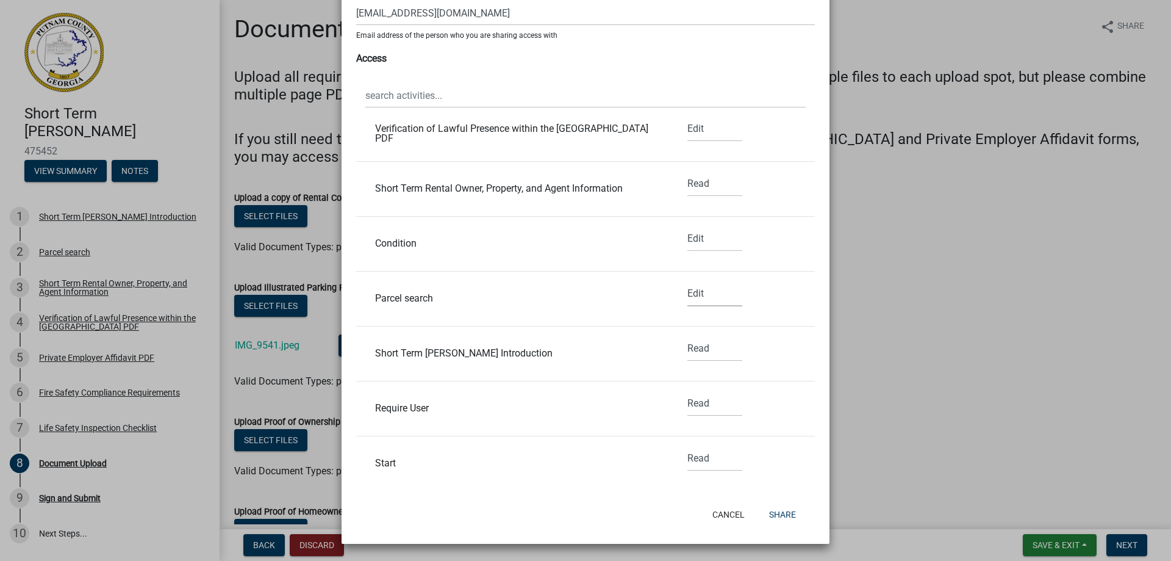
click at [687, 281] on select "None Read Edit" at bounding box center [714, 293] width 55 height 25
click at [690, 351] on select "None Read Edit" at bounding box center [714, 348] width 55 height 25
select select "1"
click at [687, 336] on select "None Read Edit" at bounding box center [714, 348] width 55 height 25
click at [687, 407] on select "None Read Edit" at bounding box center [714, 403] width 55 height 25
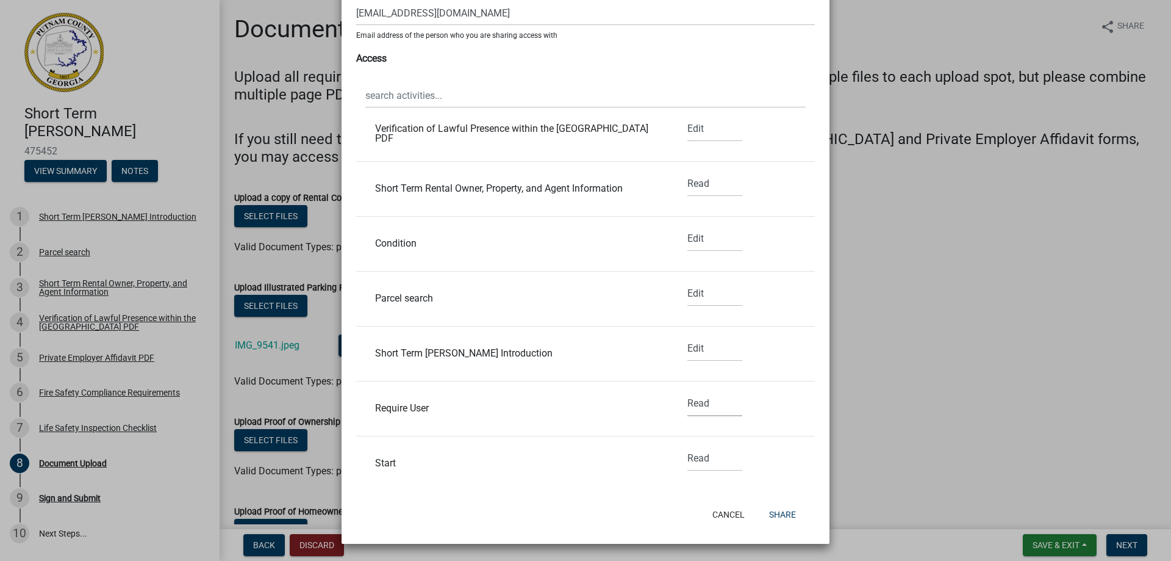
select select "1"
click at [687, 391] on select "None Read Edit" at bounding box center [714, 403] width 55 height 25
click at [687, 459] on select "None Read Edit" at bounding box center [714, 458] width 55 height 25
select select "1"
click at [687, 446] on select "None Read Edit" at bounding box center [714, 458] width 55 height 25
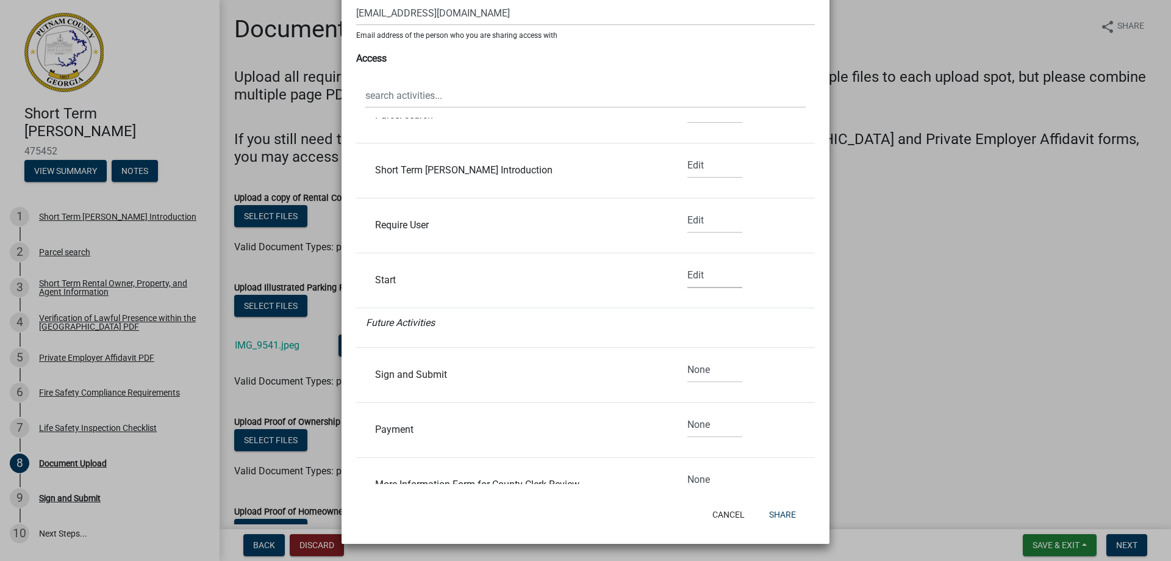
scroll to position [610, 0]
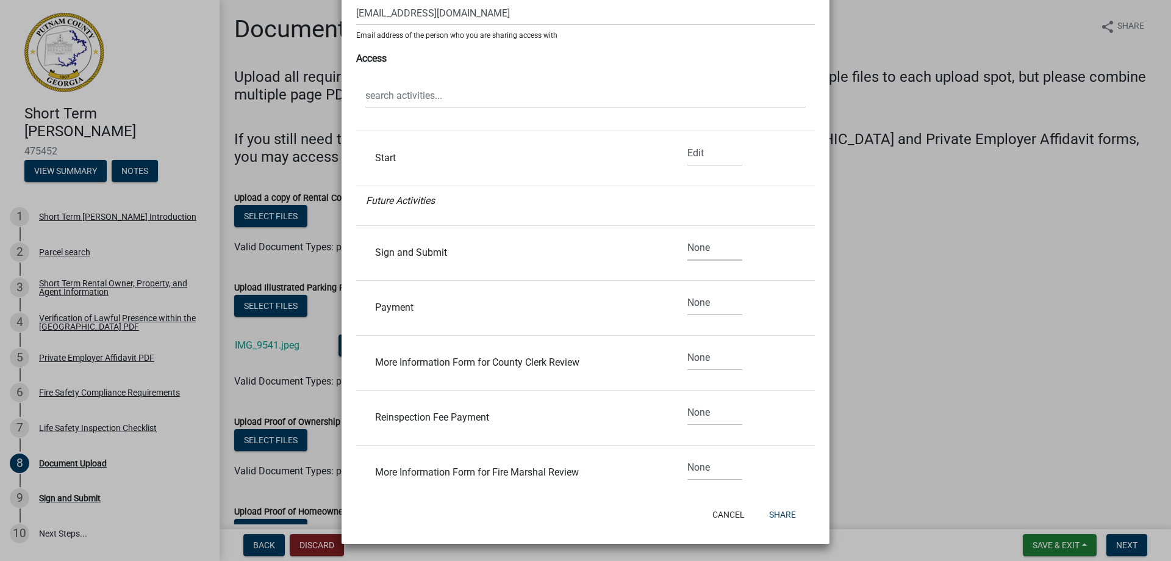
click at [694, 249] on select "None Read Edit" at bounding box center [714, 247] width 55 height 25
select select "1"
click at [687, 235] on select "None Read Edit" at bounding box center [714, 247] width 55 height 25
click at [689, 307] on select "None Read Edit" at bounding box center [714, 302] width 55 height 25
select select "1"
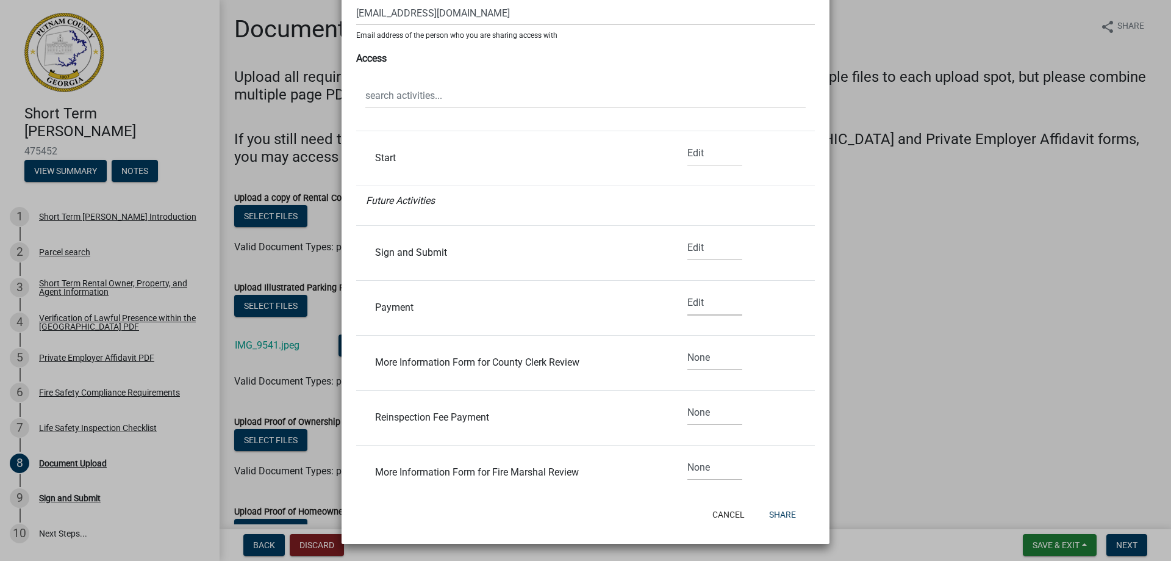
click at [687, 290] on select "None Read Edit" at bounding box center [714, 302] width 55 height 25
click at [692, 359] on select "None Read Edit" at bounding box center [714, 357] width 55 height 25
select select "1"
click at [687, 345] on select "None Read Edit" at bounding box center [714, 357] width 55 height 25
click at [691, 418] on select "None Read Edit" at bounding box center [714, 412] width 55 height 25
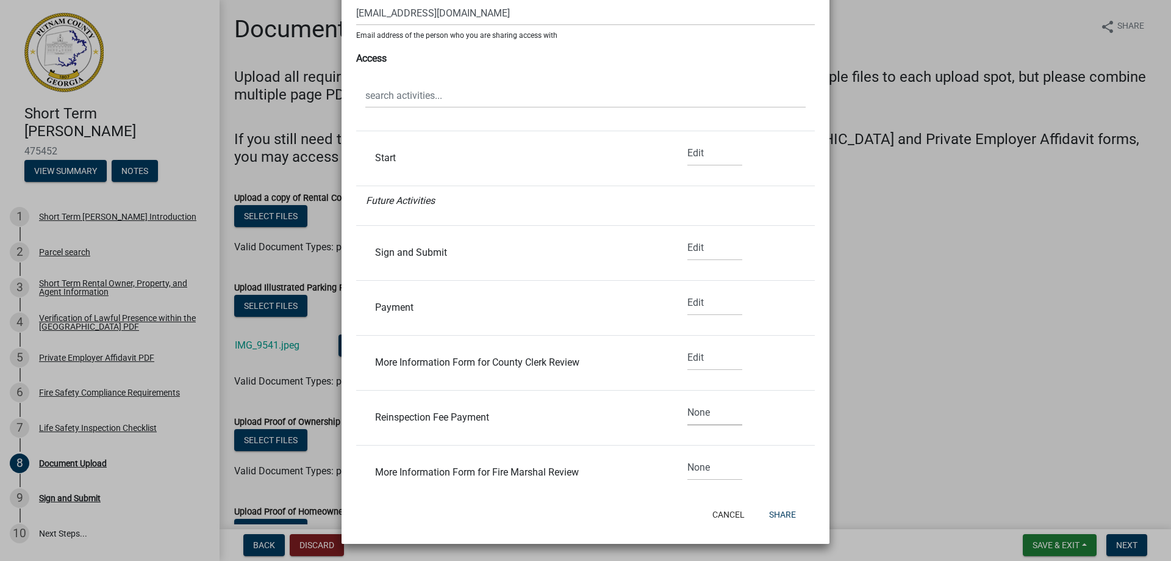
select select "1"
click at [687, 400] on select "None Read Edit" at bounding box center [714, 412] width 55 height 25
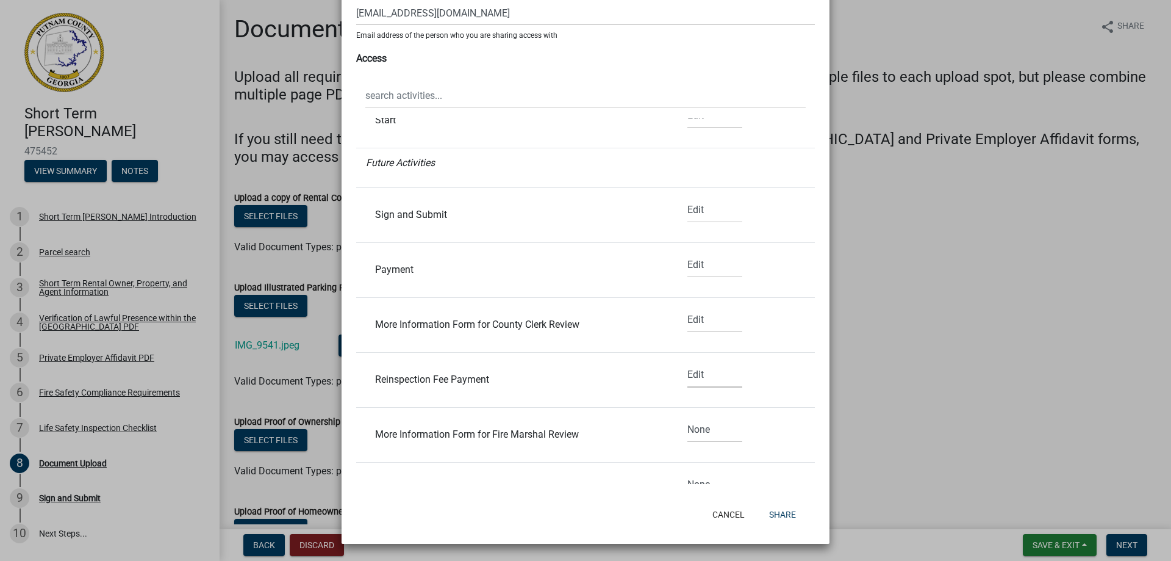
scroll to position [686, 0]
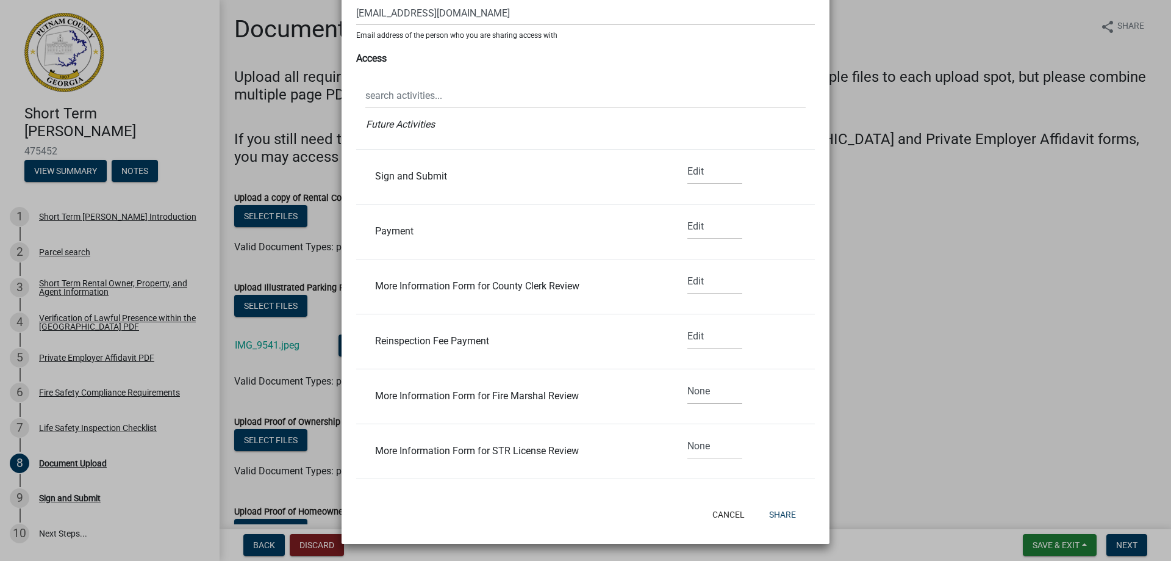
click at [689, 395] on select "None Read Edit" at bounding box center [714, 391] width 55 height 25
select select "1"
click at [687, 379] on select "None Read Edit" at bounding box center [714, 391] width 55 height 25
click at [689, 455] on select "None Read Edit" at bounding box center [714, 446] width 55 height 25
select select "1"
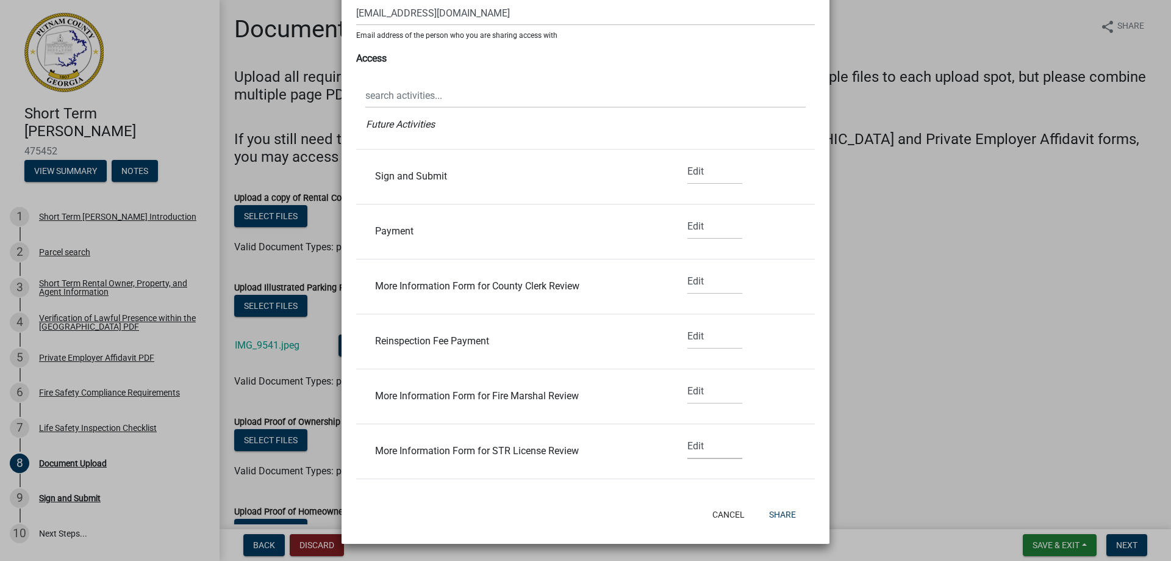
click at [687, 434] on select "None Read Edit" at bounding box center [714, 446] width 55 height 25
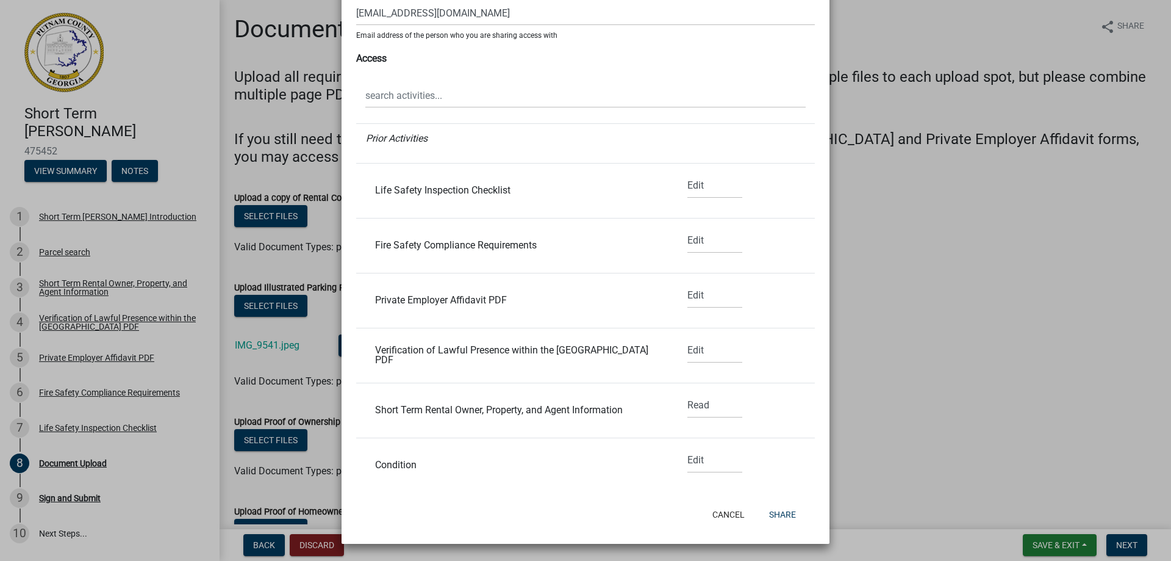
scroll to position [0, 0]
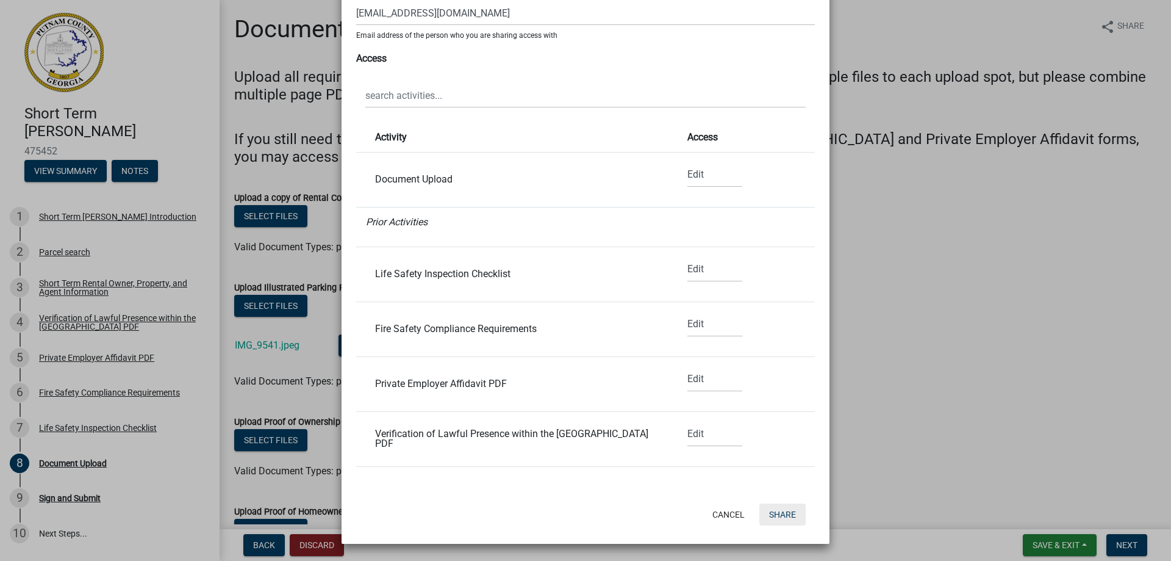
click at [778, 515] on button "Share" at bounding box center [782, 514] width 46 height 22
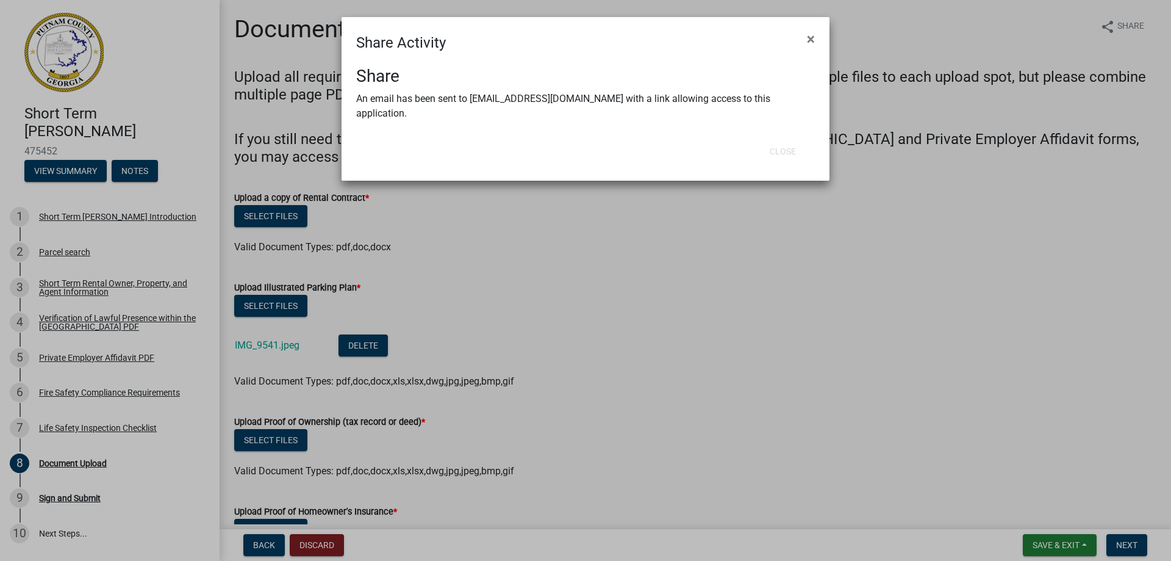
click at [794, 217] on ngb-modal-window "Share Activity × Share An email has been sent to [EMAIL_ADDRESS][DOMAIN_NAME] w…" at bounding box center [585, 280] width 1171 height 561
